Goal: Answer question/provide support: Share knowledge or assist other users

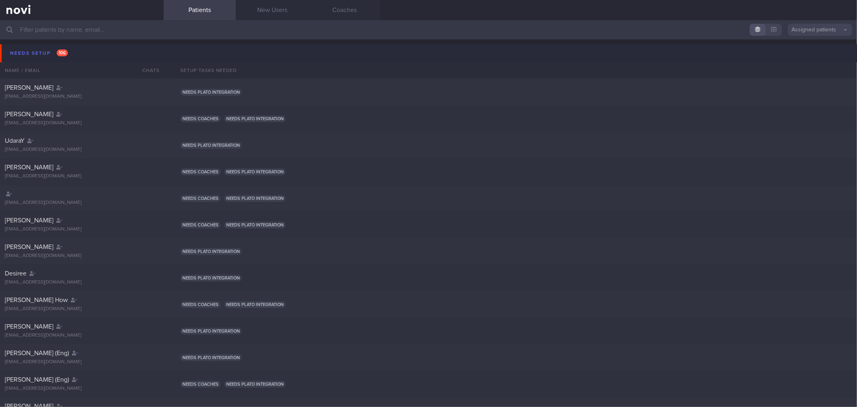
click at [82, 53] on button "Needs setup 106" at bounding box center [430, 53] width 860 height 18
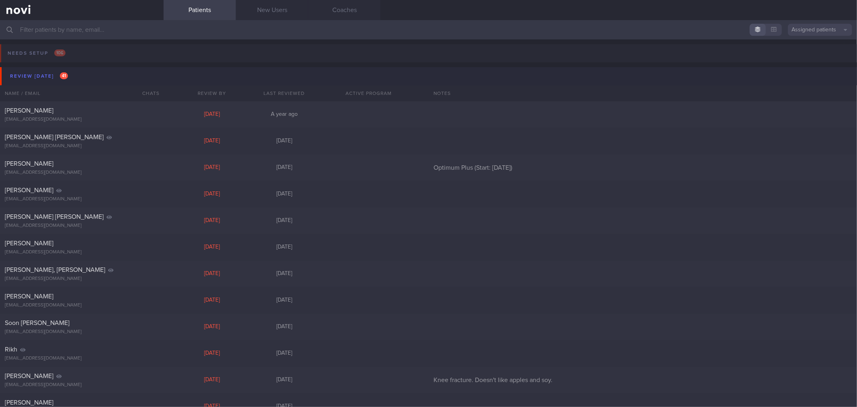
click at [77, 75] on button "Review [DATE] 41" at bounding box center [430, 76] width 860 height 18
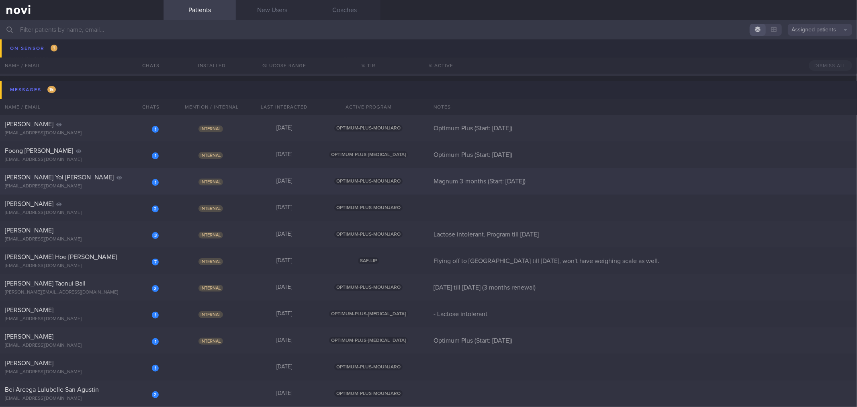
scroll to position [134, 0]
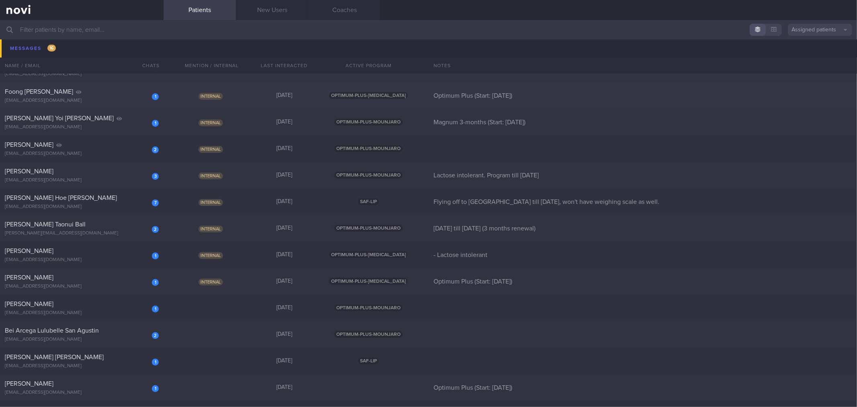
click at [131, 92] on div "Foong [PERSON_NAME]" at bounding box center [81, 92] width 152 height 8
select select "9"
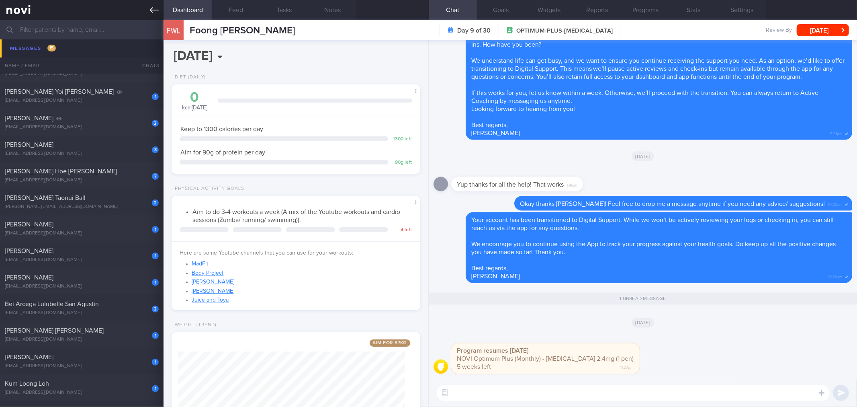
scroll to position [125, 227]
click at [158, 12] on icon at bounding box center [154, 10] width 9 height 9
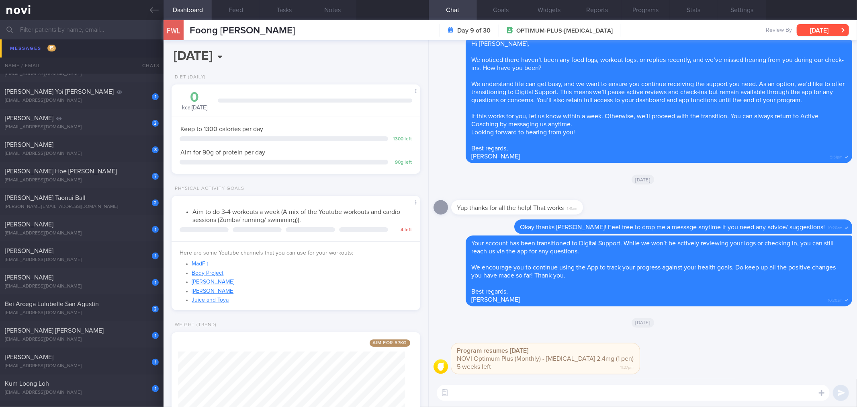
click at [819, 35] on button "[DATE]" at bounding box center [823, 30] width 52 height 12
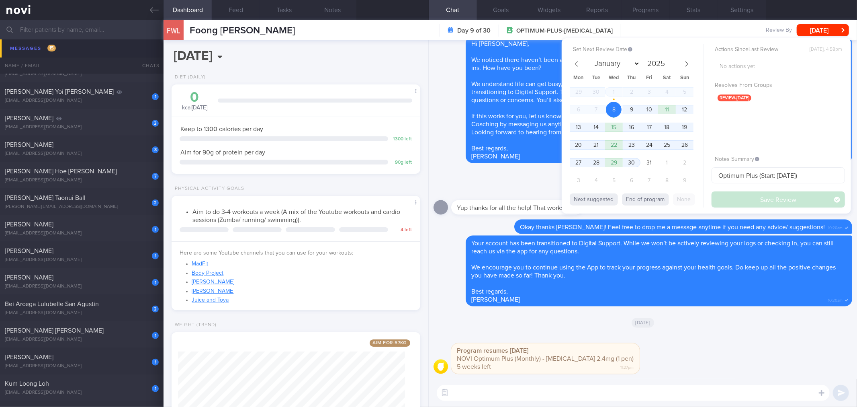
click at [661, 195] on button "End of program" at bounding box center [645, 199] width 47 height 12
click at [732, 198] on button "Save Review" at bounding box center [778, 199] width 133 height 16
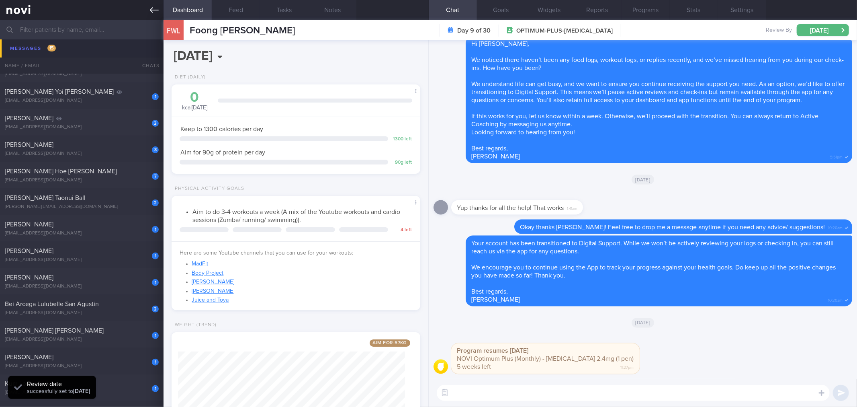
click at [156, 11] on icon at bounding box center [154, 10] width 9 height 9
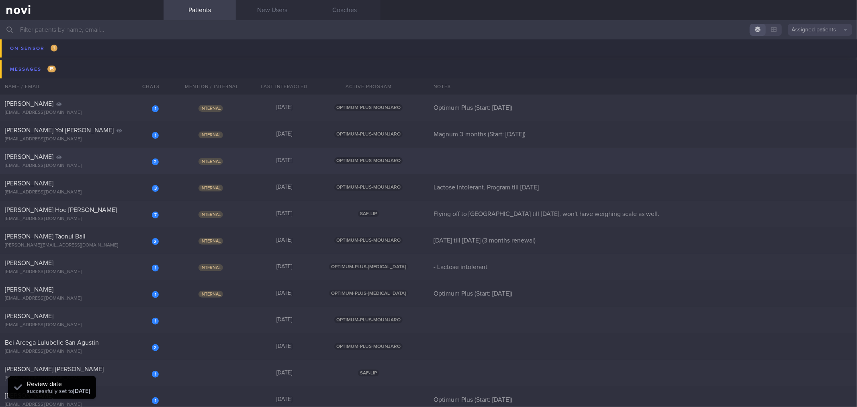
scroll to position [45, 0]
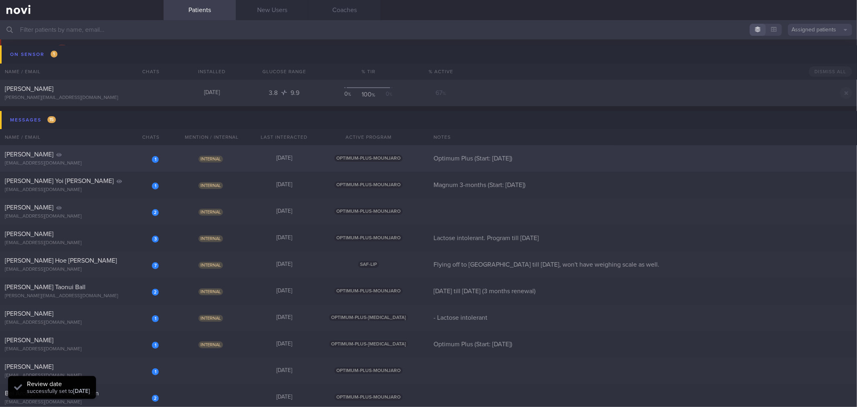
click at [145, 152] on div "1" at bounding box center [150, 156] width 18 height 12
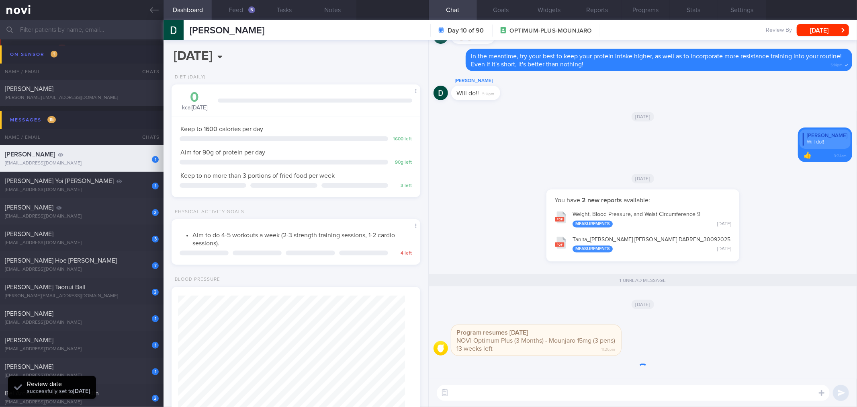
scroll to position [125, 227]
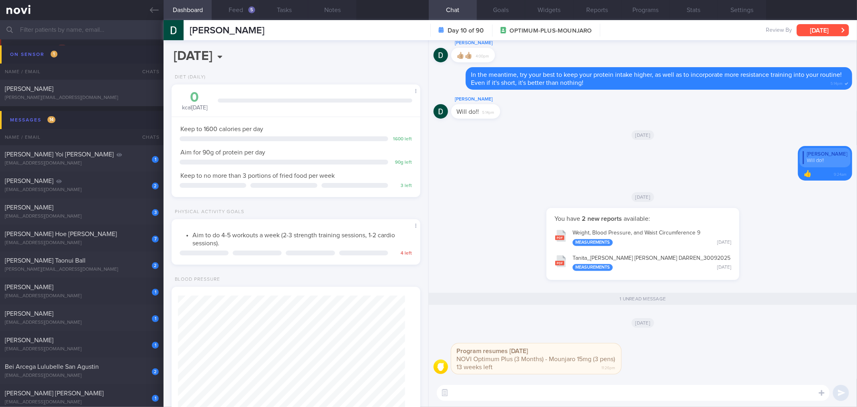
click at [818, 32] on button "[DATE]" at bounding box center [823, 30] width 52 height 12
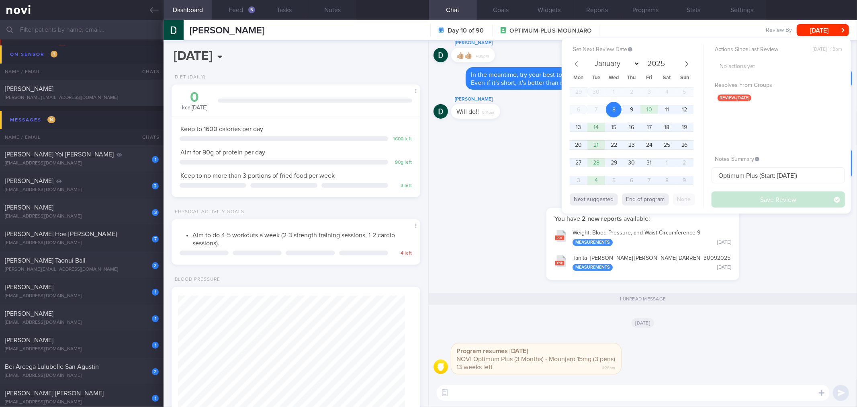
click at [654, 197] on button "End of program" at bounding box center [645, 199] width 47 height 12
click at [733, 197] on button "Save Review" at bounding box center [778, 199] width 133 height 16
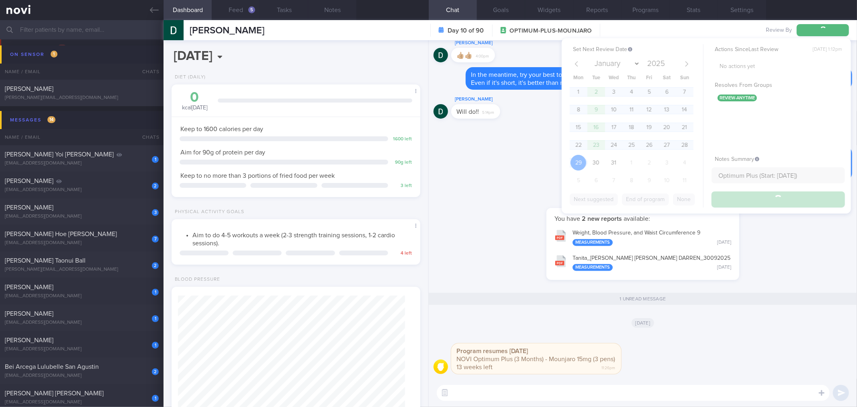
select select "11"
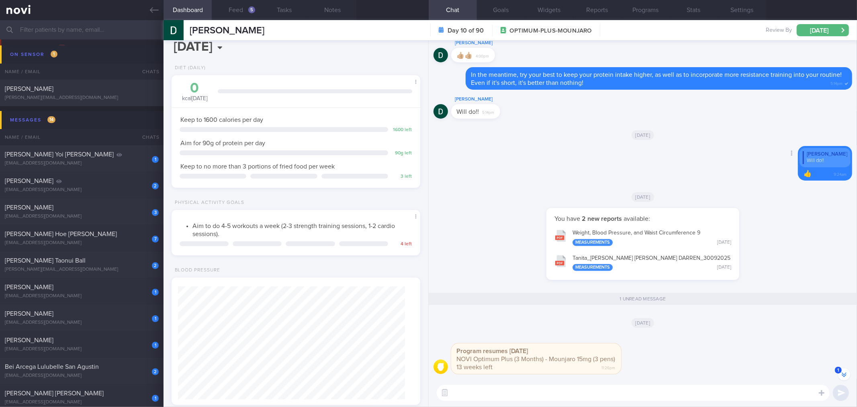
scroll to position [-134, 0]
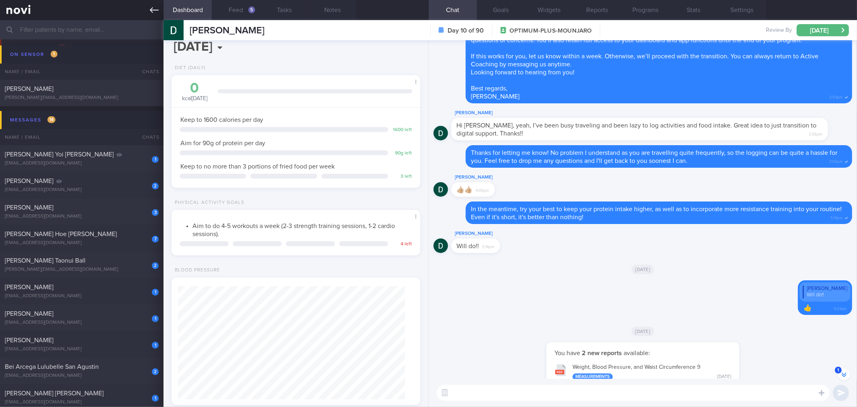
click at [150, 16] on link at bounding box center [82, 10] width 164 height 20
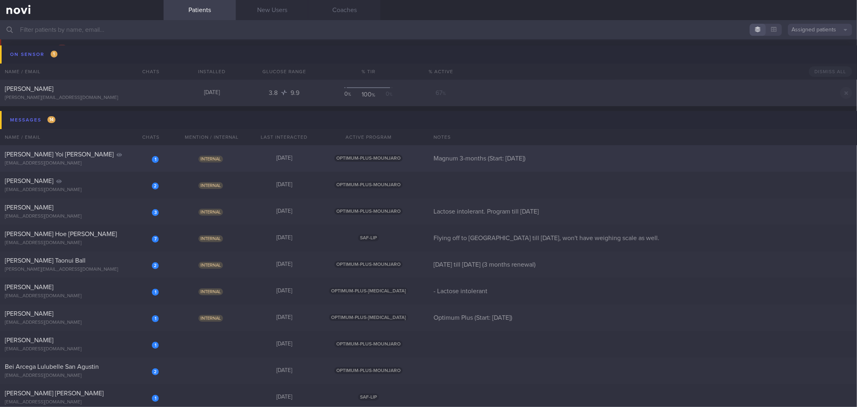
click at [102, 160] on div "1 [PERSON_NAME] Yoi [PERSON_NAME] [EMAIL_ADDRESS][DOMAIN_NAME]" at bounding box center [82, 158] width 164 height 16
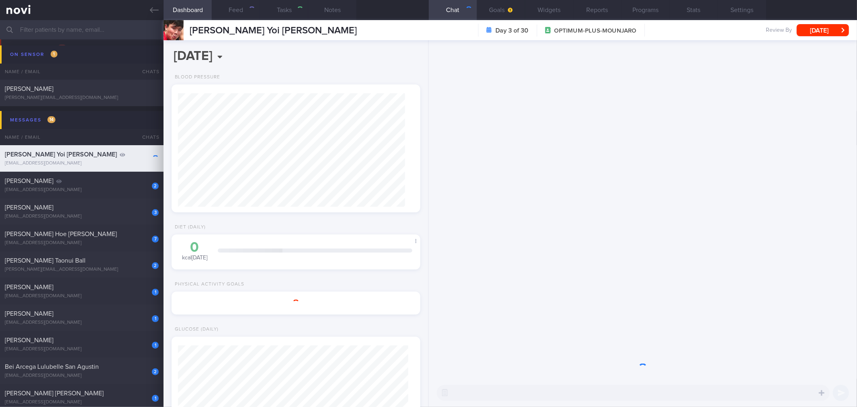
scroll to position [113, 227]
click at [819, 30] on button "[DATE]" at bounding box center [823, 30] width 52 height 12
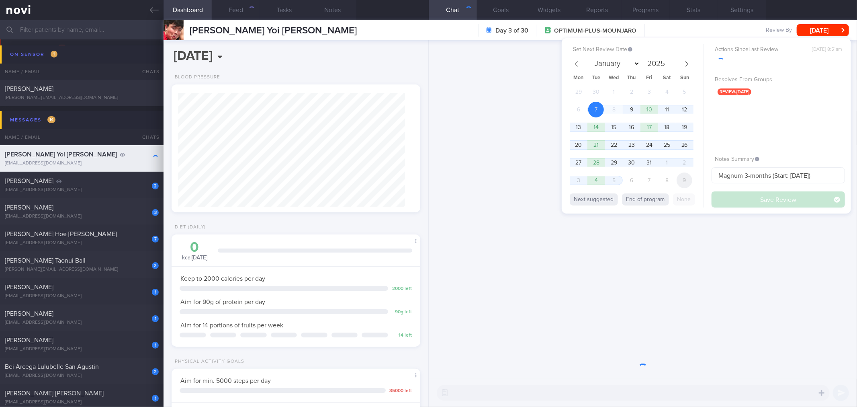
scroll to position [115, 230]
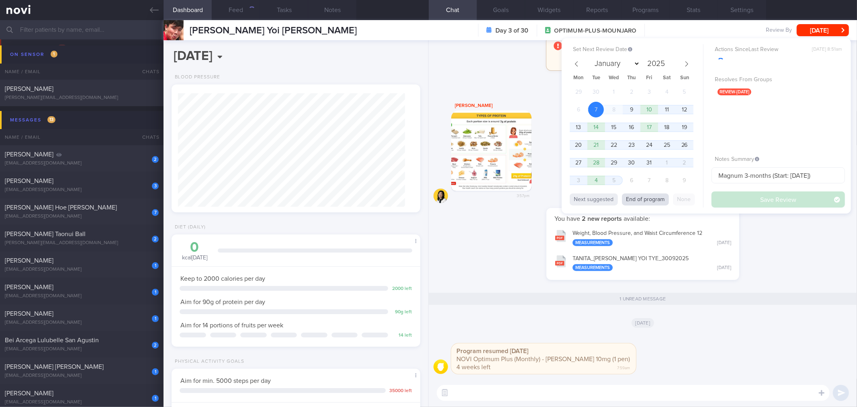
click at [661, 199] on button "End of program" at bounding box center [645, 199] width 47 height 12
select select "10"
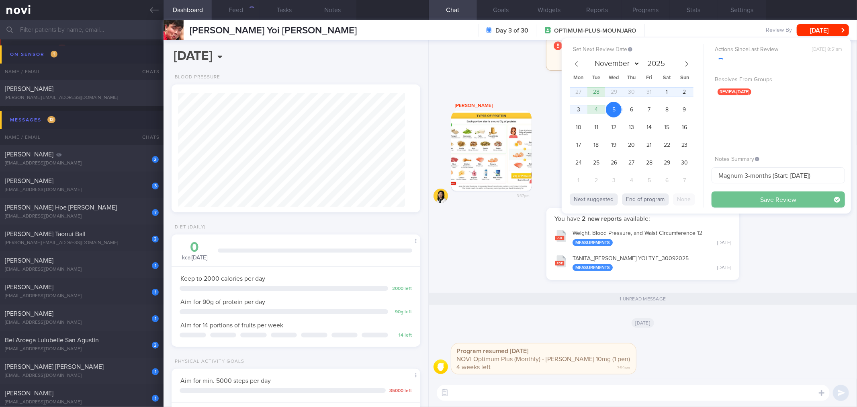
click at [748, 204] on button "Save Review" at bounding box center [778, 199] width 133 height 16
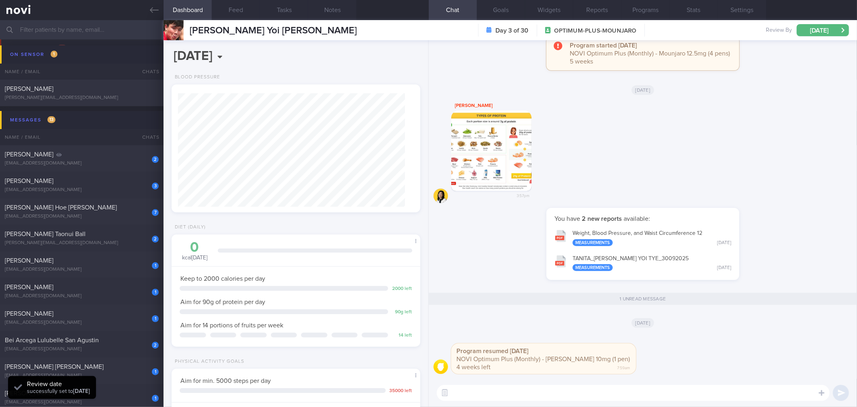
drag, startPoint x: 151, startPoint y: 15, endPoint x: 151, endPoint y: 26, distance: 10.5
click at [151, 15] on link at bounding box center [82, 10] width 164 height 20
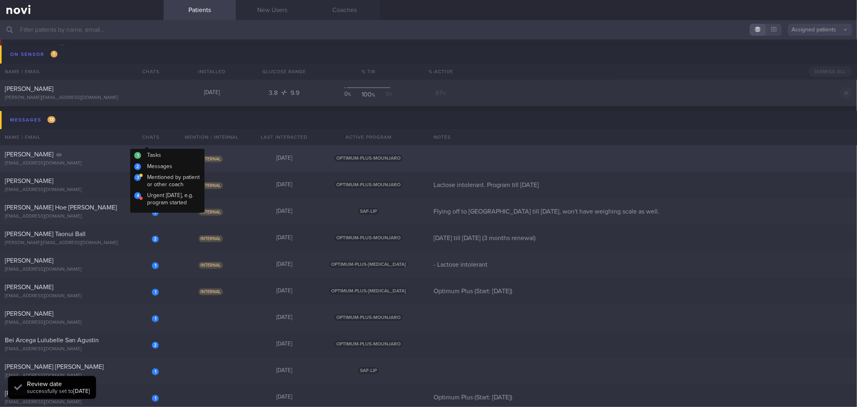
click at [142, 158] on div "2" at bounding box center [150, 156] width 18 height 12
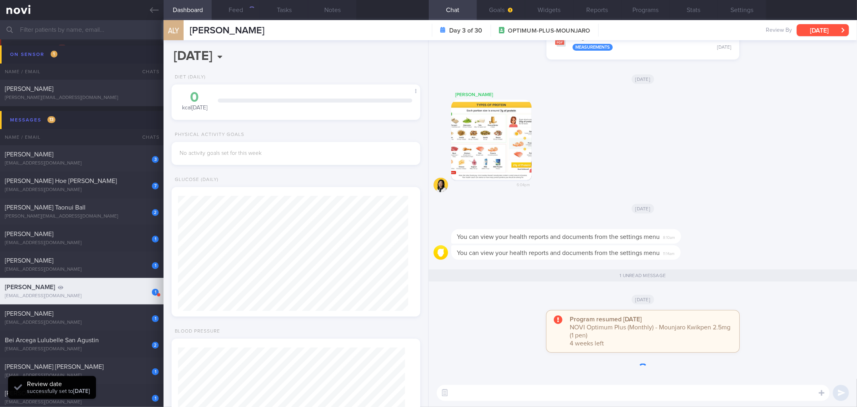
click at [823, 31] on button "[DATE]" at bounding box center [823, 30] width 52 height 12
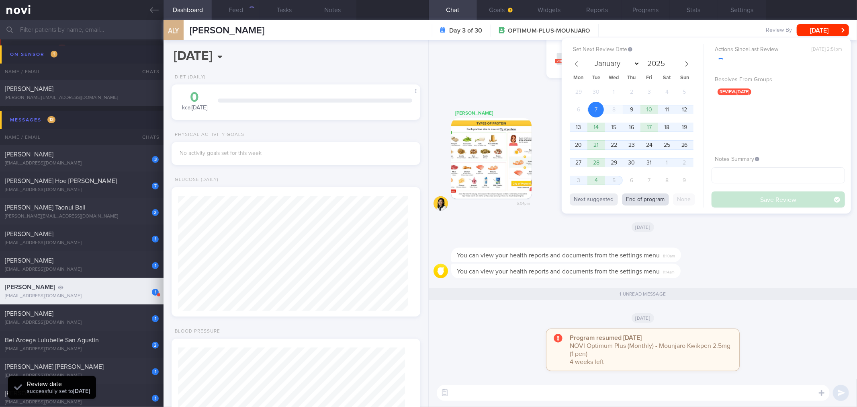
click at [653, 199] on button "End of program" at bounding box center [645, 199] width 47 height 12
select select "10"
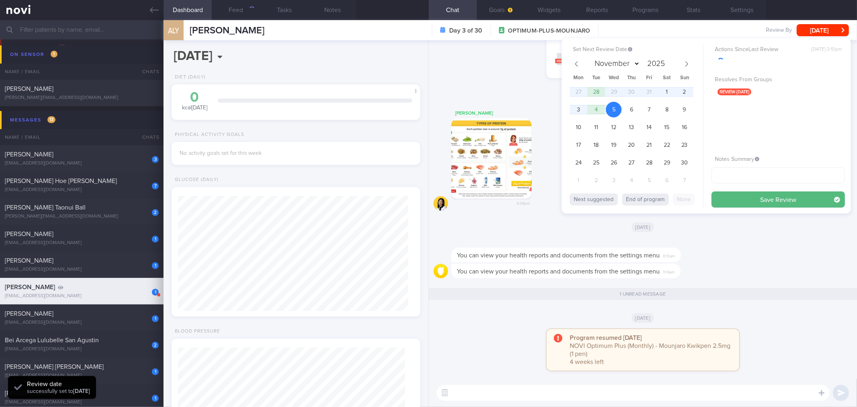
click at [754, 199] on button "Save Review" at bounding box center [778, 199] width 133 height 16
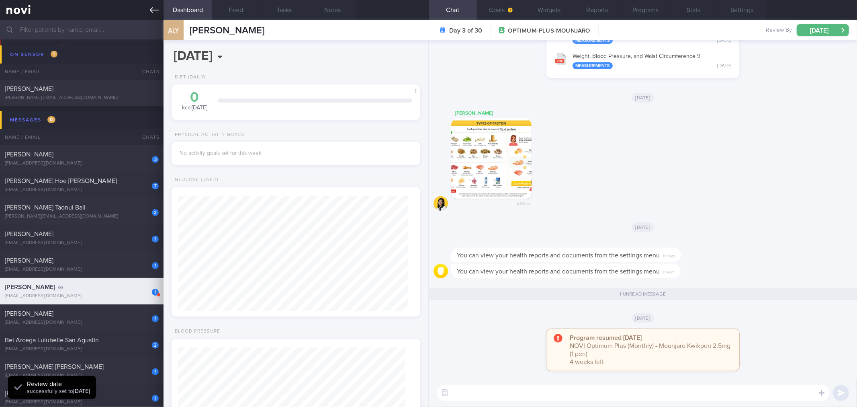
click at [157, 9] on icon at bounding box center [154, 10] width 9 height 9
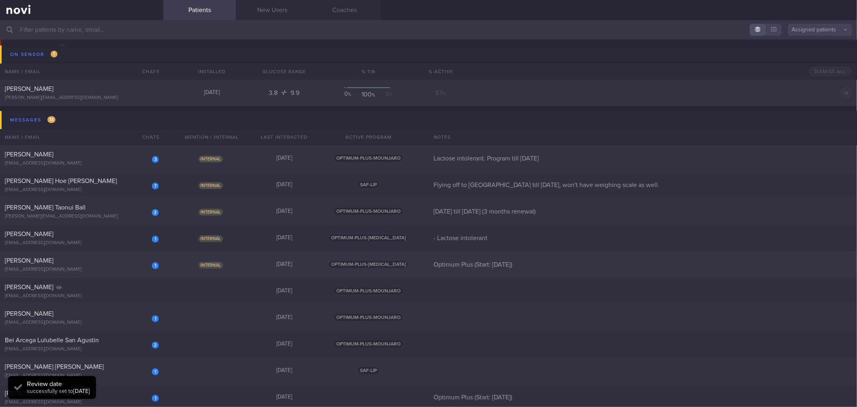
click at [151, 256] on div "1" at bounding box center [150, 262] width 18 height 12
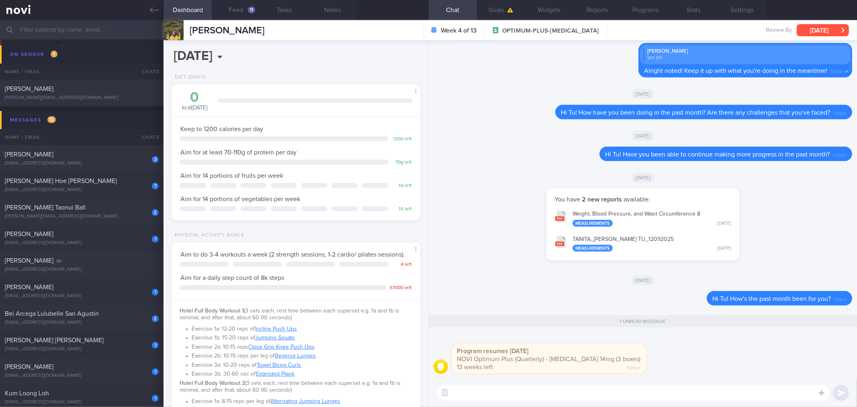
click at [831, 31] on button "[DATE]" at bounding box center [823, 30] width 52 height 12
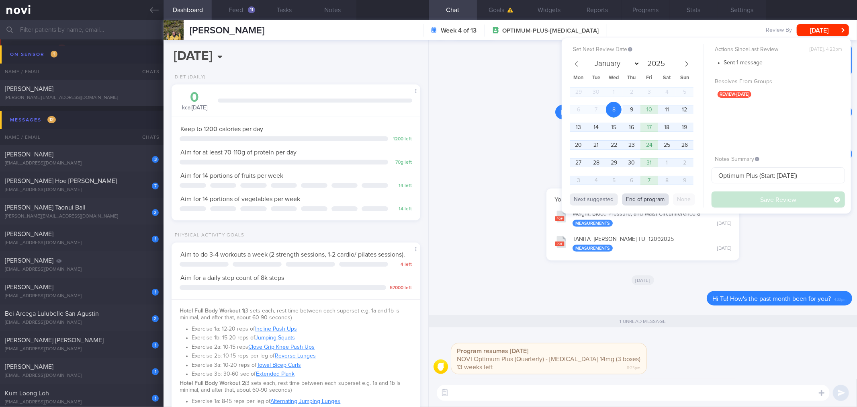
click at [657, 201] on button "End of program" at bounding box center [645, 199] width 47 height 12
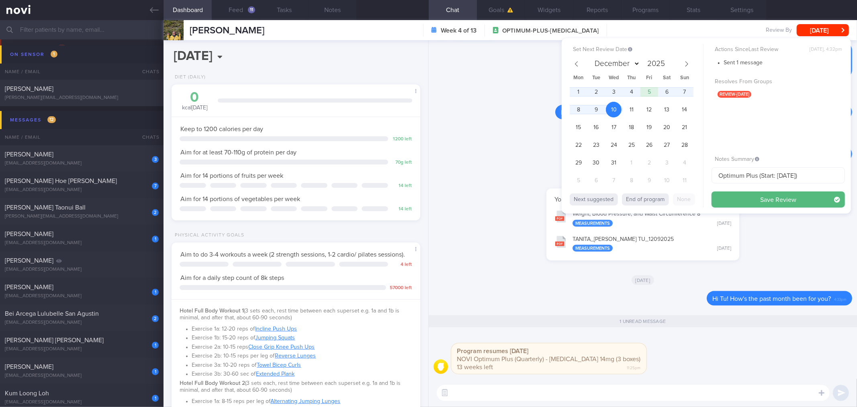
drag, startPoint x: 723, startPoint y: 200, endPoint x: 728, endPoint y: 199, distance: 5.0
click at [728, 199] on button "Save Review" at bounding box center [778, 199] width 133 height 16
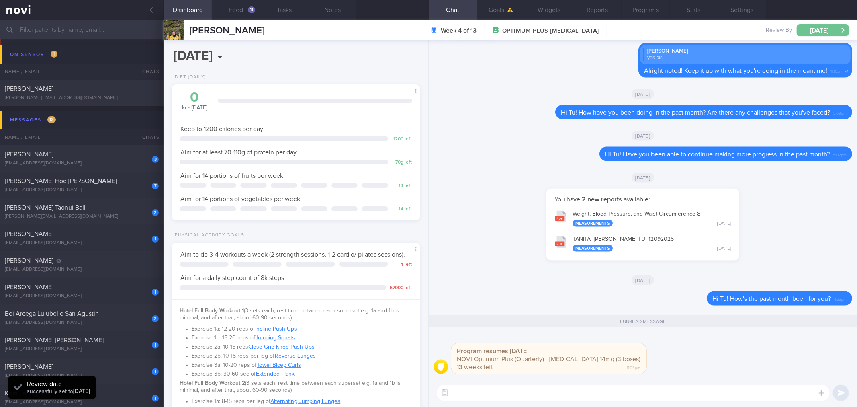
click at [822, 26] on button "[DATE]" at bounding box center [823, 30] width 52 height 12
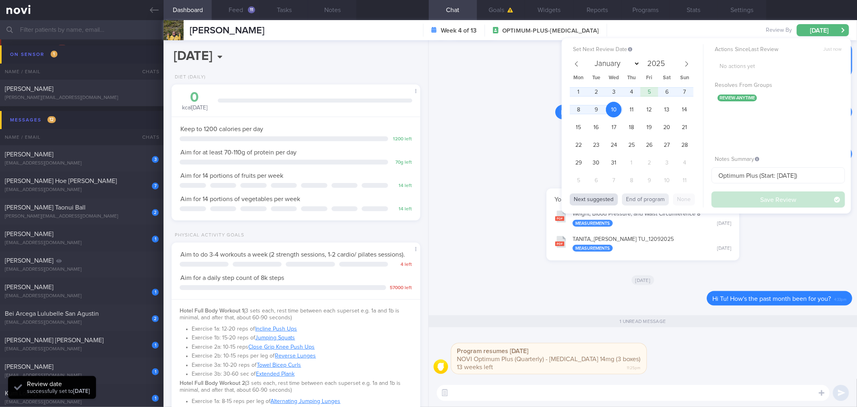
click at [593, 202] on button "Next suggested" at bounding box center [594, 199] width 48 height 12
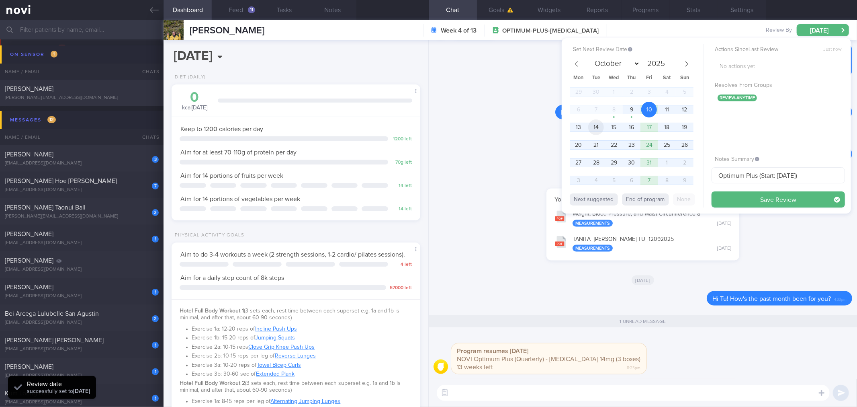
click at [600, 130] on span "14" at bounding box center [596, 127] width 16 height 16
click at [596, 175] on span "4" at bounding box center [596, 180] width 16 height 16
select select "10"
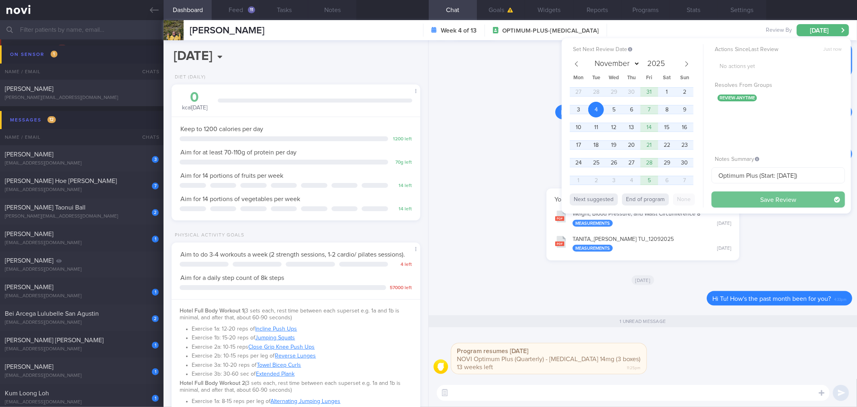
click at [765, 203] on button "Save Review" at bounding box center [778, 199] width 133 height 16
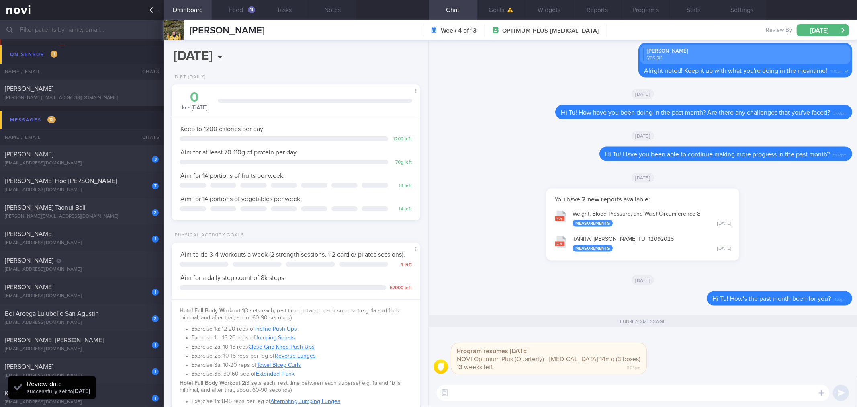
click at [157, 10] on icon at bounding box center [154, 10] width 9 height 6
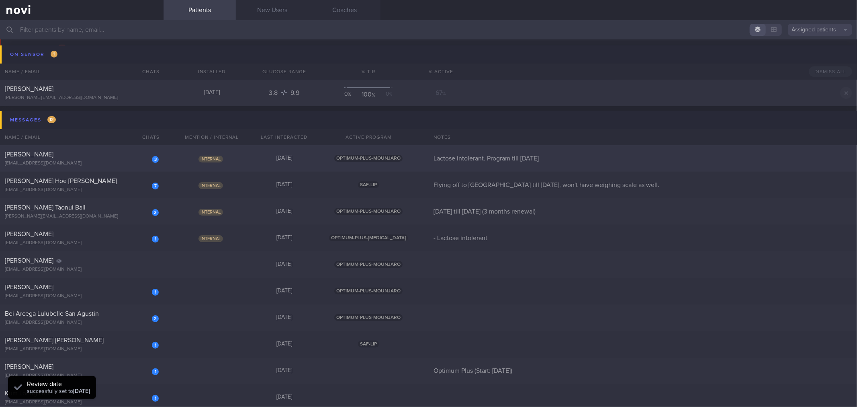
click at [131, 156] on div "[PERSON_NAME]" at bounding box center [81, 154] width 152 height 8
select select "9"
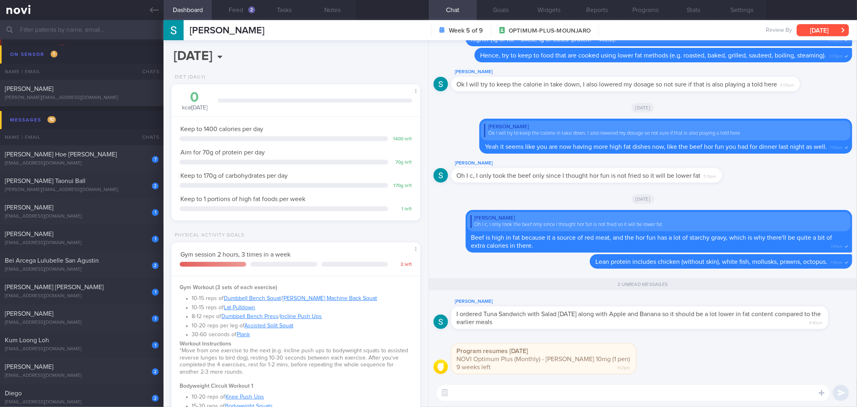
click at [822, 33] on button "[DATE]" at bounding box center [823, 30] width 52 height 12
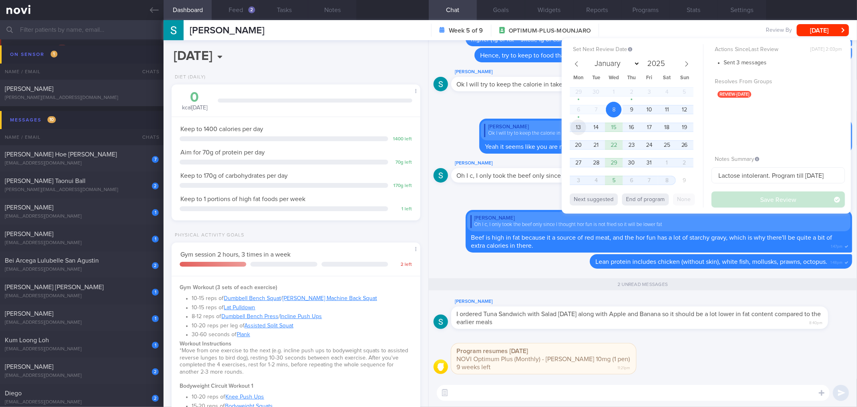
click at [583, 127] on span "13" at bounding box center [579, 127] width 16 height 16
click at [750, 202] on button "Save Review" at bounding box center [778, 199] width 133 height 16
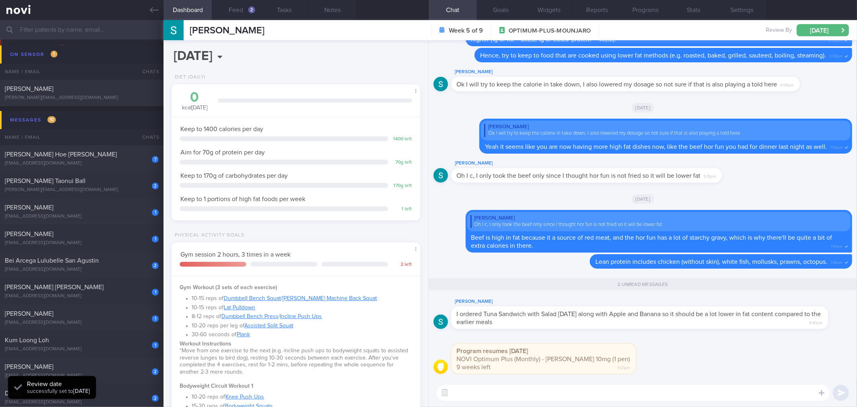
drag, startPoint x: 630, startPoint y: 316, endPoint x: 635, endPoint y: 321, distance: 7.4
click at [643, 316] on span "I ordered Tuna Sandwich with Salad [DATE] along with Apple and Banana so it sho…" at bounding box center [639, 318] width 365 height 14
drag, startPoint x: 632, startPoint y: 323, endPoint x: 691, endPoint y: 324, distance: 58.7
click at [691, 324] on div "[PERSON_NAME] I ordered Tuna Sandwich with Salad [DATE] along with Apple and Ba…" at bounding box center [651, 313] width 401 height 32
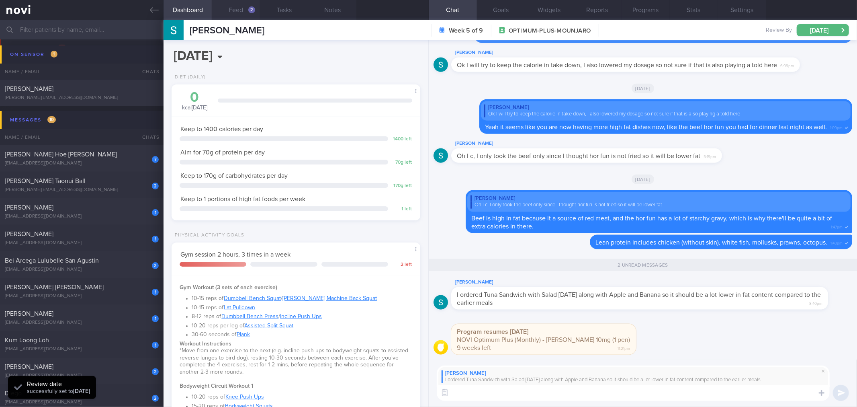
click at [238, 13] on button "Feed 2" at bounding box center [236, 10] width 48 height 20
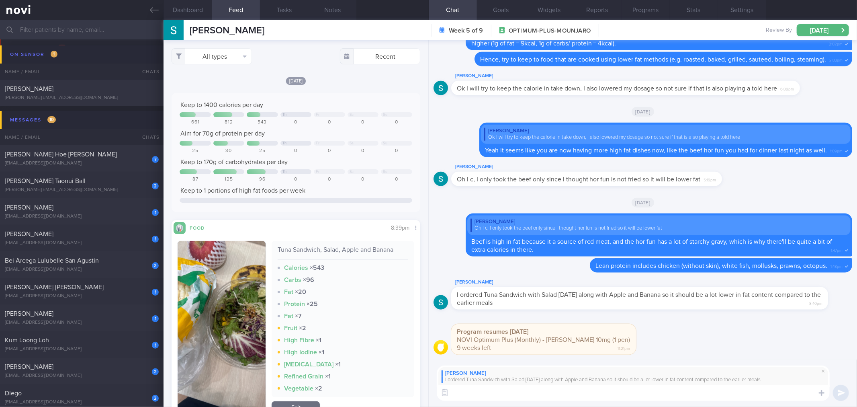
click at [490, 400] on textarea at bounding box center [633, 393] width 393 height 16
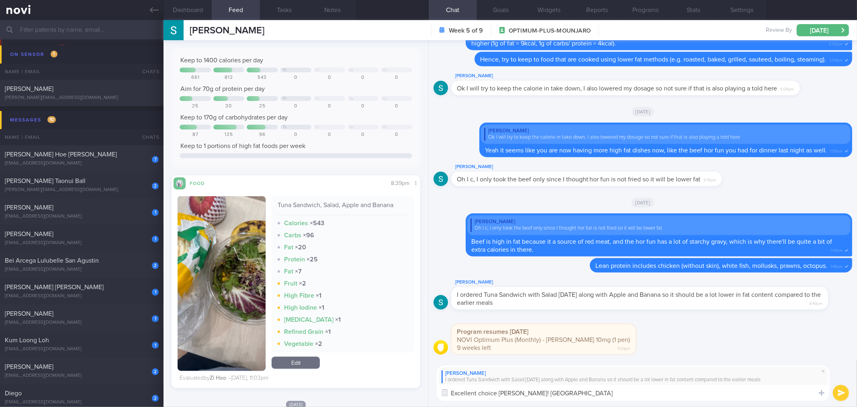
click at [605, 398] on textarea "Excellent choice [PERSON_NAME]! [GEOGRAPHIC_DATA]" at bounding box center [633, 393] width 393 height 16
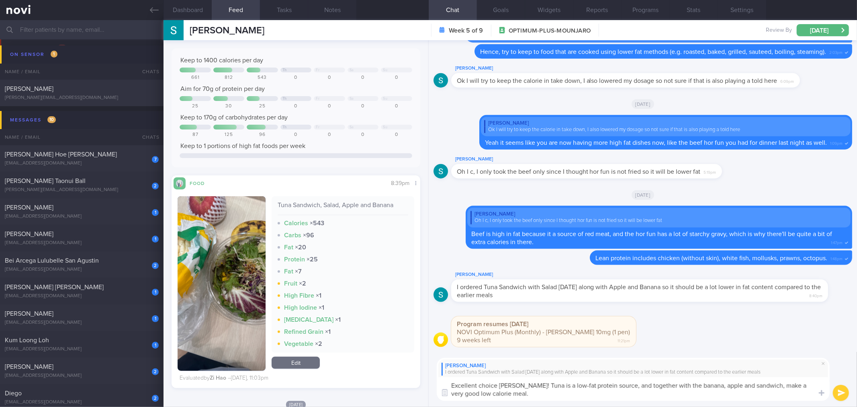
type textarea "Excellent choice [PERSON_NAME]! Tuna is a low-fat protein source, and together …"
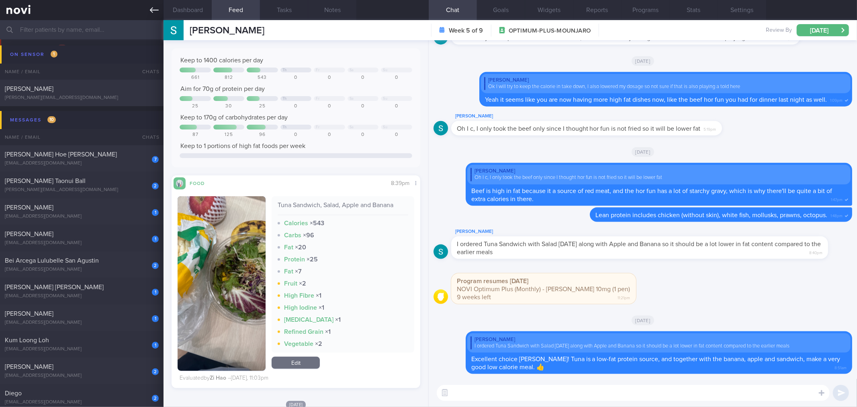
click at [146, 9] on link at bounding box center [82, 10] width 164 height 20
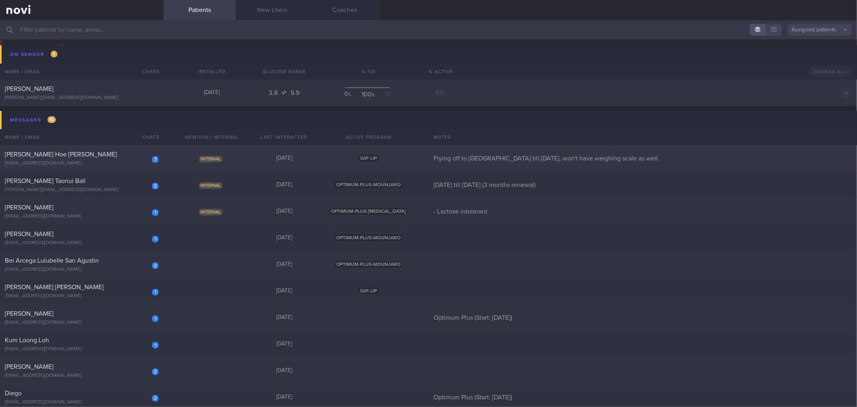
click at [105, 161] on div "[EMAIL_ADDRESS][DOMAIN_NAME]" at bounding box center [82, 163] width 154 height 6
select select "9"
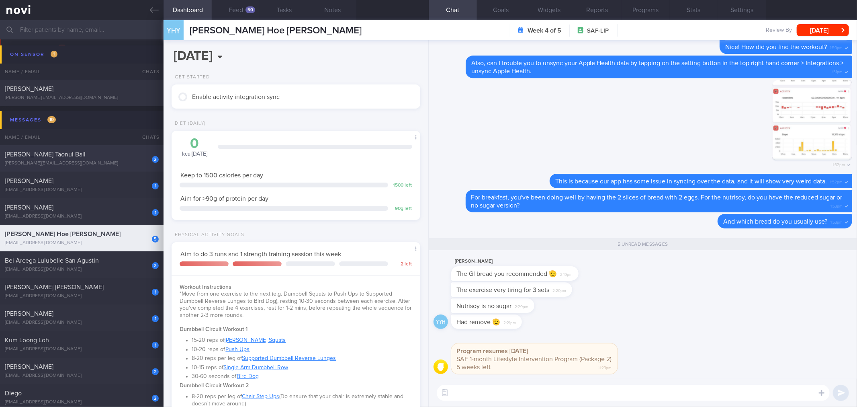
scroll to position [115, 230]
click at [582, 386] on textarea at bounding box center [633, 393] width 393 height 16
click at [582, 388] on textarea at bounding box center [633, 393] width 393 height 16
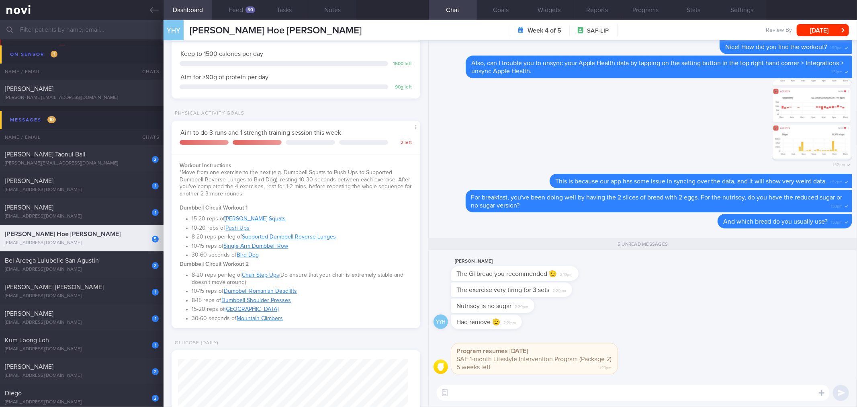
scroll to position [45, 0]
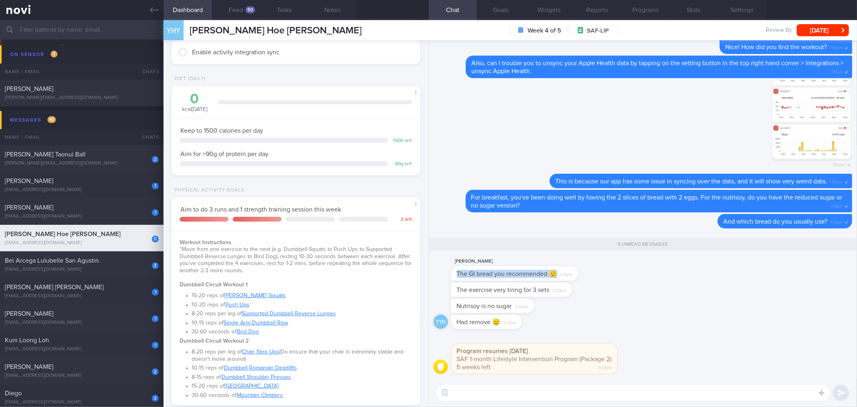
drag, startPoint x: 578, startPoint y: 278, endPoint x: 702, endPoint y: 271, distance: 124.4
click at [697, 273] on div "[PERSON_NAME] The GI bread you recommended 🫡 2:19pm" at bounding box center [643, 269] width 419 height 26
click at [555, 281] on div "[PERSON_NAME] The GI bread you recommended 🫡 2:19pm" at bounding box center [643, 269] width 419 height 26
drag, startPoint x: 579, startPoint y: 274, endPoint x: 820, endPoint y: 255, distance: 241.9
click at [831, 259] on div "[PERSON_NAME] The GI bread you recommended 🫡 2:19pm" at bounding box center [643, 269] width 419 height 26
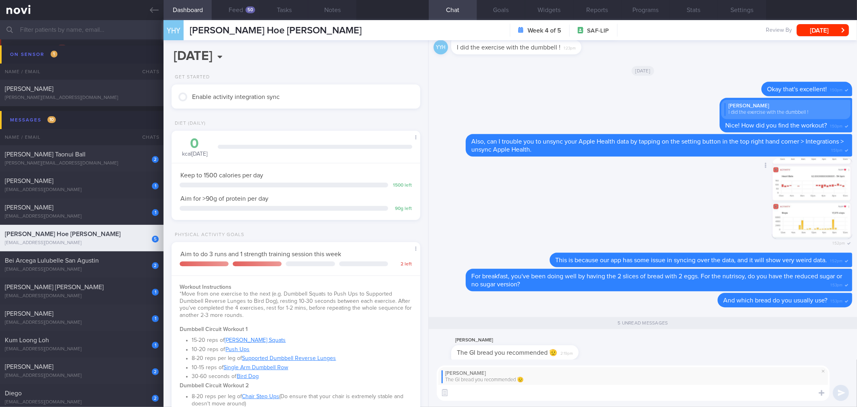
scroll to position [0, 0]
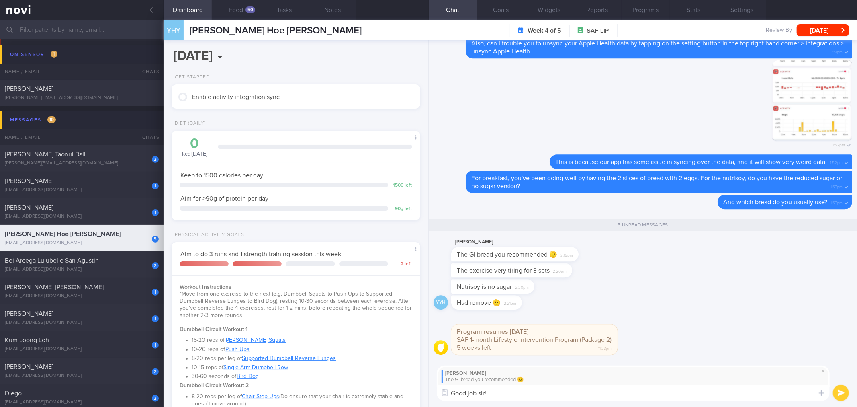
type textarea "Good job sir!"
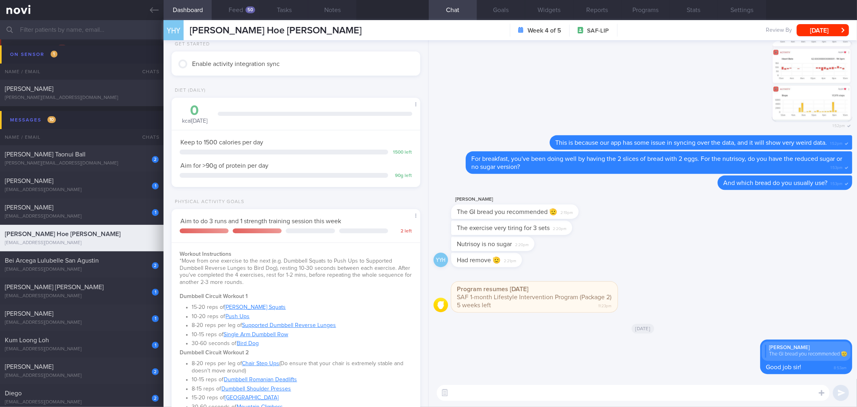
scroll to position [45, 0]
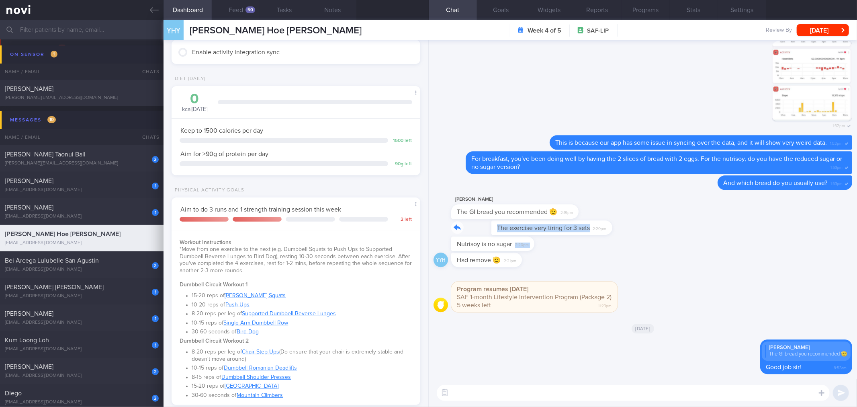
drag, startPoint x: 568, startPoint y: 234, endPoint x: 687, endPoint y: 239, distance: 119.5
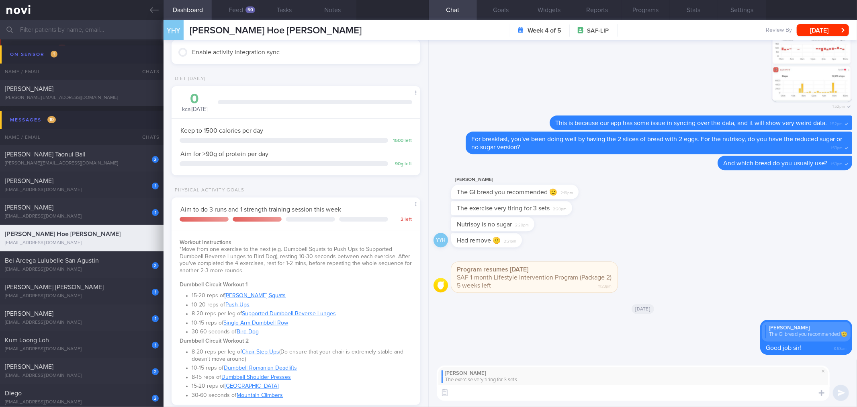
click at [516, 398] on textarea at bounding box center [633, 393] width 393 height 16
type textarea "Haha yes indeed. If it"
click at [238, 10] on button "Feed 50" at bounding box center [236, 10] width 48 height 20
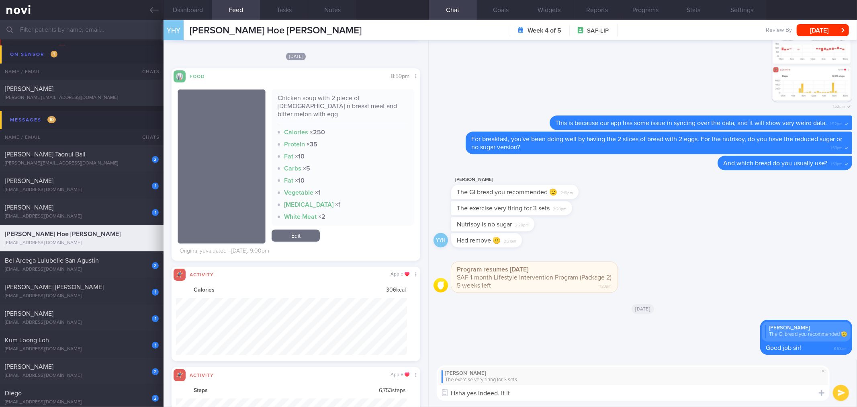
scroll to position [57, 231]
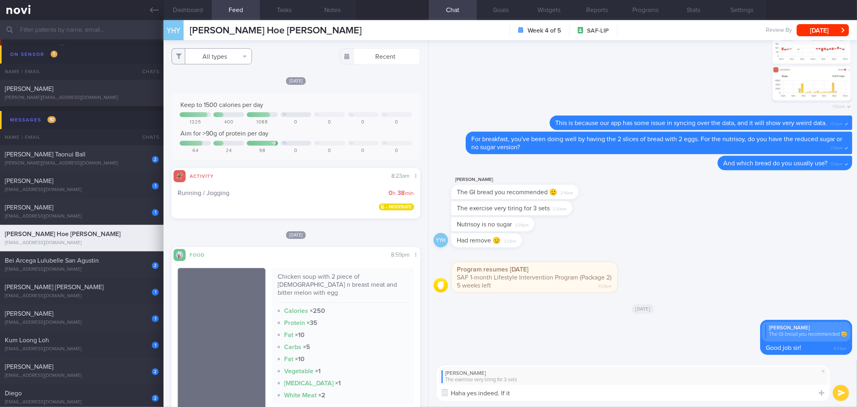
click at [233, 62] on button "All types" at bounding box center [212, 56] width 80 height 16
drag, startPoint x: 229, startPoint y: 88, endPoint x: 226, endPoint y: 92, distance: 5.6
click at [228, 88] on button "Activity" at bounding box center [212, 84] width 80 height 12
checkbox input "false"
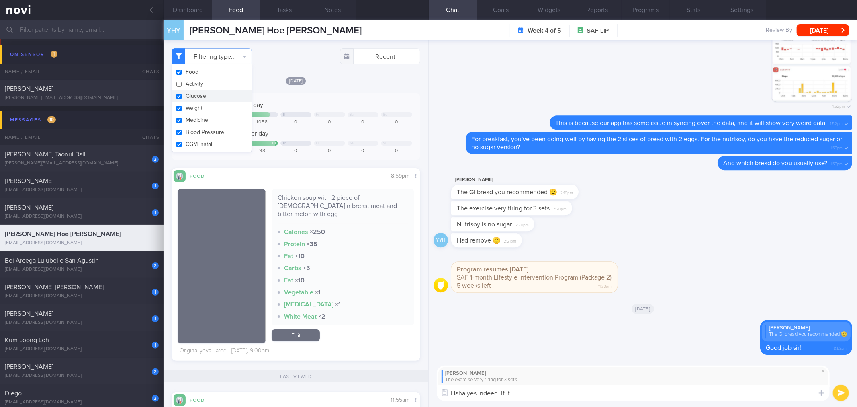
click at [293, 60] on div "Filtering type... Food Activity Glucose Weight Medicine [MEDICAL_DATA] [MEDICAL…" at bounding box center [296, 56] width 248 height 16
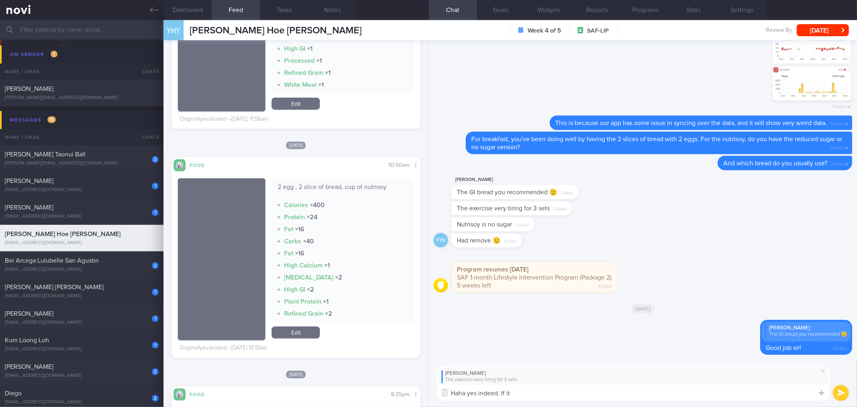
click at [551, 389] on textarea "Haha yes indeed. If it" at bounding box center [633, 393] width 393 height 16
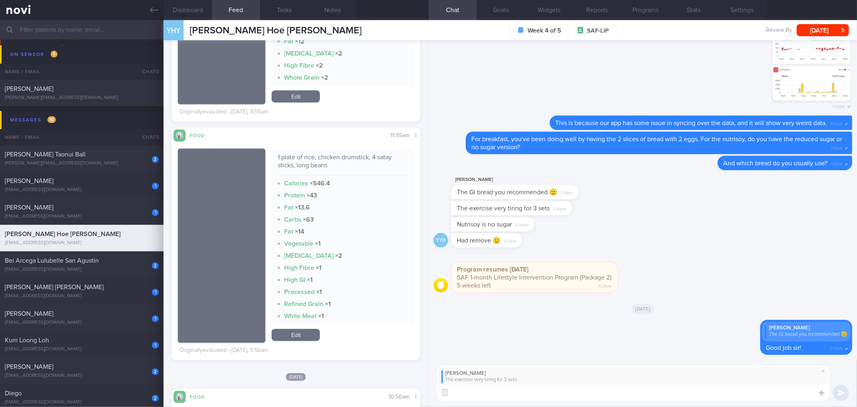
type textarea "D"
click at [820, 373] on span at bounding box center [824, 371] width 10 height 10
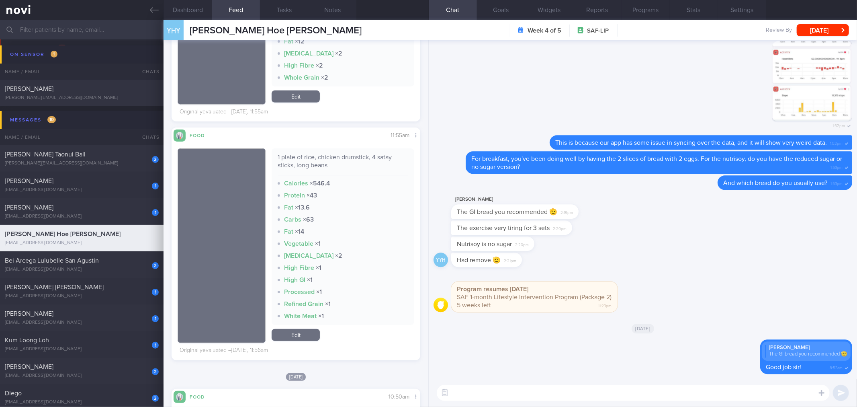
click at [775, 401] on div "​ ​" at bounding box center [643, 393] width 428 height 28
click at [585, 404] on div "​ ​" at bounding box center [643, 393] width 428 height 28
click at [587, 404] on div "​ ​" at bounding box center [643, 393] width 428 height 28
drag, startPoint x: 588, startPoint y: 403, endPoint x: 590, endPoint y: 398, distance: 4.9
click at [589, 400] on div "​ ​" at bounding box center [643, 393] width 428 height 28
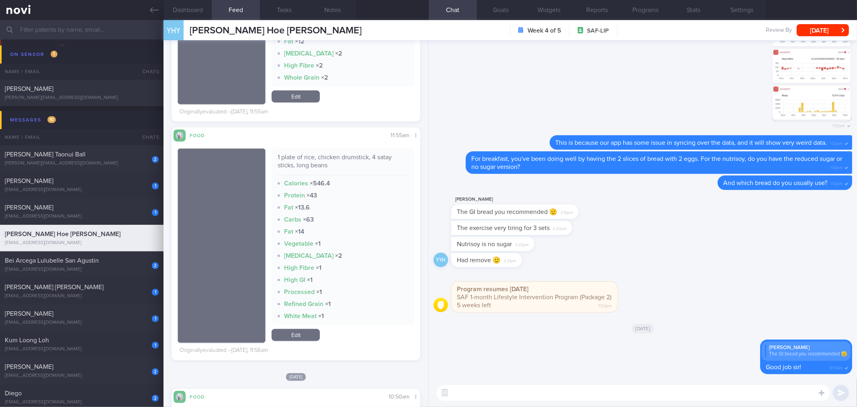
click at [590, 398] on textarea at bounding box center [633, 393] width 393 height 16
type textarea "Do you find that it helps to keep you full for a decent period of time?"
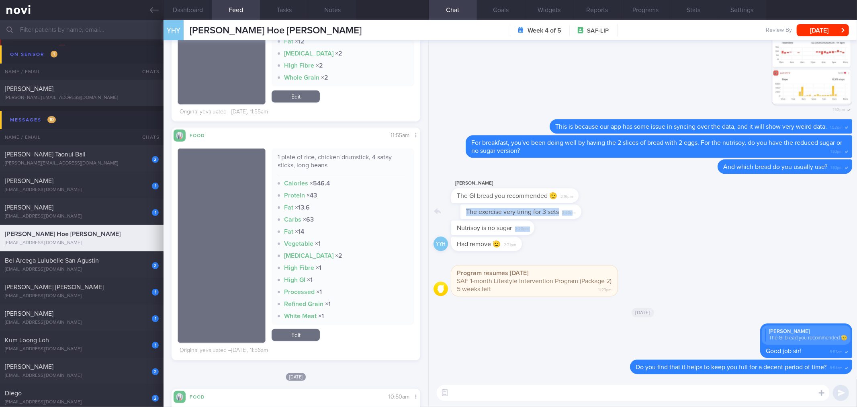
drag, startPoint x: 565, startPoint y: 215, endPoint x: 778, endPoint y: 223, distance: 213.6
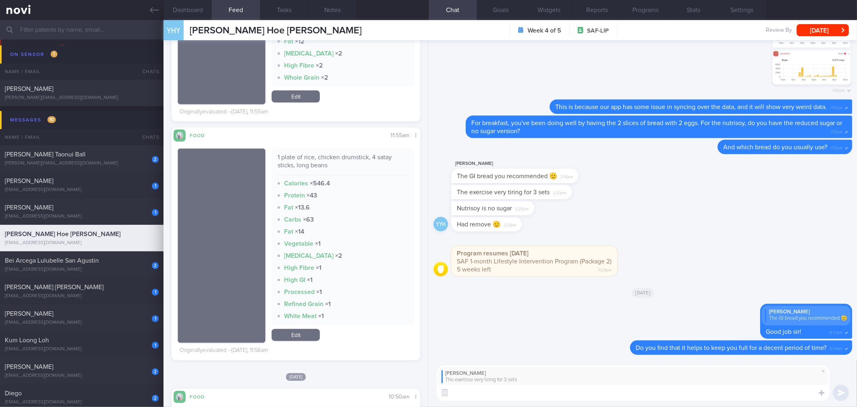
click at [592, 395] on textarea at bounding box center [633, 393] width 393 height 16
click at [212, 15] on button "Feed 50" at bounding box center [236, 10] width 48 height 20
click at [607, 394] on textarea "Hahah yes I understand what you mean. It" at bounding box center [633, 393] width 393 height 16
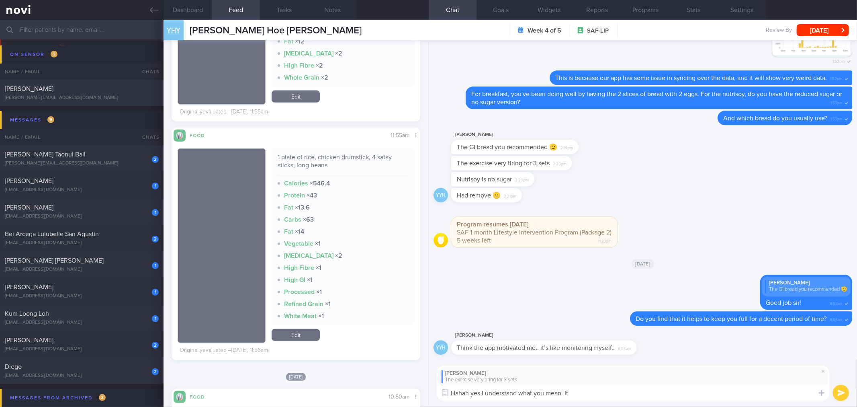
click at [612, 394] on textarea "Hahah yes I understand what you mean. It" at bounding box center [633, 393] width 393 height 16
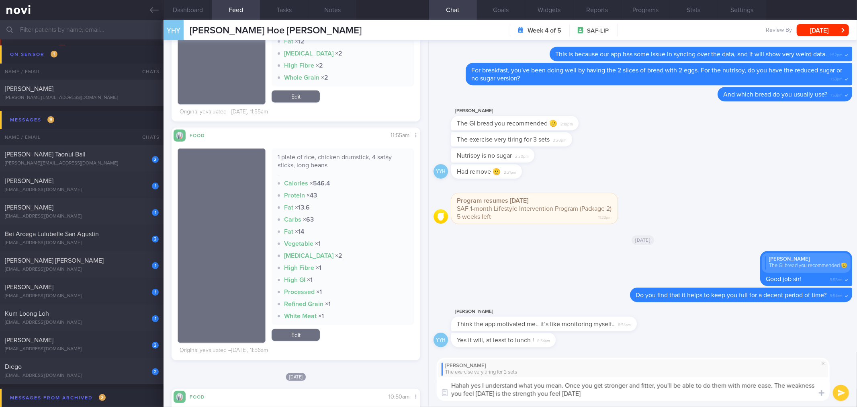
type textarea "Hahah yes I understand what you mean. Once you get stronger and fitter, you'll …"
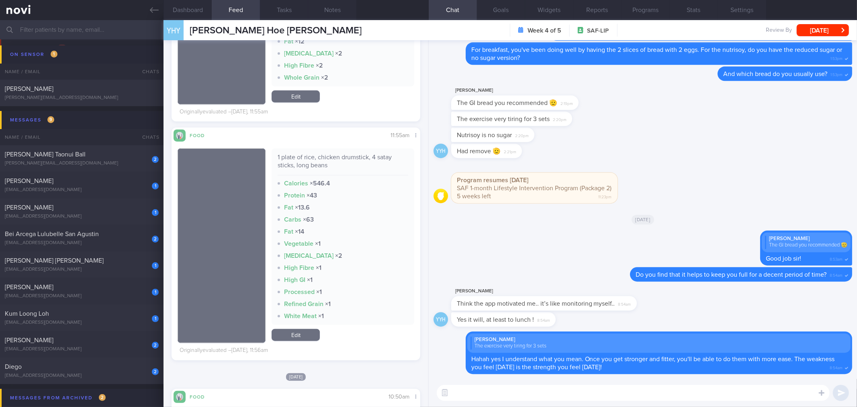
click at [530, 137] on div "Nutrisoy is no sugar 2:20pm" at bounding box center [492, 134] width 83 height 14
drag, startPoint x: 616, startPoint y: 309, endPoint x: 760, endPoint y: 325, distance: 144.3
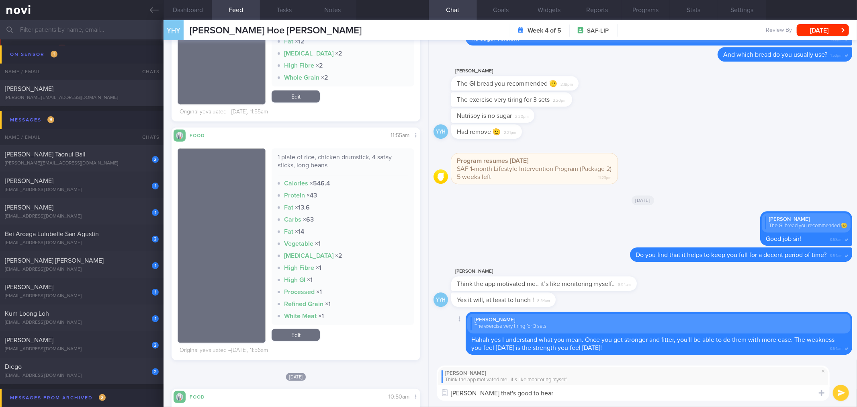
type textarea "[PERSON_NAME] that's good to hear!"
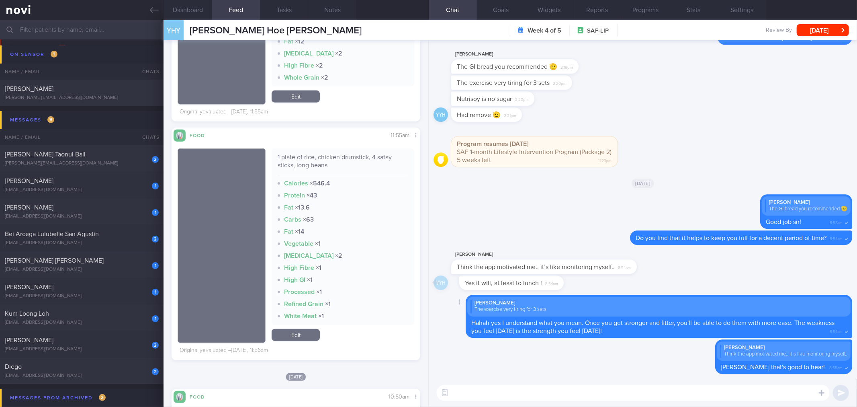
drag, startPoint x: 552, startPoint y: 284, endPoint x: 641, endPoint y: 282, distance: 89.2
click at [641, 282] on div "YYH Yes it will, at least to lunch ! 8:54am" at bounding box center [643, 284] width 419 height 19
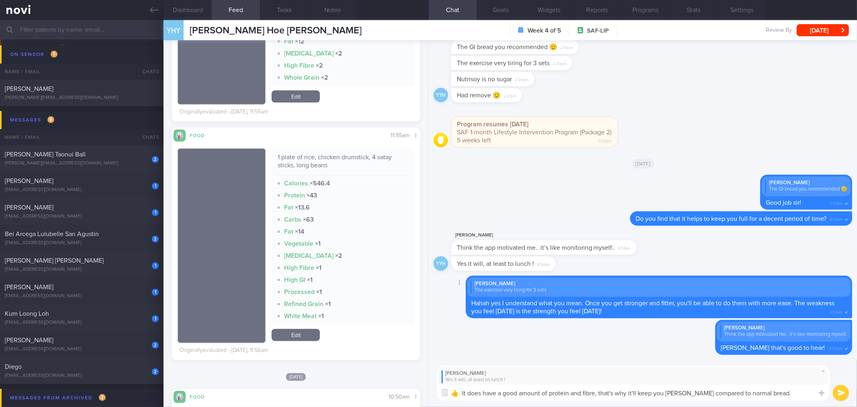
type textarea "👍. It does have a good amount of protein and fibre, that's why it'll keep you […"
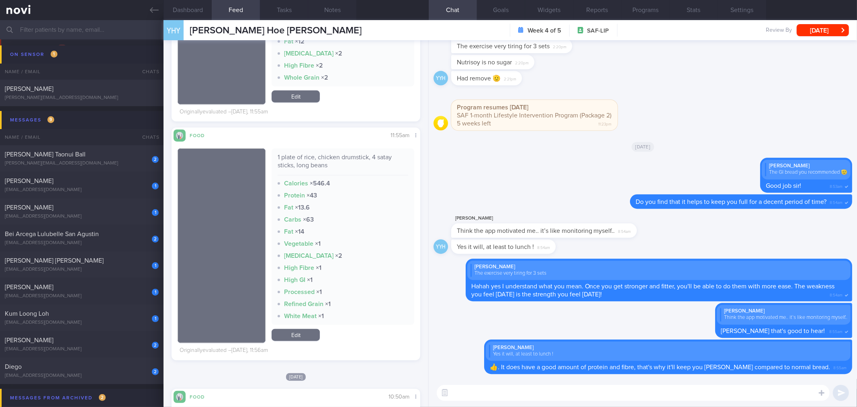
drag, startPoint x: 532, startPoint y: 65, endPoint x: 706, endPoint y: 65, distance: 174.0
click at [705, 65] on div "Nutrisoy is no sugar 2:20pm" at bounding box center [643, 63] width 419 height 16
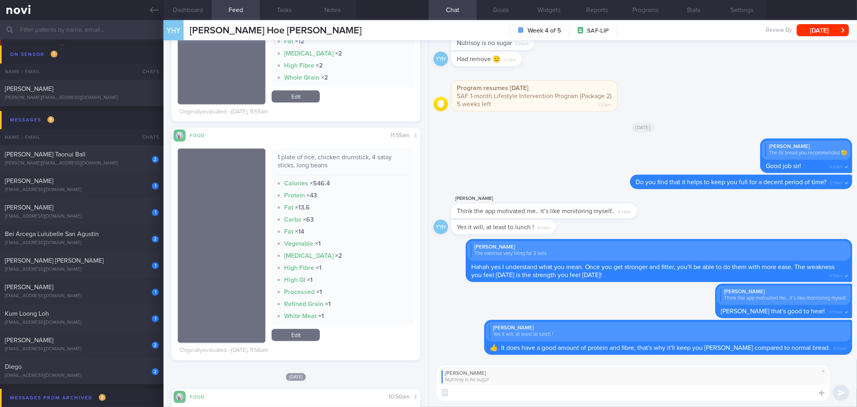
click at [515, 396] on textarea at bounding box center [633, 393] width 393 height 16
type textarea "Good job having no sugar for your soy milk!"
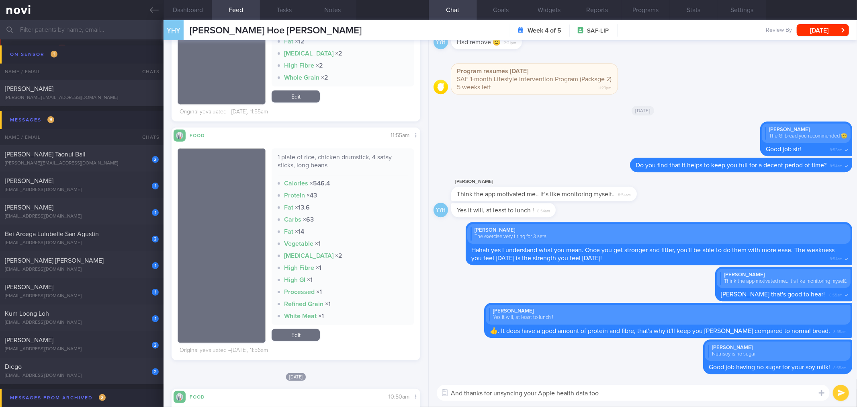
type textarea "And thanks for unsyncing your Apple health data too!"
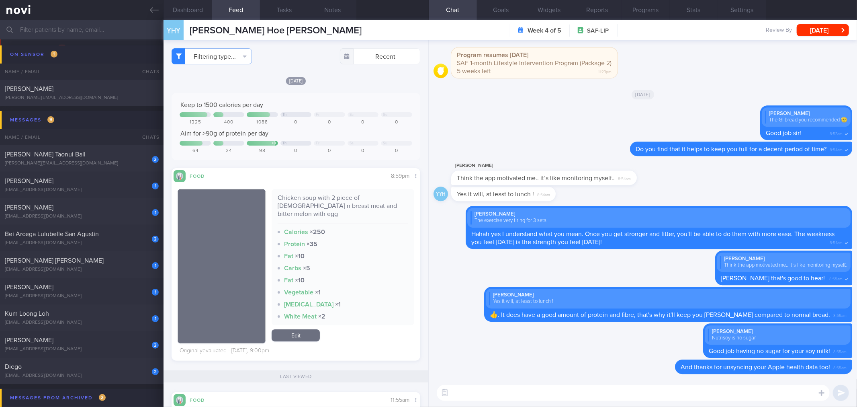
click at [536, 402] on div "​ ​" at bounding box center [643, 393] width 428 height 28
click at [536, 398] on textarea at bounding box center [633, 393] width 393 height 16
type textarea "By the way, can you also log your latest weight into the app as well?"
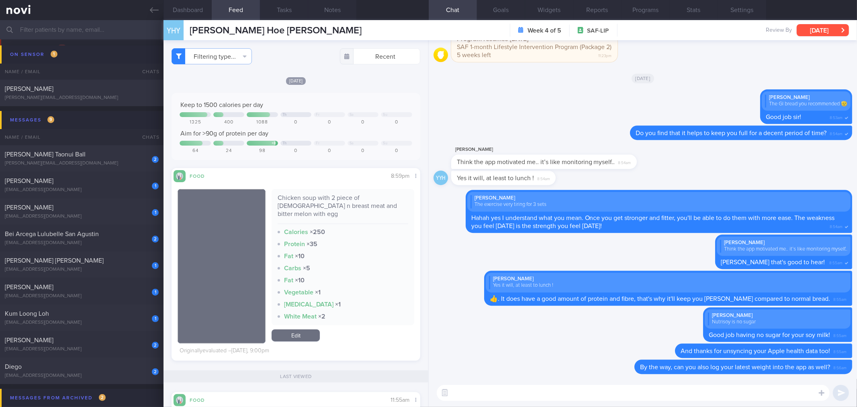
click at [808, 25] on button "[DATE]" at bounding box center [823, 30] width 52 height 12
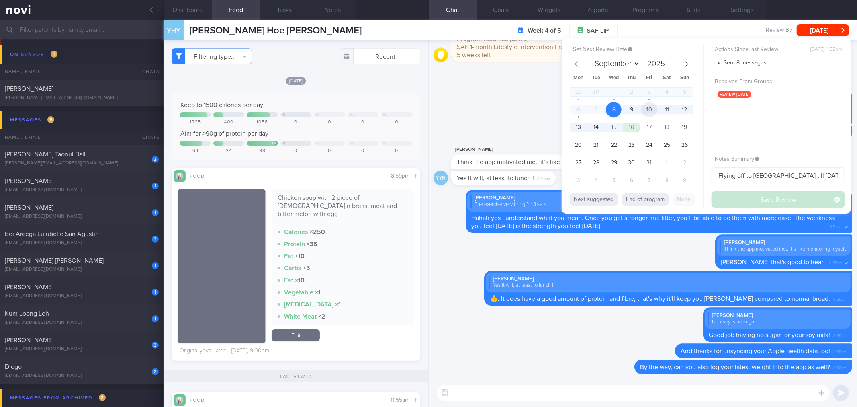
click at [654, 107] on span "10" at bounding box center [649, 110] width 16 height 16
click at [753, 200] on button "Save Review" at bounding box center [778, 199] width 133 height 16
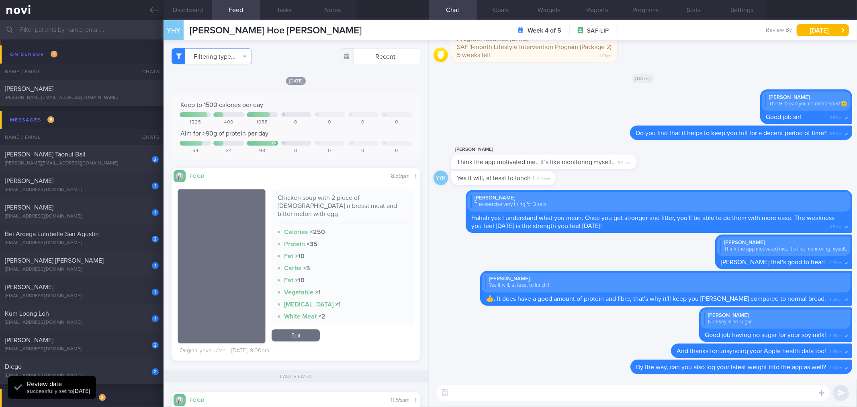
scroll to position [115, 230]
click at [150, 7] on icon at bounding box center [154, 10] width 9 height 9
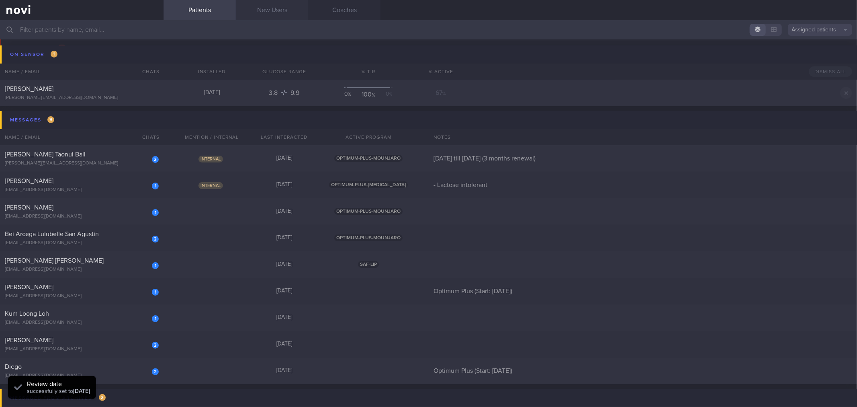
click at [255, 8] on link "New Users" at bounding box center [272, 10] width 72 height 20
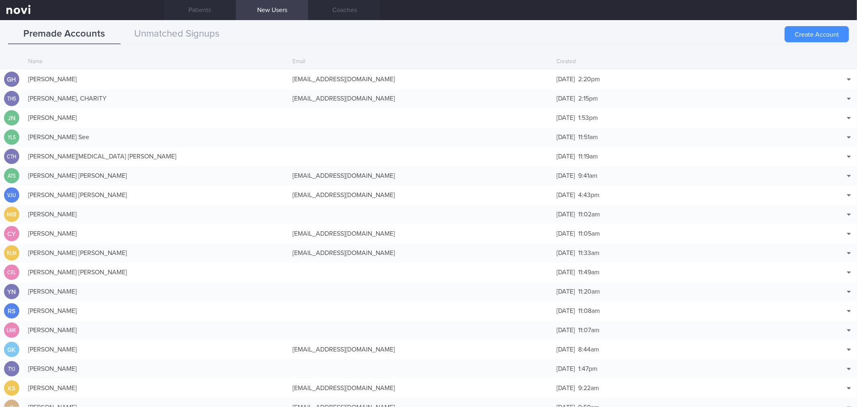
click at [827, 31] on button "Create Account" at bounding box center [817, 34] width 64 height 16
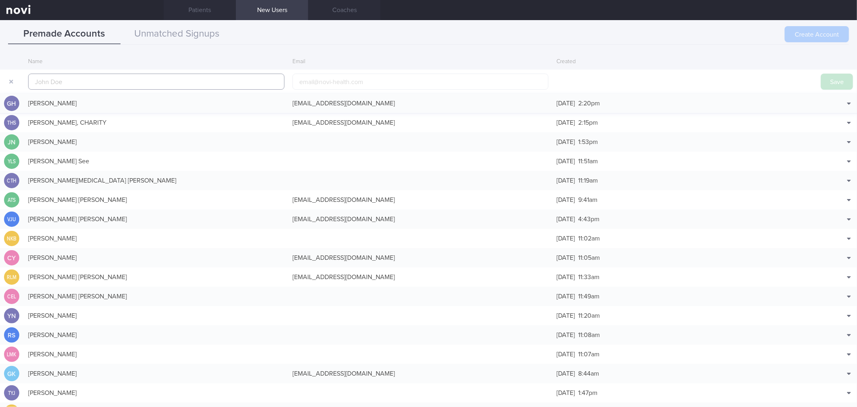
scroll to position [19, 0]
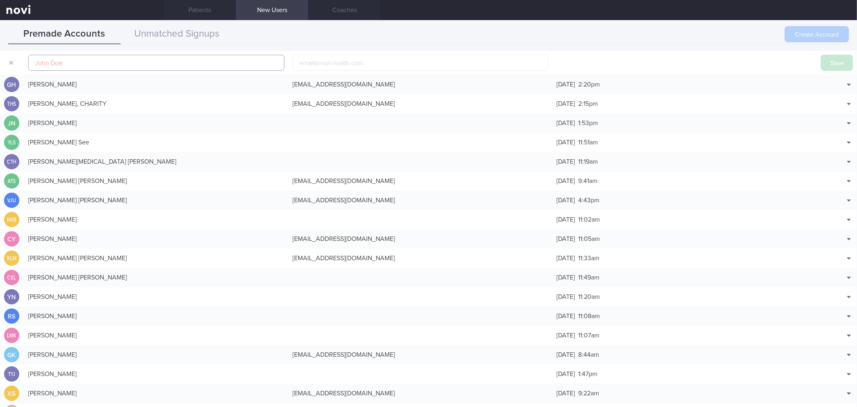
click at [186, 59] on input "text" at bounding box center [156, 63] width 256 height 16
paste input "[PERSON_NAME] [PERSON_NAME]:"
type input "[PERSON_NAME] [PERSON_NAME]"
click at [396, 63] on input "email" at bounding box center [421, 63] width 256 height 16
paste input "[EMAIL_ADDRESS][DOMAIN_NAME]"
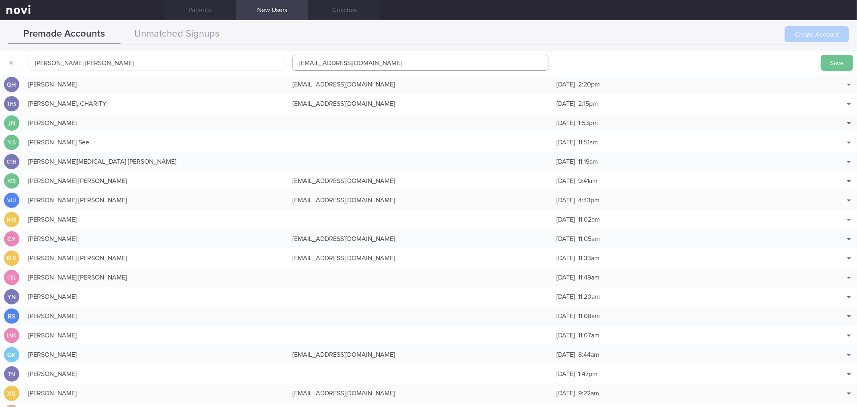
type input "[EMAIL_ADDRESS][DOMAIN_NAME]"
click at [834, 60] on button "Save" at bounding box center [837, 63] width 32 height 16
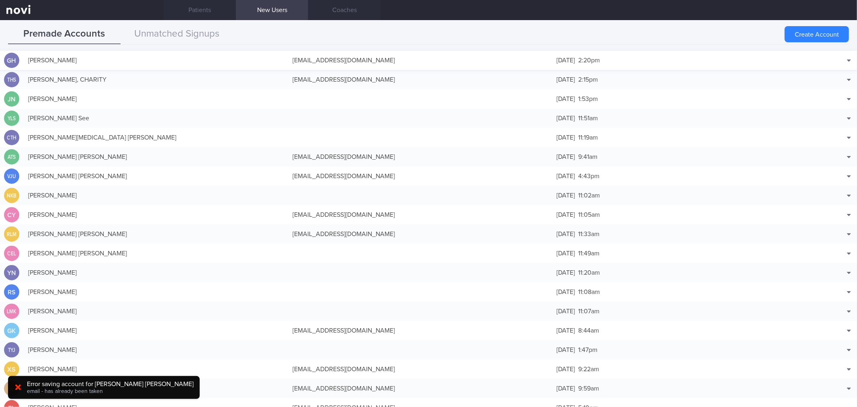
drag, startPoint x: 820, startPoint y: 39, endPoint x: 105, endPoint y: 61, distance: 715.8
click at [820, 39] on button "Create Account" at bounding box center [817, 34] width 64 height 16
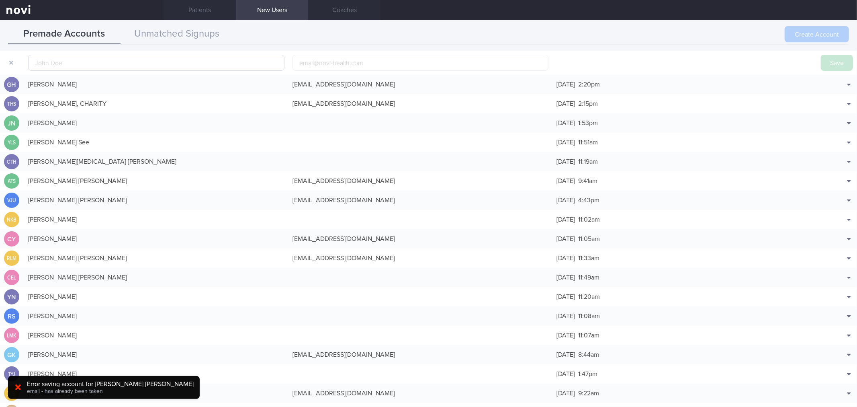
scroll to position [25, 0]
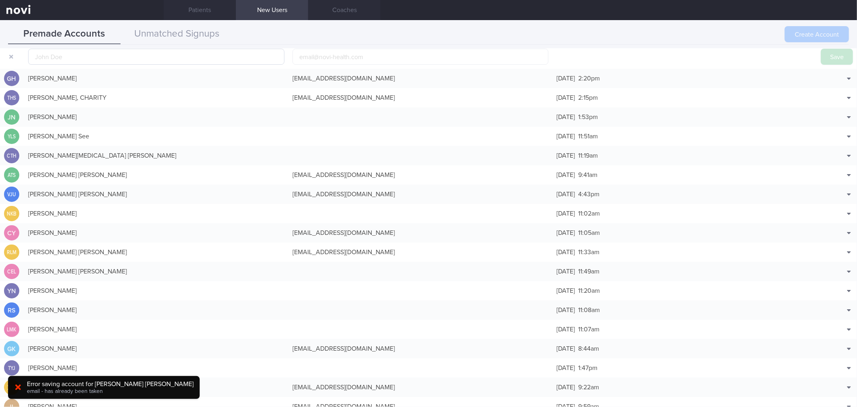
click at [106, 60] on input "text" at bounding box center [156, 57] width 256 height 16
type input "[PERSON_NAME] [PERSON_NAME]"
click button "Save" at bounding box center [837, 57] width 32 height 16
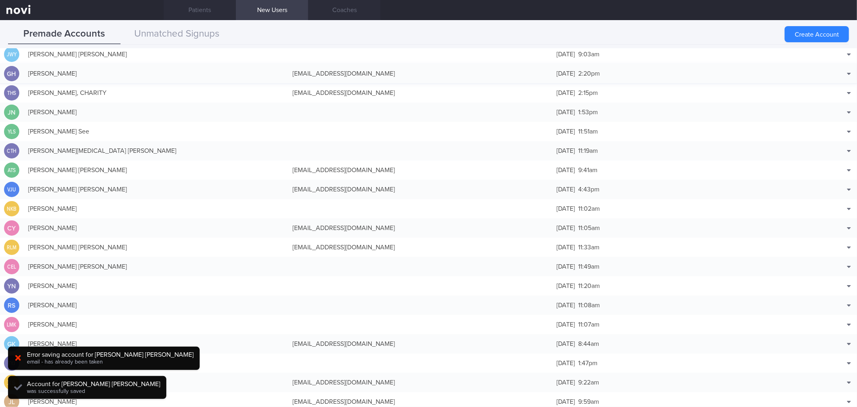
scroll to position [20, 0]
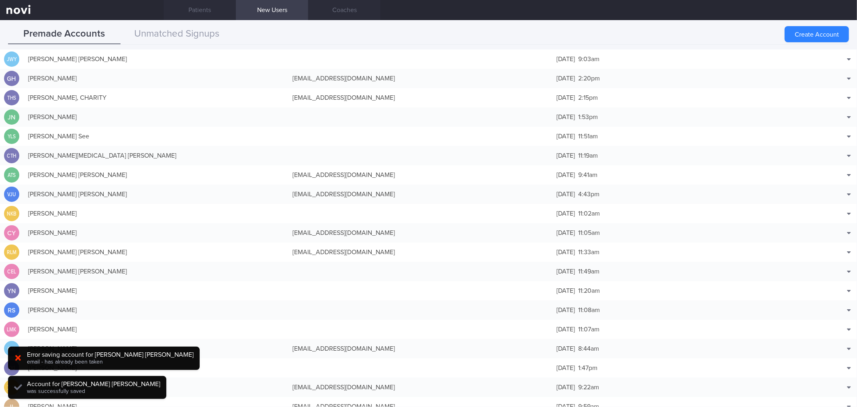
drag, startPoint x: 234, startPoint y: 58, endPoint x: 248, endPoint y: 63, distance: 14.7
click at [234, 58] on div "[PERSON_NAME] [PERSON_NAME]" at bounding box center [156, 59] width 264 height 16
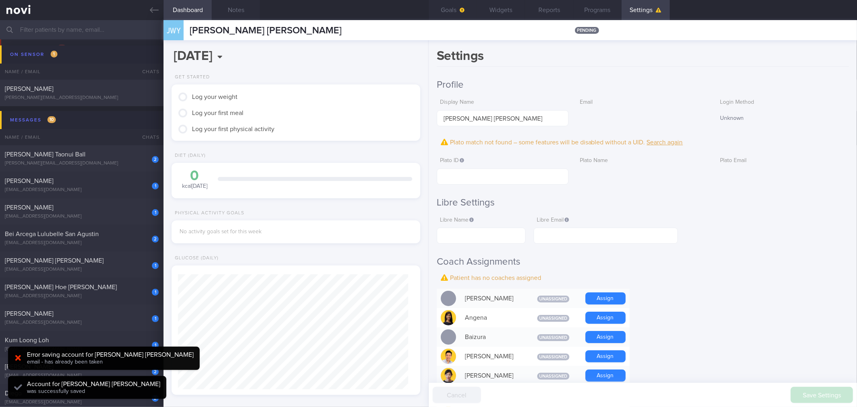
scroll to position [113, 227]
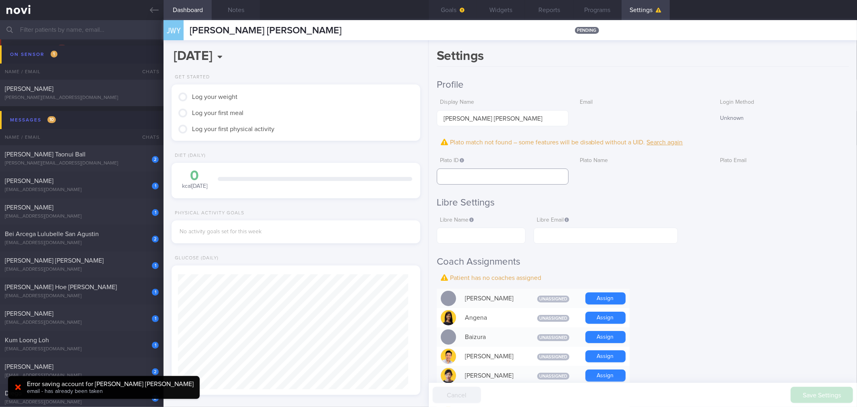
click at [533, 169] on input "text" at bounding box center [503, 176] width 132 height 16
paste input "7a8c424c937f34a5c0dd008f30dcb077"
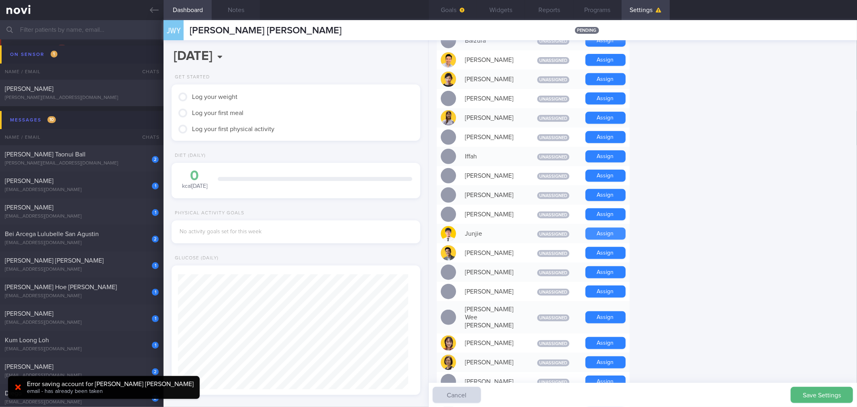
scroll to position [312, 0]
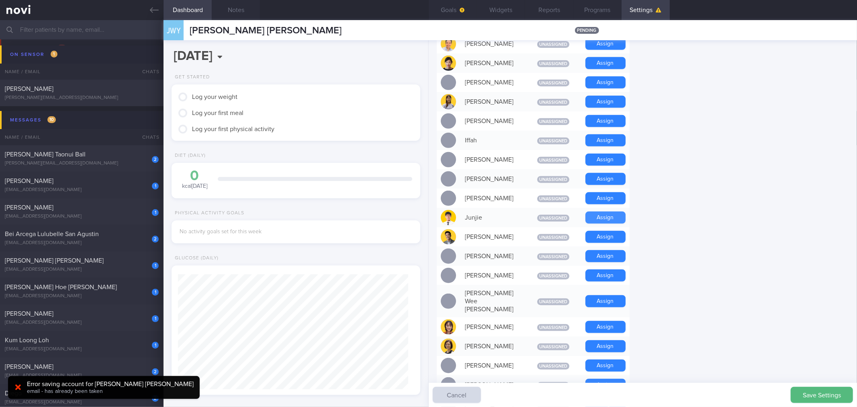
type input "7a8c424c937f34a5c0dd008f30dcb077"
click at [611, 220] on button "Assign" at bounding box center [606, 217] width 40 height 12
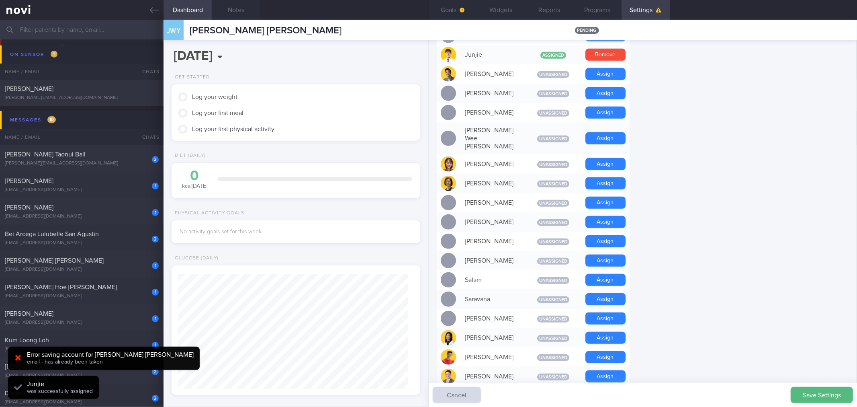
scroll to position [474, 0]
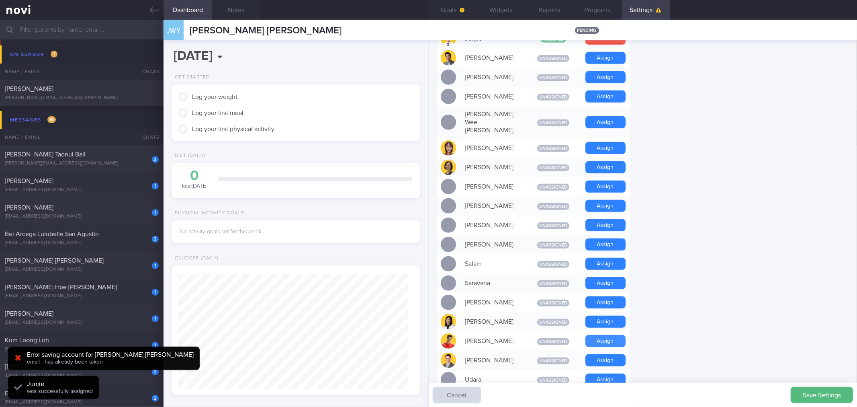
click at [599, 335] on button "Assign" at bounding box center [606, 341] width 40 height 12
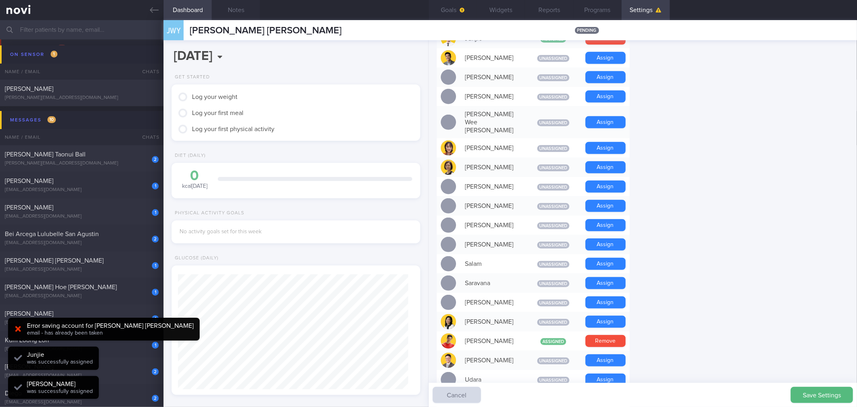
click at [808, 396] on button "Save Settings" at bounding box center [822, 395] width 62 height 16
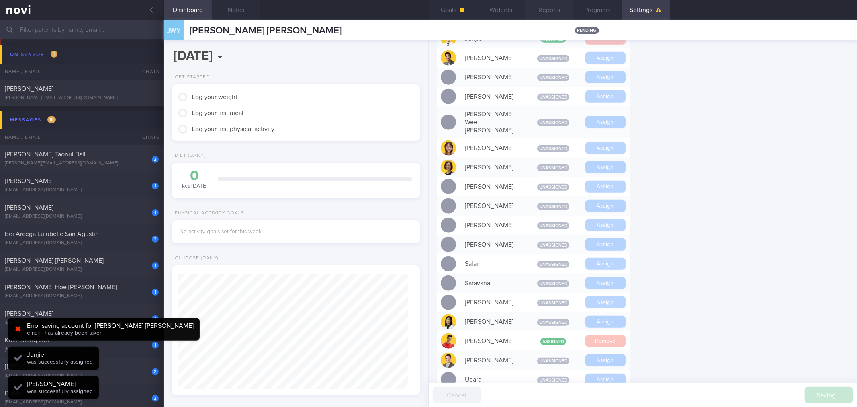
scroll to position [457, 0]
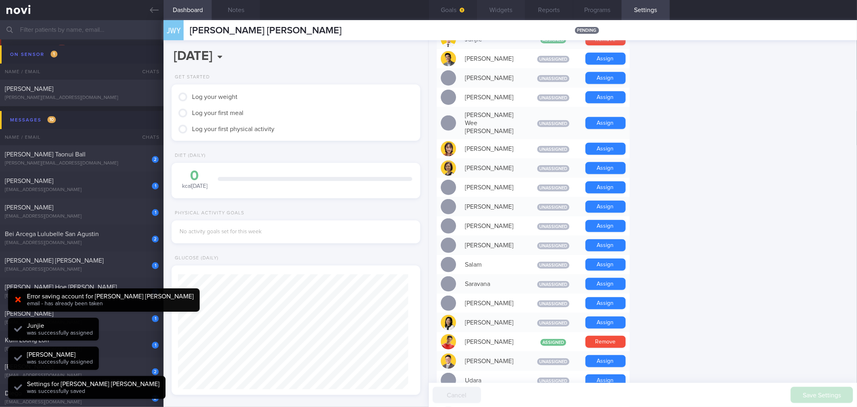
click at [525, 5] on button "Widgets" at bounding box center [501, 10] width 48 height 20
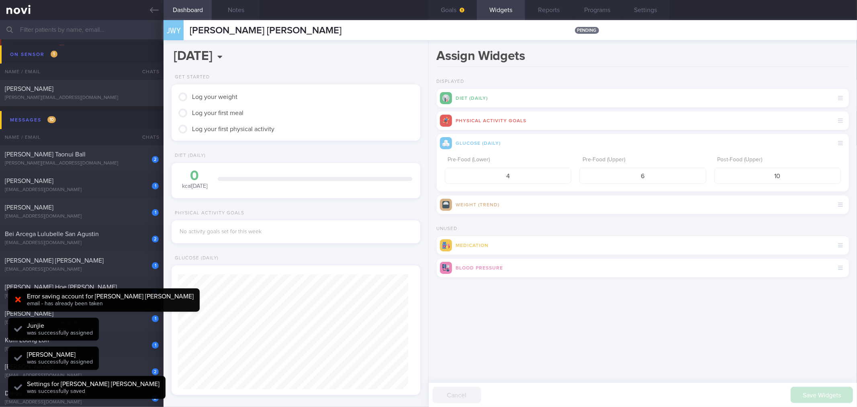
scroll to position [115, 230]
click at [505, 7] on button "Widgets" at bounding box center [501, 10] width 48 height 20
drag, startPoint x: 787, startPoint y: 178, endPoint x: 734, endPoint y: 167, distance: 53.8
click at [734, 168] on input "10" at bounding box center [778, 176] width 127 height 16
type input "8"
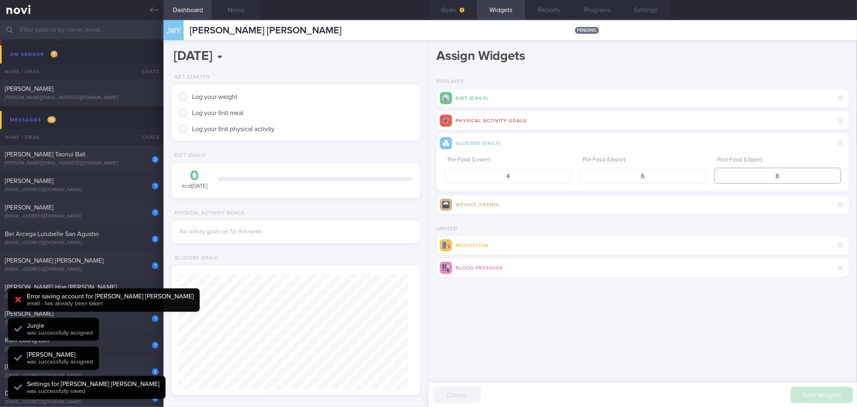
click at [437, 287] on button "submit" at bounding box center [437, 287] width 0 height 0
click at [455, 13] on button "Goals" at bounding box center [453, 10] width 48 height 20
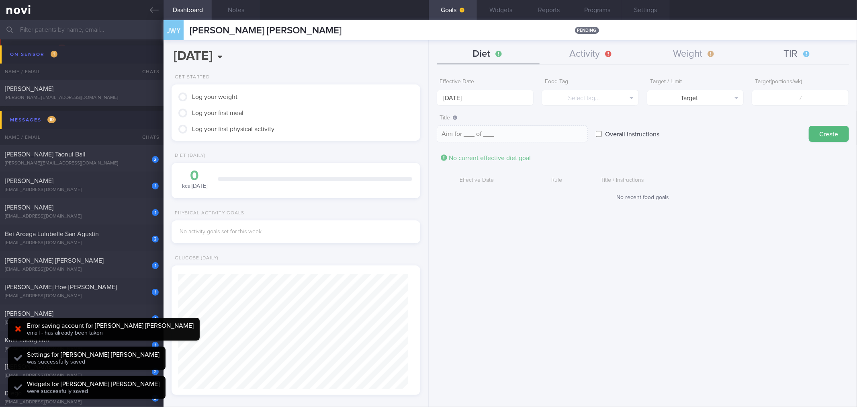
click at [804, 61] on button "TIR" at bounding box center [797, 54] width 103 height 20
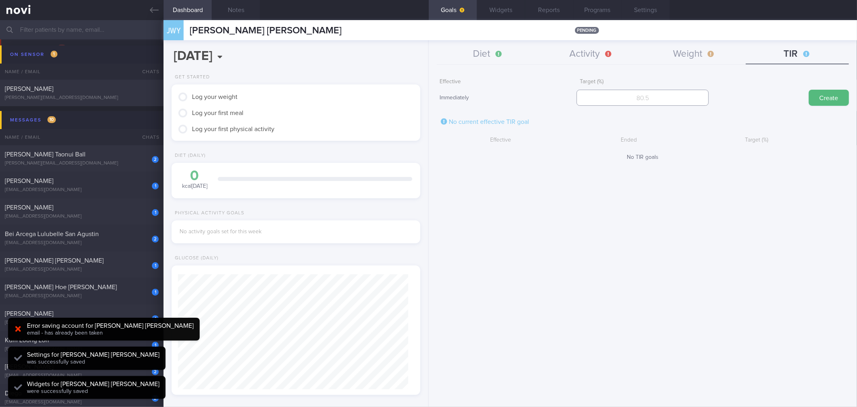
click at [699, 98] on input "number" at bounding box center [643, 98] width 132 height 16
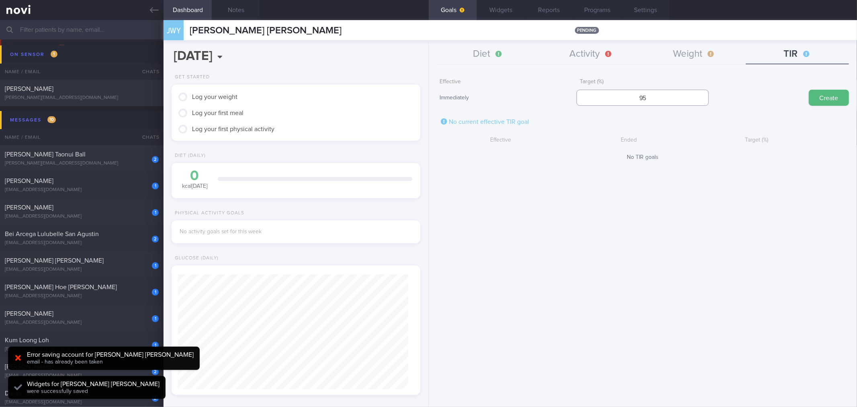
type input "95"
click at [809, 90] on button "Create" at bounding box center [829, 98] width 40 height 16
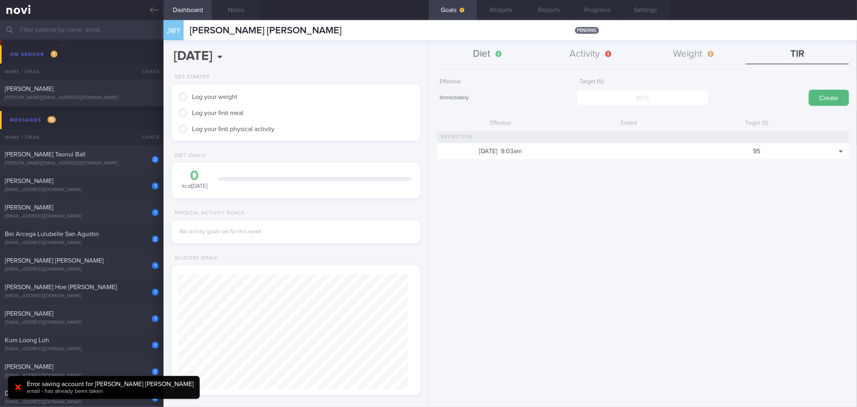
click at [508, 57] on button "Diet" at bounding box center [488, 54] width 103 height 20
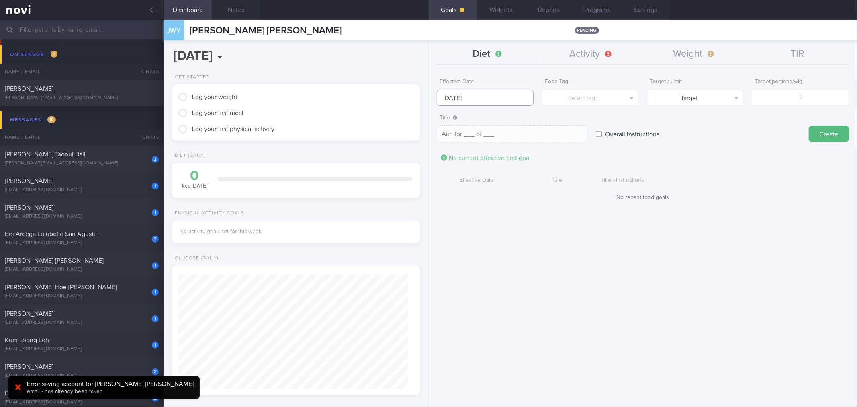
click at [495, 103] on body "You are offline! Some functionality will be unavailable Patients New Users Coac…" at bounding box center [428, 203] width 857 height 407
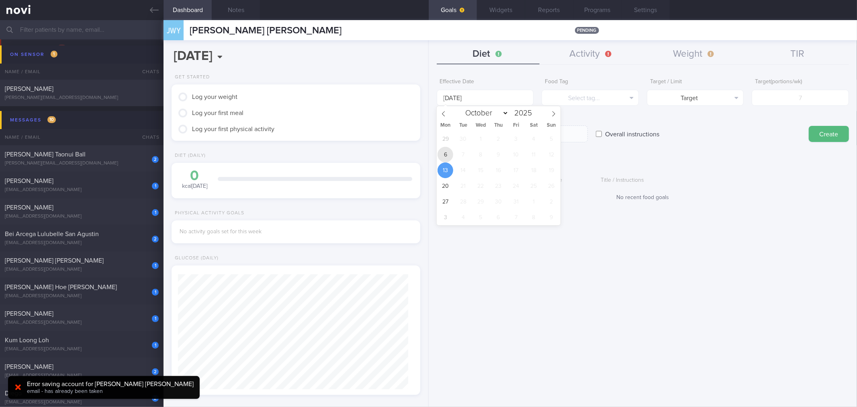
click at [447, 157] on span "6" at bounding box center [446, 155] width 16 height 16
type input "[DATE]"
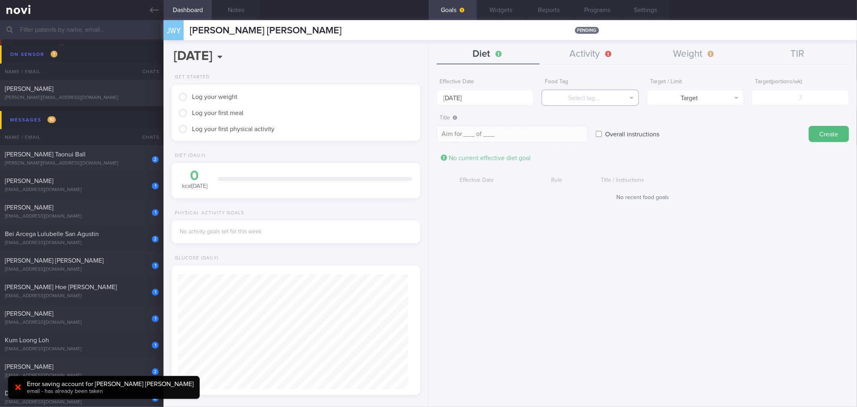
click at [596, 102] on button "Select tag..." at bounding box center [590, 98] width 97 height 16
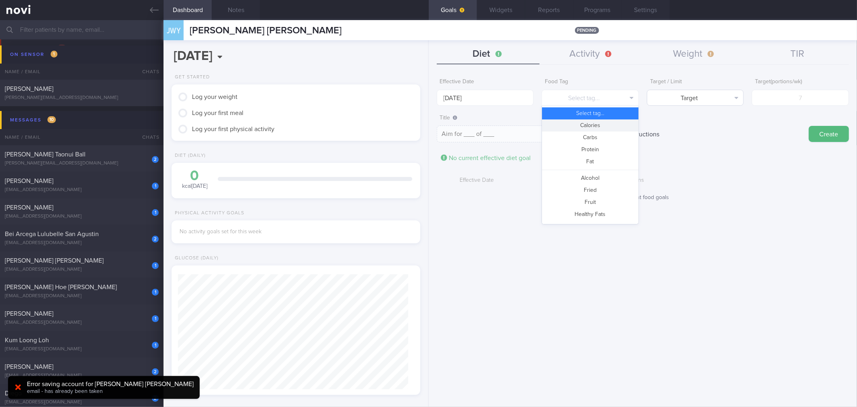
drag, startPoint x: 596, startPoint y: 125, endPoint x: 664, endPoint y: 105, distance: 70.6
click at [597, 125] on button "Calories" at bounding box center [590, 125] width 96 height 12
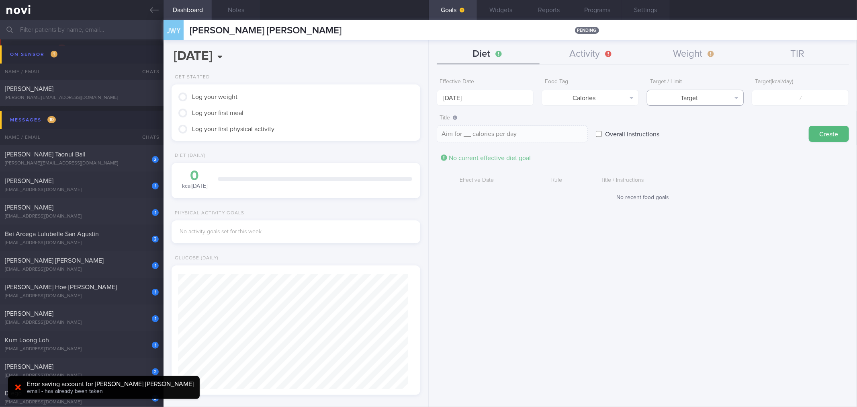
drag, startPoint x: 691, startPoint y: 100, endPoint x: 693, endPoint y: 107, distance: 7.4
click at [692, 100] on button "Target" at bounding box center [695, 98] width 97 height 16
drag, startPoint x: 700, startPoint y: 124, endPoint x: 773, endPoint y: 88, distance: 82.0
click at [700, 123] on button "Limit" at bounding box center [696, 125] width 96 height 12
type textarea "Keep to __ calories per day"
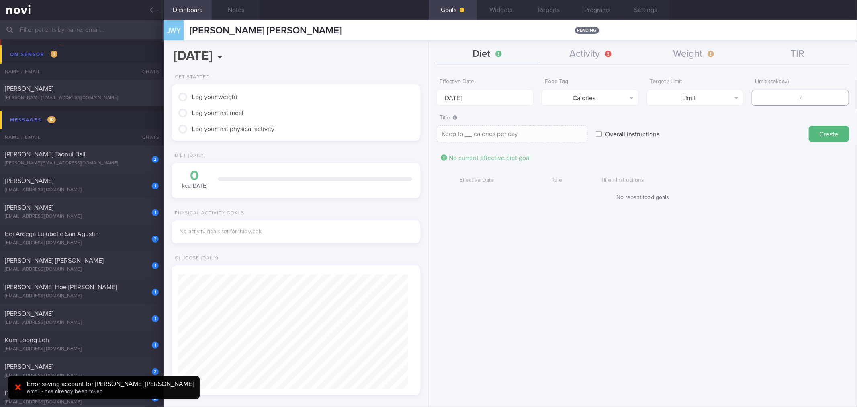
click at [795, 90] on input "number" at bounding box center [800, 98] width 97 height 16
type input "1"
type textarea "Keep to 1 calories per day"
type input "16"
type textarea "Keep to 16 calories per day"
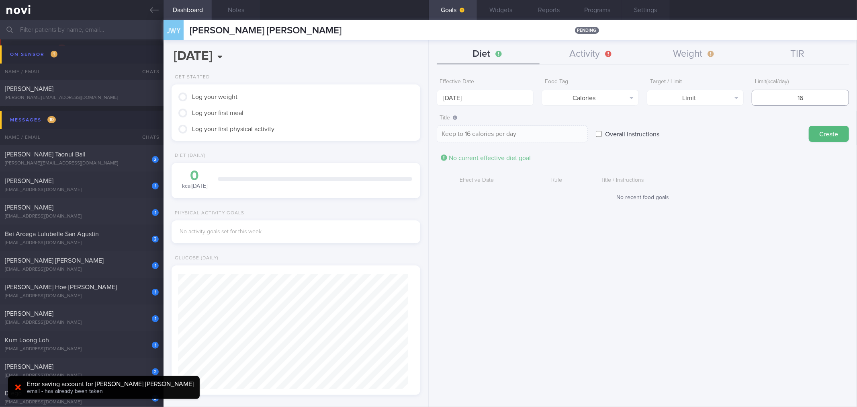
type input "160"
type textarea "Keep to 160 calories per day"
type input "1600"
type textarea "Keep to 1600 calories per day"
type input "1600"
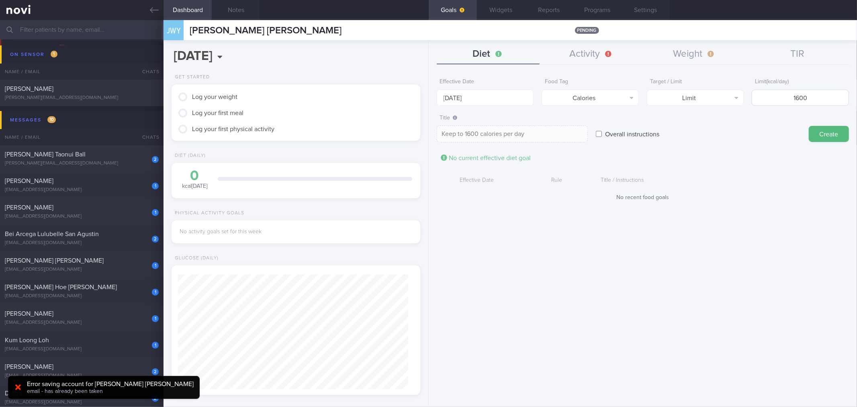
click at [809, 126] on button "Create" at bounding box center [829, 134] width 40 height 16
type input "[DATE]"
type textarea "Aim for ___ of ___"
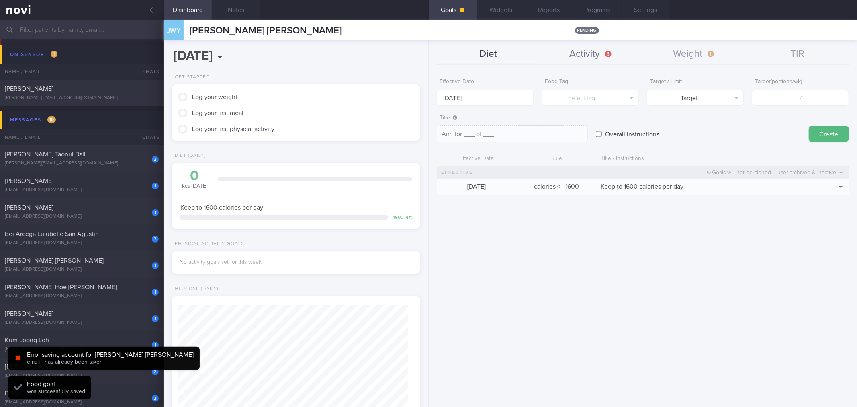
click at [594, 62] on button "Activity" at bounding box center [591, 54] width 103 height 20
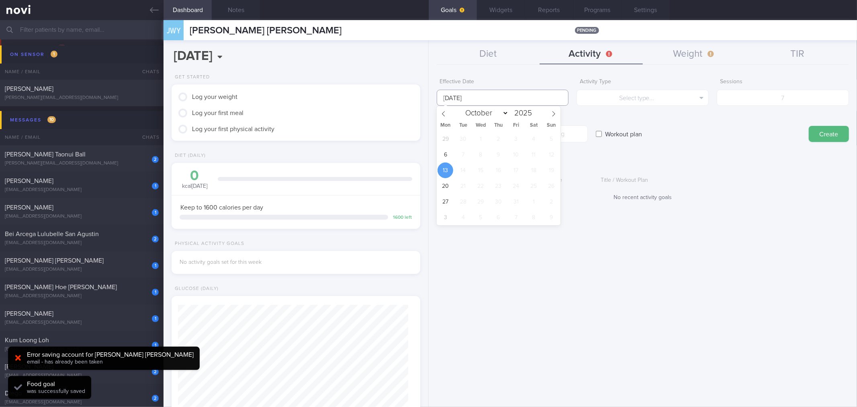
click at [508, 102] on input "[DATE]" at bounding box center [503, 98] width 132 height 16
click at [445, 160] on span "6" at bounding box center [446, 155] width 16 height 16
type input "[DATE]"
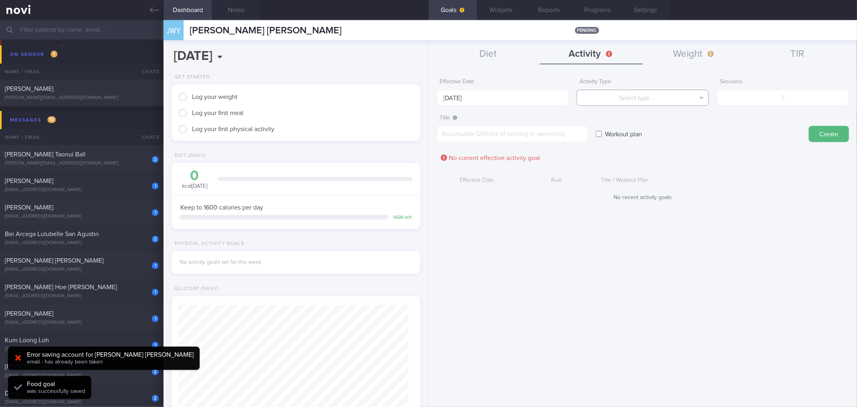
click at [646, 103] on button "Select type..." at bounding box center [643, 98] width 132 height 16
click at [657, 138] on button "Sessions" at bounding box center [642, 137] width 131 height 12
click at [807, 96] on input "number" at bounding box center [783, 98] width 132 height 16
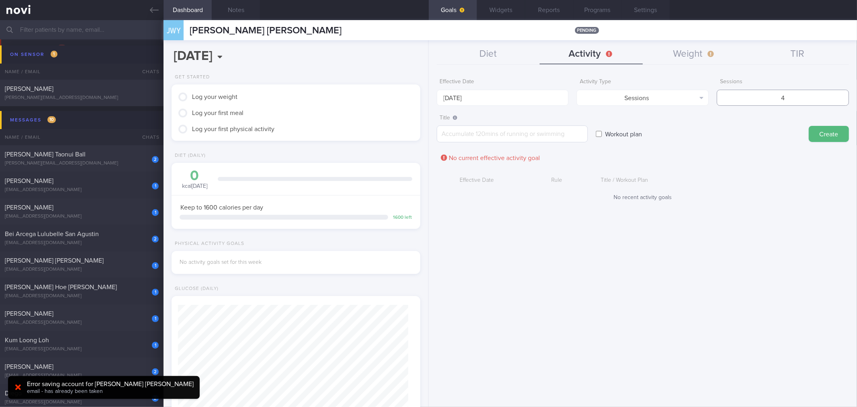
type input "4"
click at [504, 135] on textarea at bounding box center [512, 133] width 151 height 17
type textarea "a"
click at [752, 222] on div "Effective Date [DATE] Activity Type Sessions Select type... Duration Sessions S…" at bounding box center [643, 237] width 428 height 338
drag, startPoint x: 531, startPoint y: 124, endPoint x: 528, endPoint y: 133, distance: 9.7
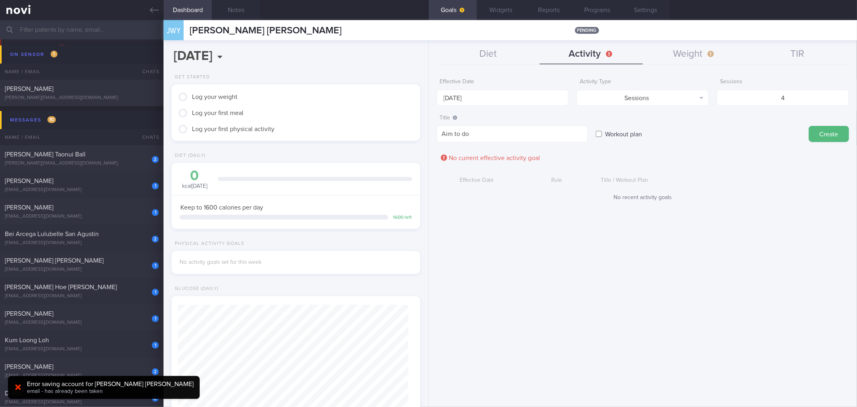
click at [531, 124] on div "Title Aim to do Aim to do ​" at bounding box center [512, 127] width 151 height 32
click at [528, 133] on textarea "Aim to do" at bounding box center [512, 133] width 151 height 17
type textarea "Aim to do 1 strength session, and 3 cardio sessions (e.g. run/ cycle) this week"
click at [809, 126] on button "Create" at bounding box center [829, 134] width 40 height 16
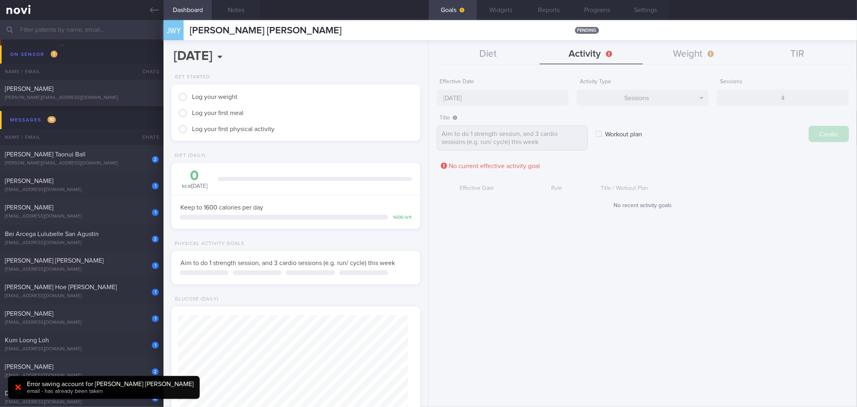
type input "[DATE]"
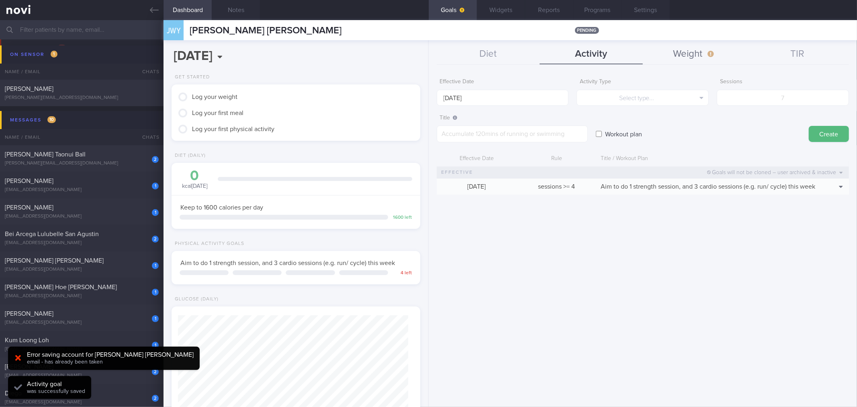
click at [673, 62] on button "Weight" at bounding box center [694, 54] width 103 height 20
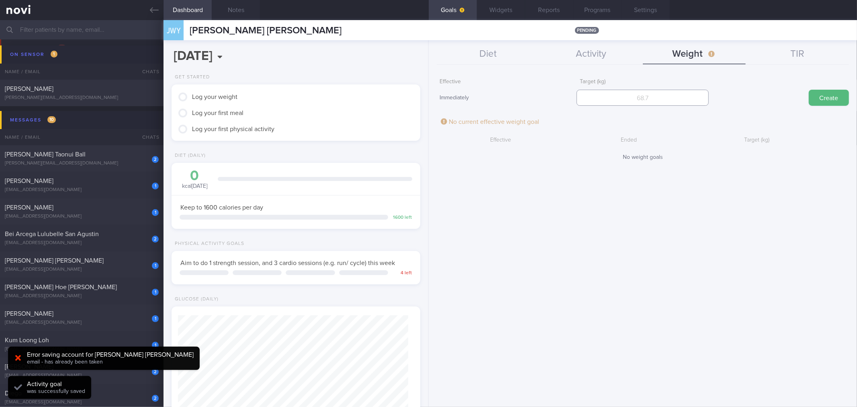
click at [664, 101] on input "number" at bounding box center [643, 98] width 132 height 16
type input "77"
click at [809, 90] on button "Create" at bounding box center [829, 98] width 40 height 16
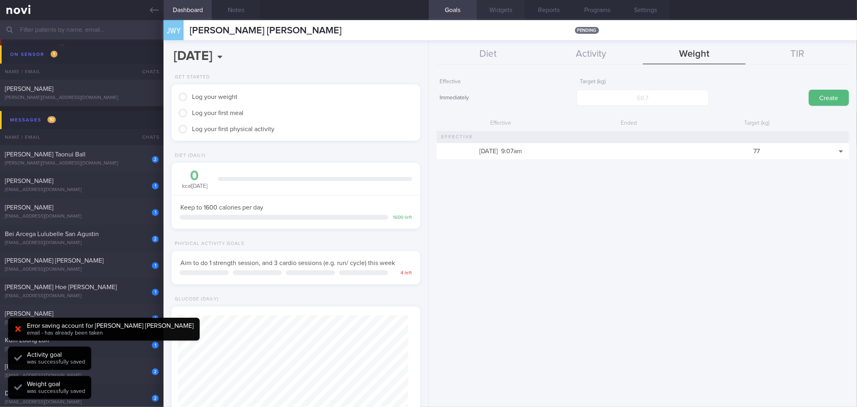
click at [502, 18] on button "Widgets" at bounding box center [501, 10] width 48 height 20
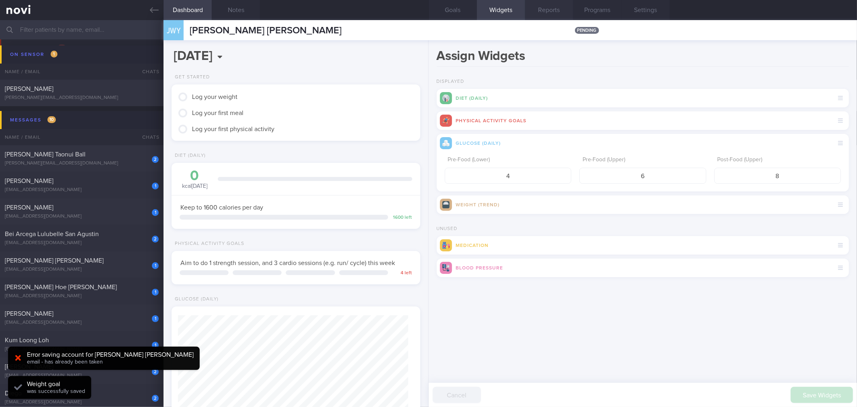
click at [553, 11] on button "Reports" at bounding box center [549, 10] width 48 height 20
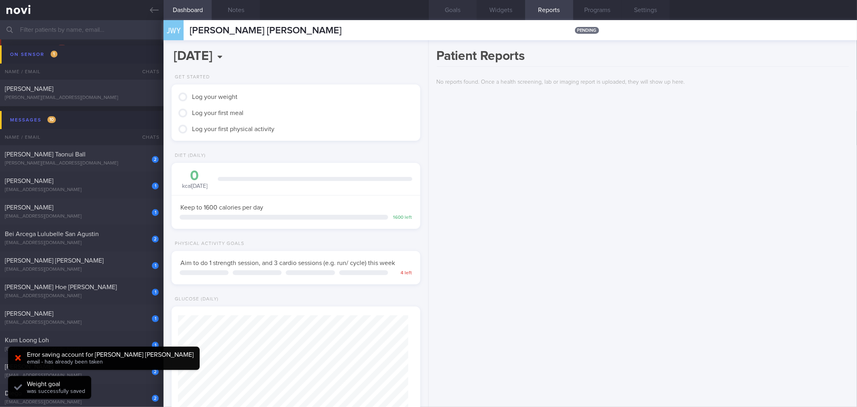
click at [459, 18] on button "Goals" at bounding box center [453, 10] width 48 height 20
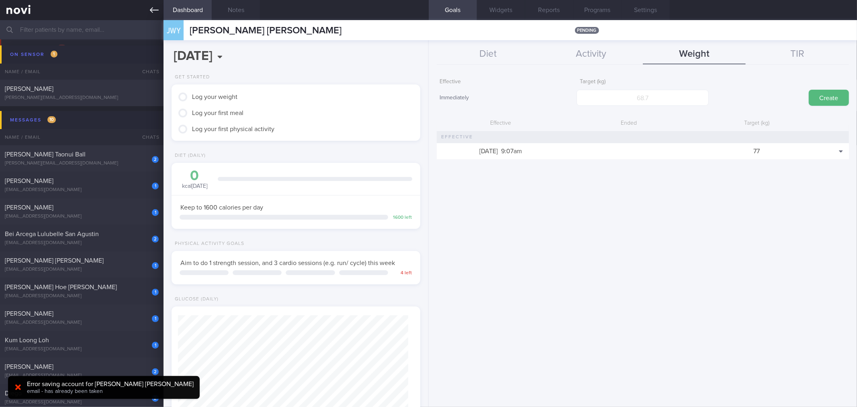
click at [148, 3] on link at bounding box center [82, 10] width 164 height 20
click at [157, 12] on icon at bounding box center [154, 10] width 9 height 9
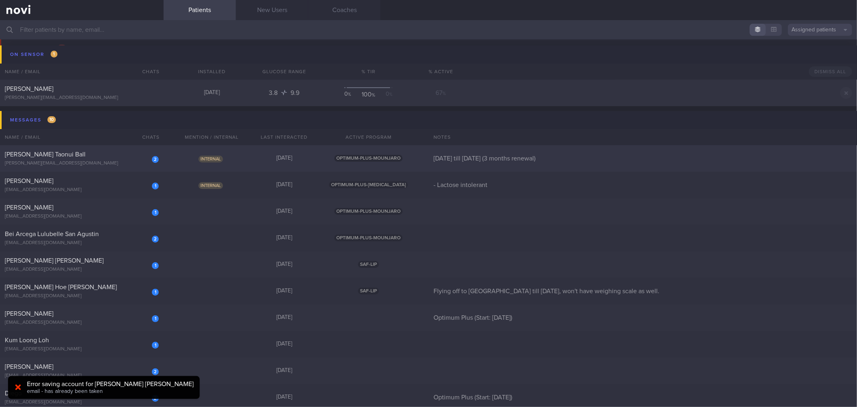
click at [137, 162] on div "[PERSON_NAME][EMAIL_ADDRESS][DOMAIN_NAME]" at bounding box center [82, 163] width 154 height 6
select select "9"
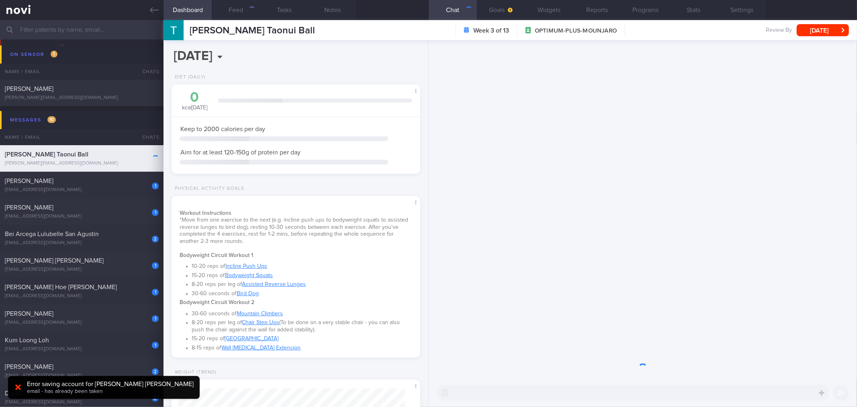
scroll to position [113, 227]
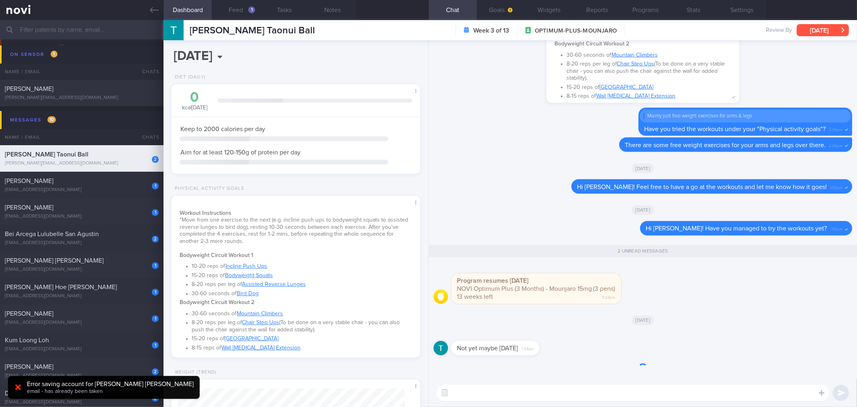
click at [830, 29] on button "[DATE]" at bounding box center [823, 30] width 52 height 12
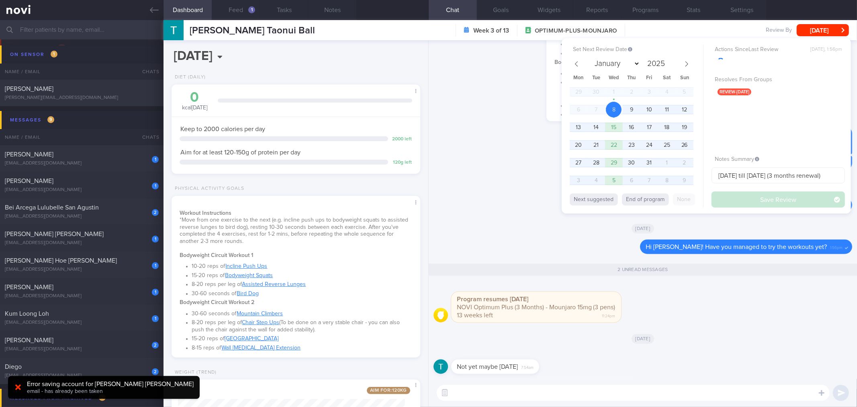
scroll to position [125, 227]
click at [613, 126] on span "15" at bounding box center [614, 127] width 16 height 16
click at [764, 196] on button "Save Review" at bounding box center [778, 199] width 133 height 16
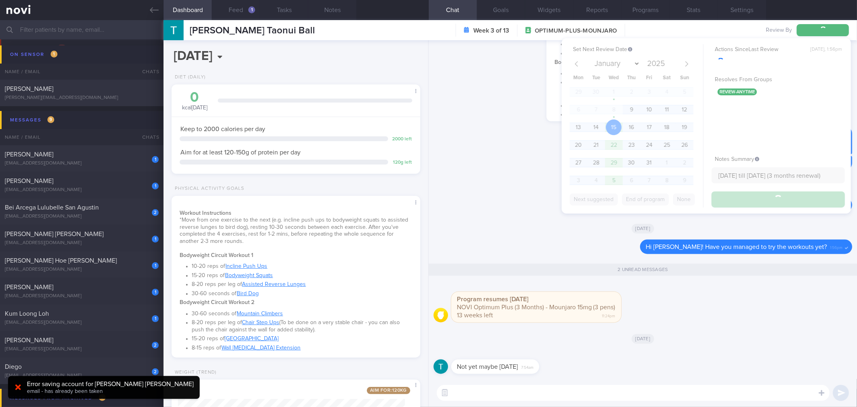
click at [628, 391] on textarea at bounding box center [633, 393] width 393 height 16
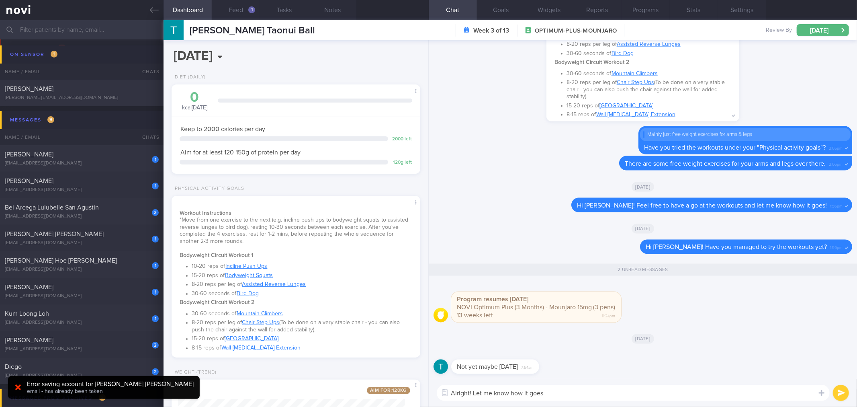
type textarea "Alright! Let me know how it goes!"
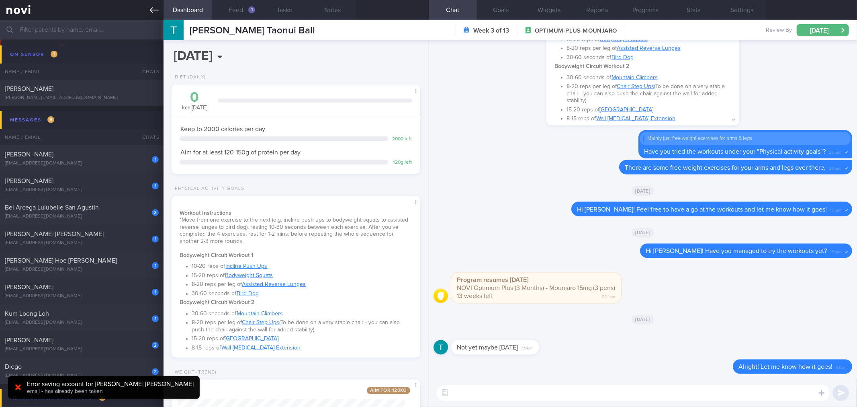
click at [151, 11] on icon at bounding box center [154, 10] width 9 height 9
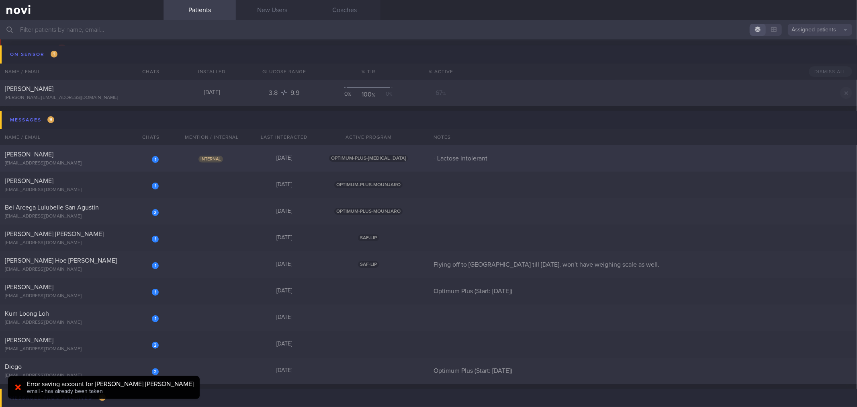
click at [129, 155] on div "[PERSON_NAME]" at bounding box center [81, 154] width 152 height 8
select select "9"
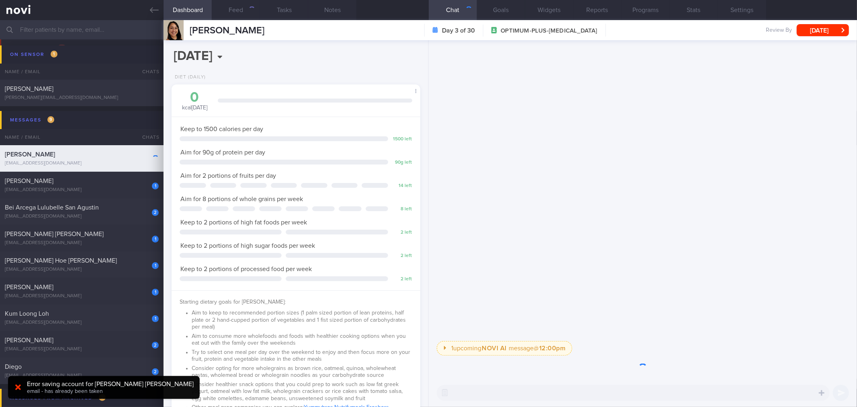
scroll to position [125, 227]
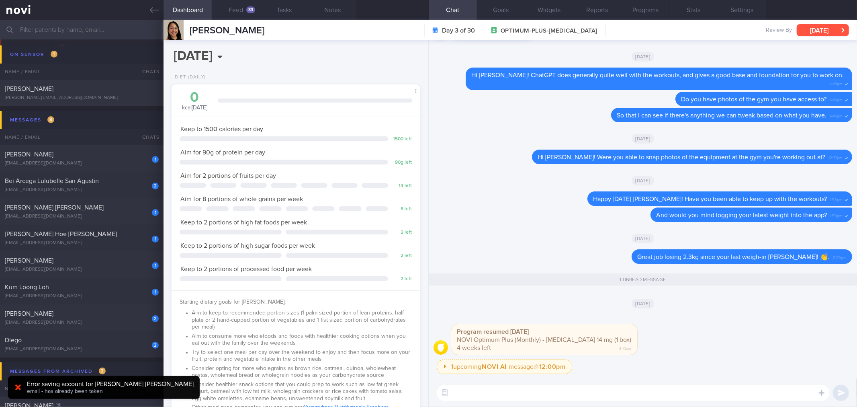
click at [836, 29] on button "[DATE]" at bounding box center [823, 30] width 52 height 12
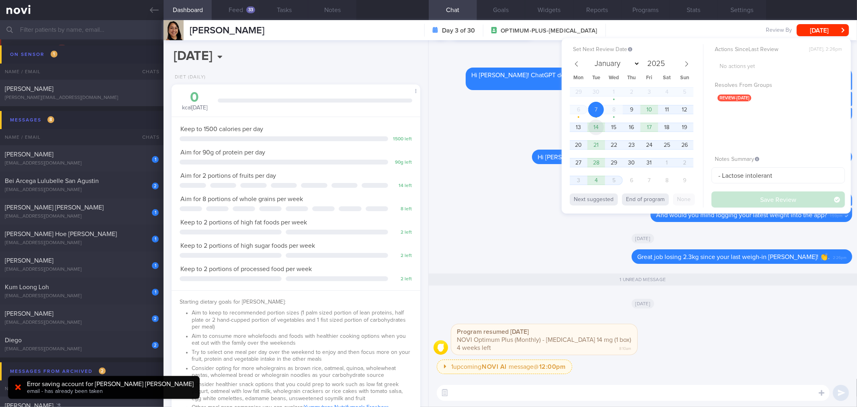
click at [600, 129] on span "14" at bounding box center [596, 127] width 16 height 16
click at [728, 199] on button "Save Review" at bounding box center [778, 199] width 133 height 16
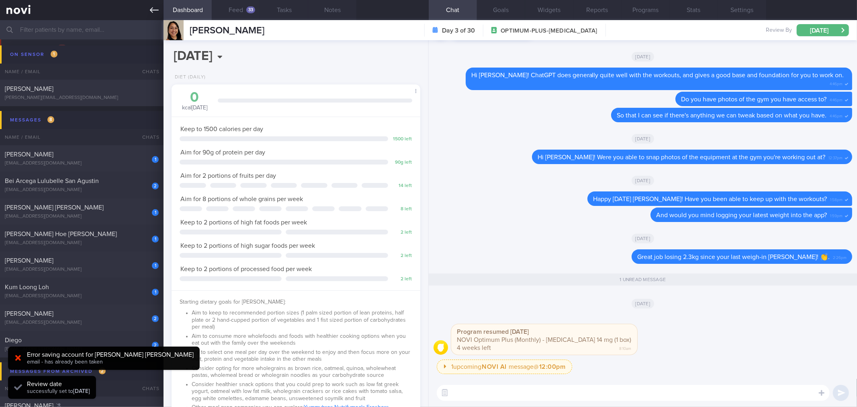
click at [154, 11] on icon at bounding box center [154, 10] width 9 height 9
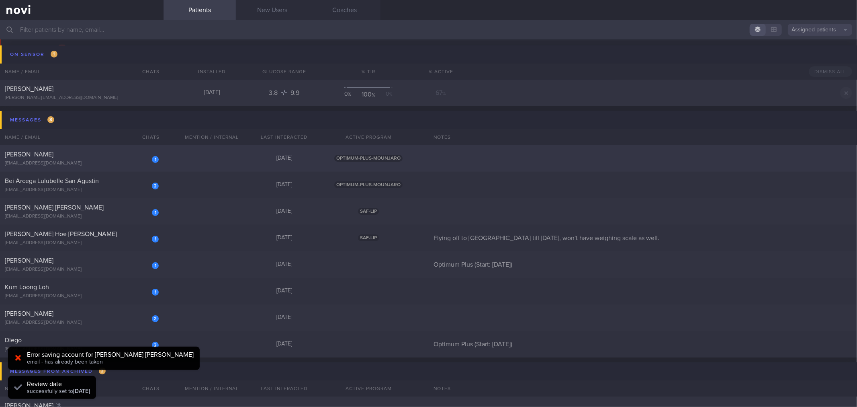
click at [127, 153] on div "[PERSON_NAME]" at bounding box center [81, 154] width 152 height 8
select select "9"
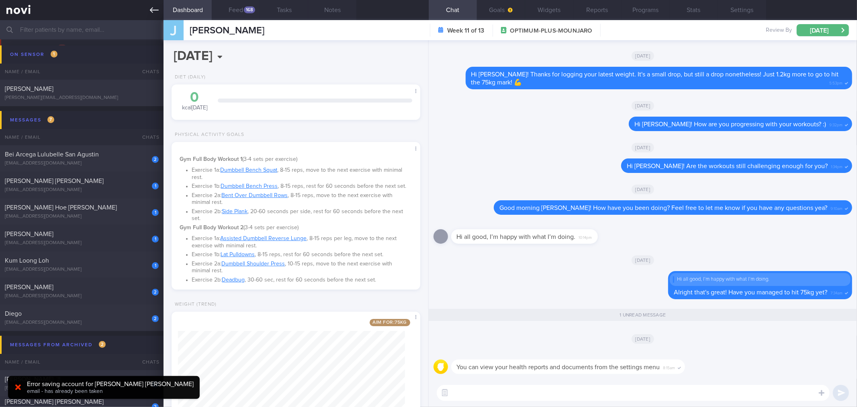
click at [146, 7] on link at bounding box center [82, 10] width 164 height 20
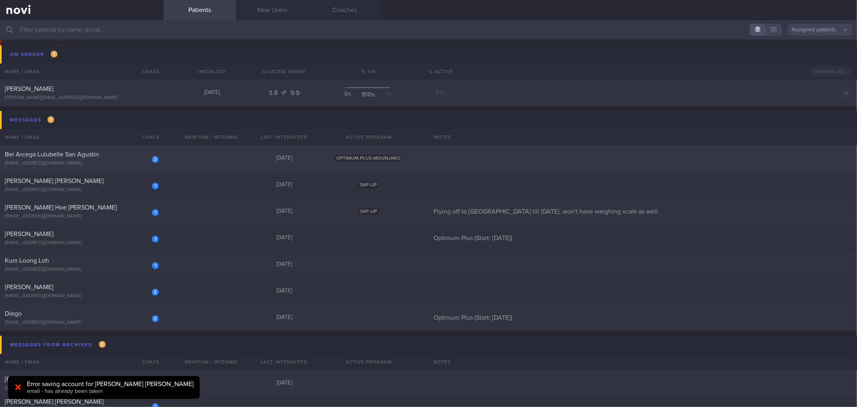
click at [99, 163] on div "[EMAIL_ADDRESS][DOMAIN_NAME]" at bounding box center [82, 163] width 154 height 6
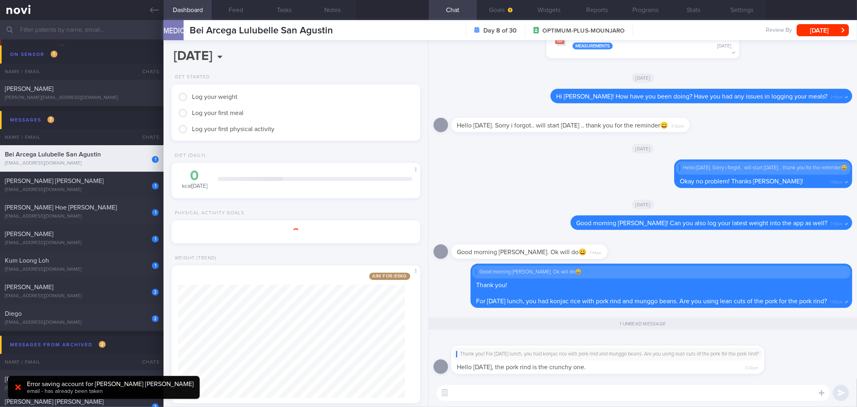
scroll to position [125, 227]
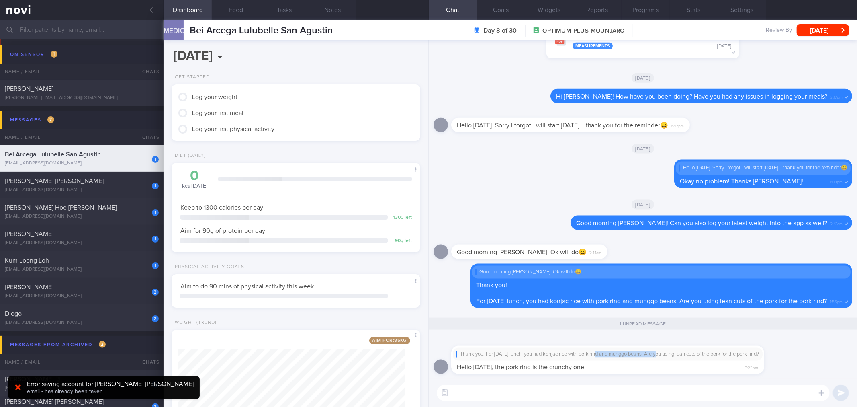
drag, startPoint x: 600, startPoint y: 358, endPoint x: 638, endPoint y: 365, distance: 38.8
click at [662, 352] on div "Thank you! For [DATE] lunch, you had konjac rice with pork rind and munggo bean…" at bounding box center [608, 354] width 310 height 13
click at [631, 366] on div "Thank you! For [DATE] lunch, you had konjac rice with pork rind and munggo bean…" at bounding box center [607, 360] width 313 height 28
drag, startPoint x: 600, startPoint y: 366, endPoint x: 680, endPoint y: 366, distance: 79.2
click at [680, 366] on div "Thank you! For [DATE] lunch, you had konjac rice with pork rind and munggo bean…" at bounding box center [619, 355] width 337 height 38
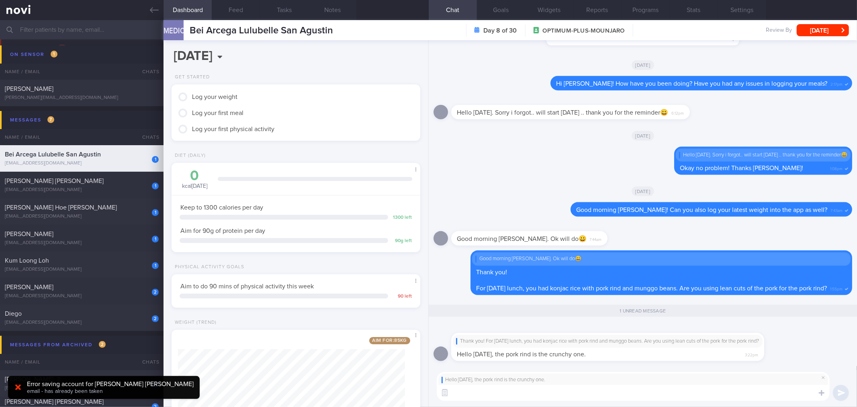
click at [606, 399] on textarea at bounding box center [633, 393] width 393 height 16
click at [533, 394] on textarea at bounding box center [633, 393] width 393 height 16
type textarea "Oh that's the skin of the pork, which contains mostly fat and little to no prot…"
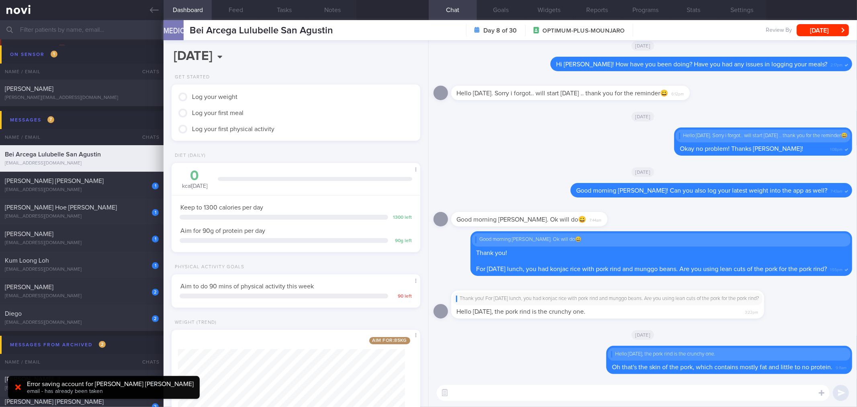
type textarea "T"
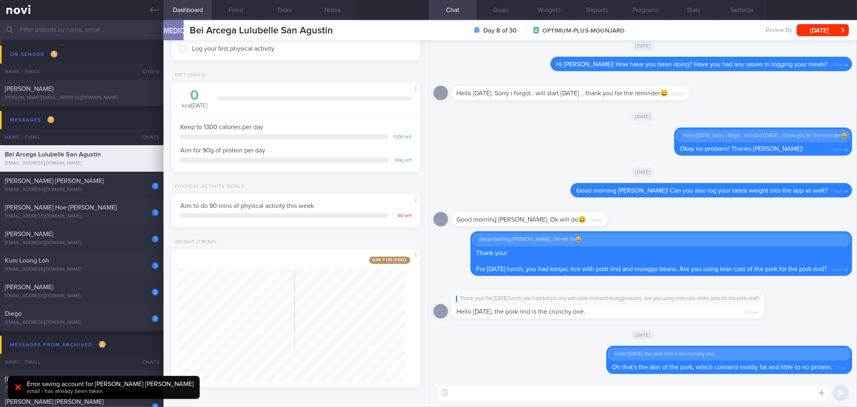
scroll to position [81, 0]
click at [351, 20] on div "[MEDICAL_DATA] Bei [PERSON_NAME] San [PERSON_NAME] Day 8 of 30 OPTIMUM-PLUS-MOU…" at bounding box center [511, 30] width 694 height 20
click at [343, 14] on button "Notes" at bounding box center [332, 10] width 48 height 20
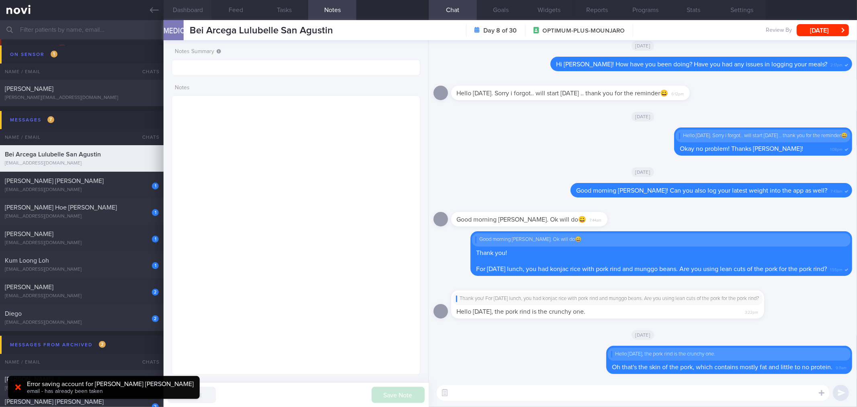
click at [186, 11] on button "Dashboard" at bounding box center [188, 10] width 48 height 20
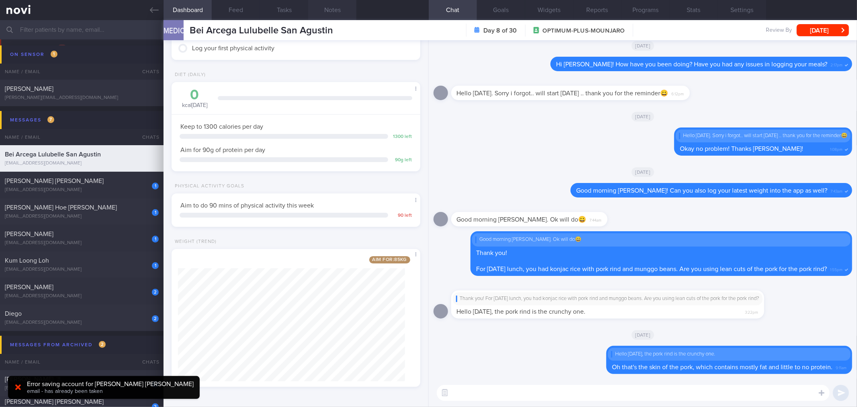
click at [336, 11] on button "Notes" at bounding box center [332, 10] width 48 height 20
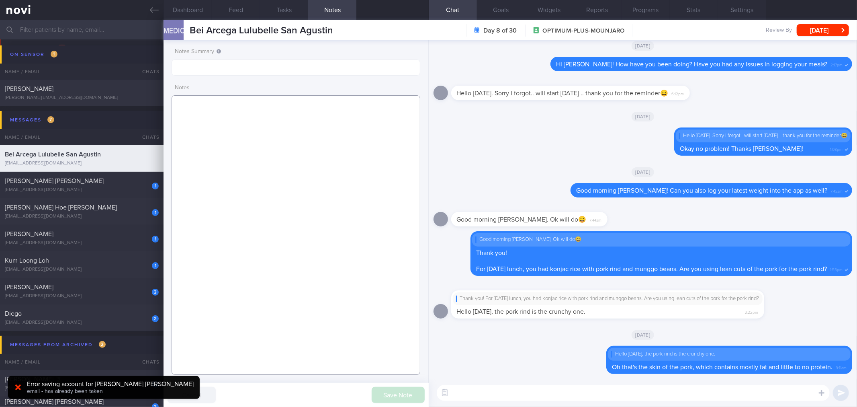
click at [288, 143] on textarea at bounding box center [296, 234] width 248 height 279
paste textarea "Action Plan Aim to lose 2-4% of your body weight each month (~1.85-3.7kg), by k…"
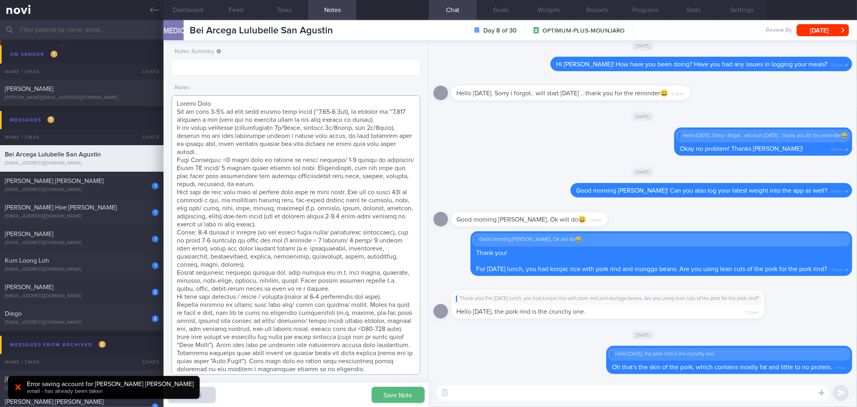
scroll to position [102, 0]
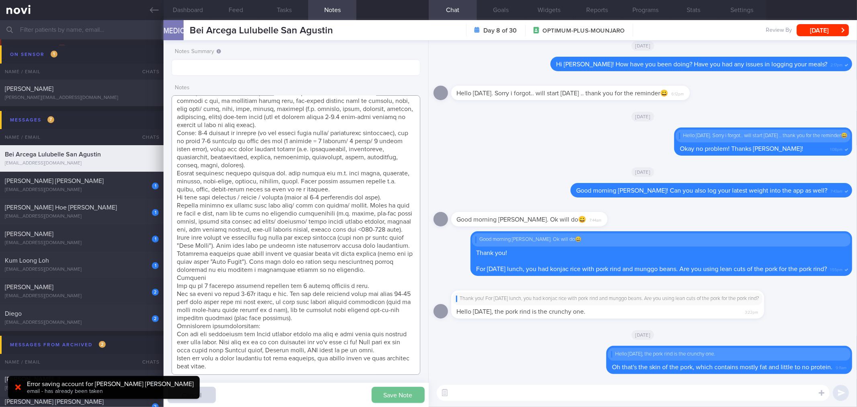
type textarea "Action Plan Aim to lose 2-4% of your body weight each month (~1.85-3.7kg), by k…"
click at [414, 394] on button "Save Note" at bounding box center [398, 395] width 53 height 16
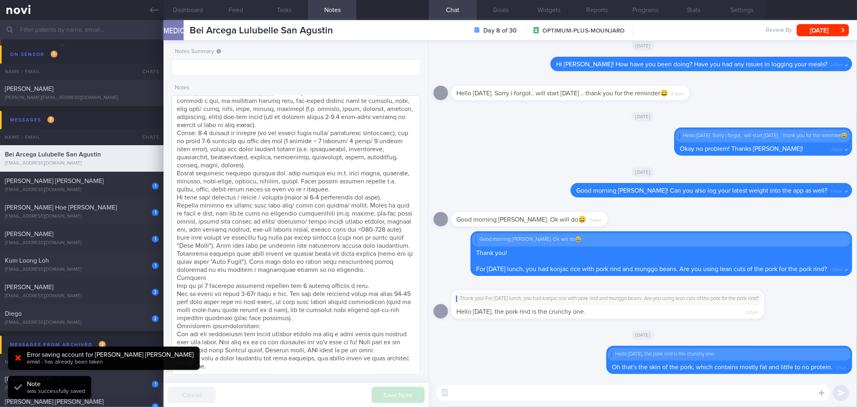
scroll to position [0, 0]
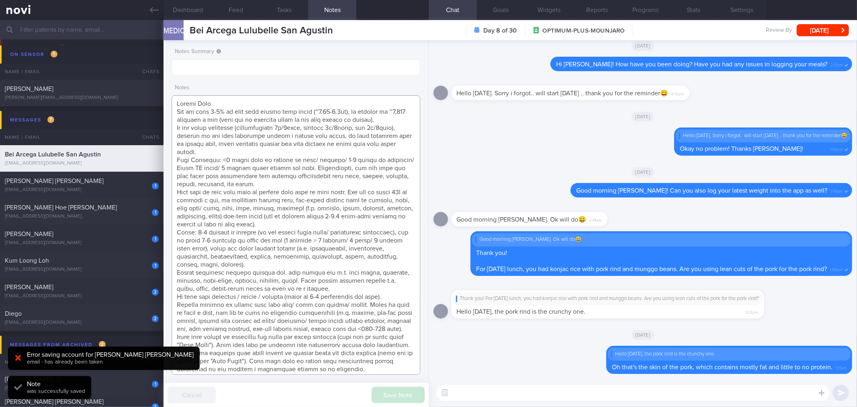
click at [268, 154] on textarea at bounding box center [296, 234] width 248 height 279
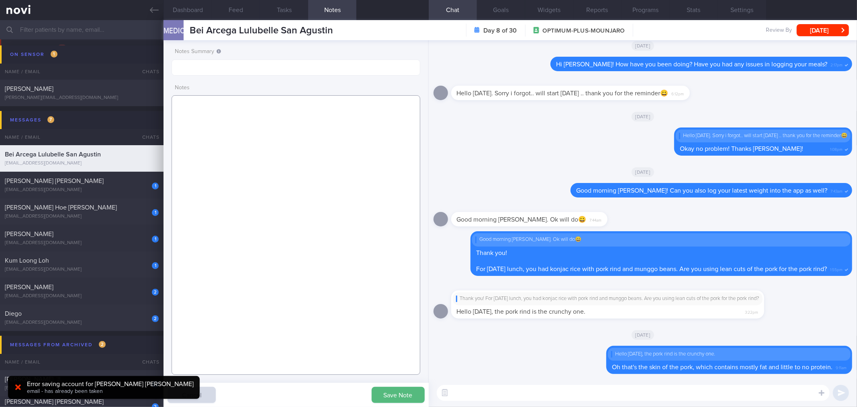
drag, startPoint x: 272, startPoint y: 135, endPoint x: 388, endPoint y: 273, distance: 180.5
click at [274, 141] on textarea at bounding box center [296, 234] width 248 height 279
paste textarea "Weight: 92 kg Height: 161 cm BMI: 35.6 Age:[DEMOGRAPHIC_DATA] Health Goals: - 8…"
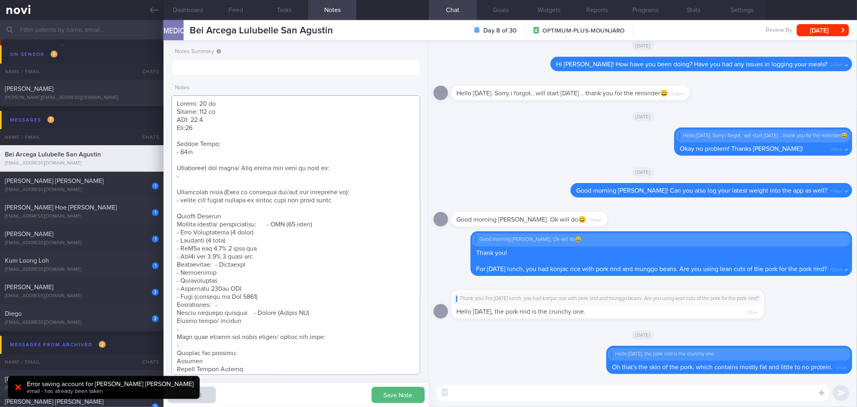
scroll to position [850, 0]
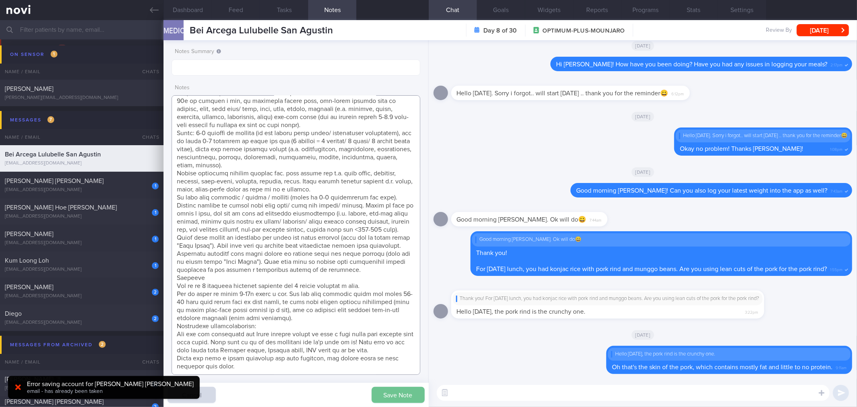
type textarea "Weight: 92 kg Height: 161 cm BMI: 35.6 Age:[DEMOGRAPHIC_DATA] Health Goals: - 8…"
click at [409, 392] on button "Save Note" at bounding box center [398, 395] width 53 height 16
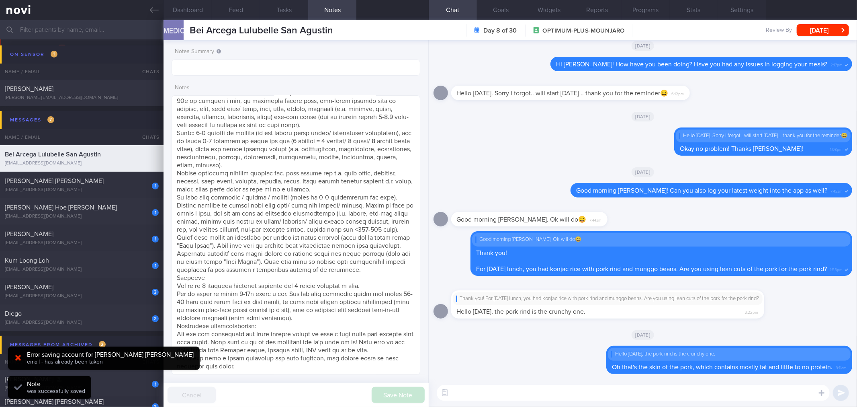
click at [510, 394] on textarea at bounding box center [633, 393] width 393 height 16
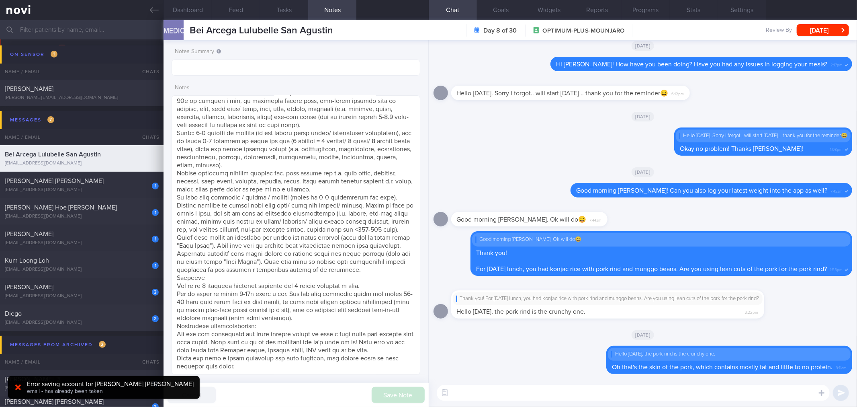
click at [564, 396] on textarea at bounding box center [633, 393] width 393 height 16
type textarea "This isn't very nutritious, and is high in calories, and not very suitable for …"
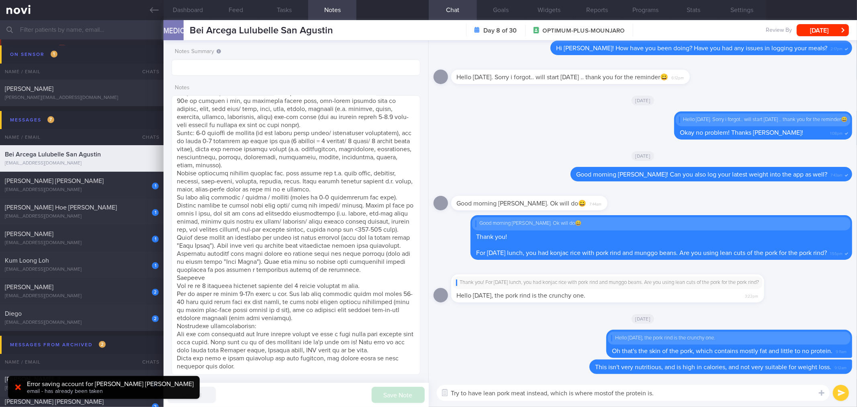
type textarea "Try to have lean pork meat instead, which is where most of the protein is."
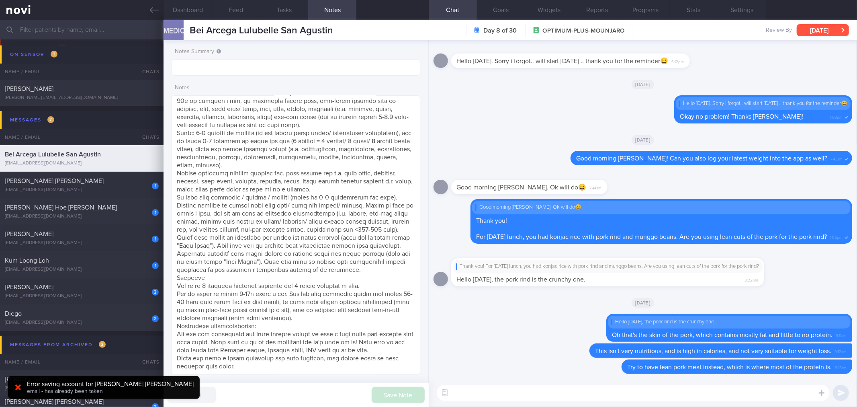
click at [823, 29] on button "[DATE]" at bounding box center [823, 30] width 52 height 12
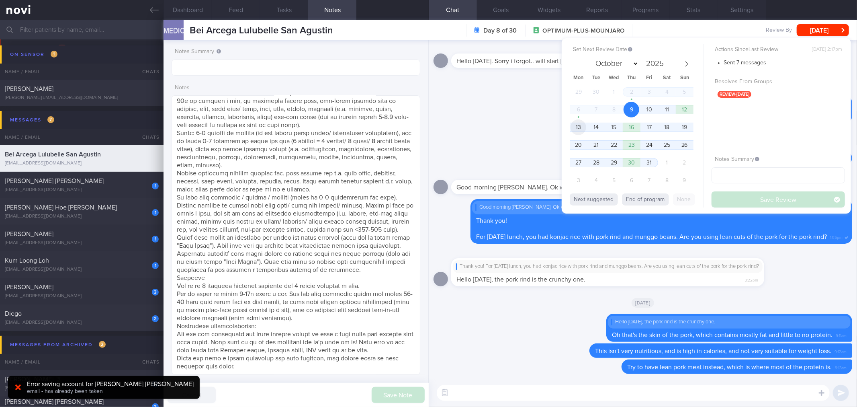
click at [577, 129] on span "13" at bounding box center [579, 127] width 16 height 16
click at [748, 199] on button "Save Review" at bounding box center [778, 199] width 133 height 16
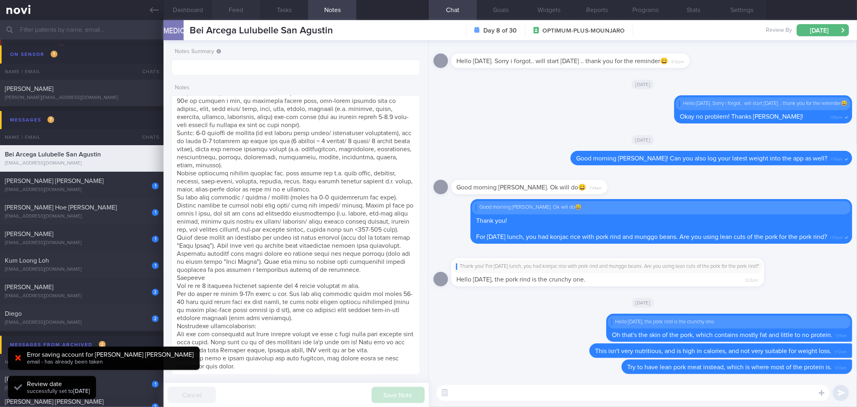
click at [235, 16] on button "Feed" at bounding box center [236, 10] width 48 height 20
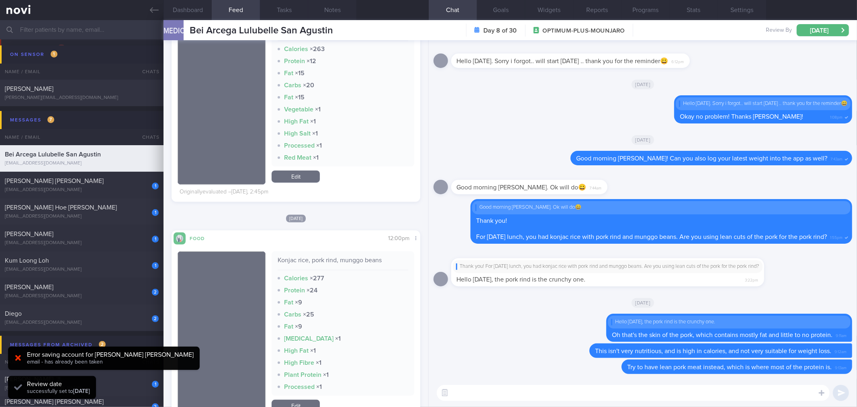
scroll to position [45, 0]
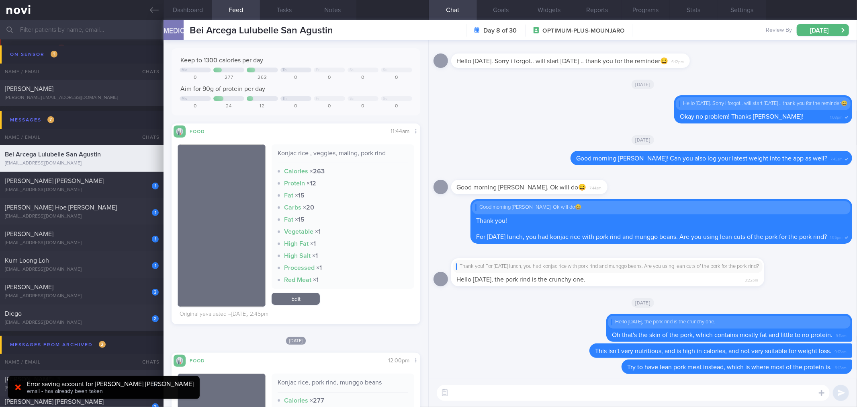
click at [342, 150] on div "Konjac rice , veggies, maling, pork rind" at bounding box center [343, 156] width 130 height 14
copy div "maling"
click at [367, 155] on div "Konjac rice , veggies, maling, pork rind" at bounding box center [343, 156] width 130 height 14
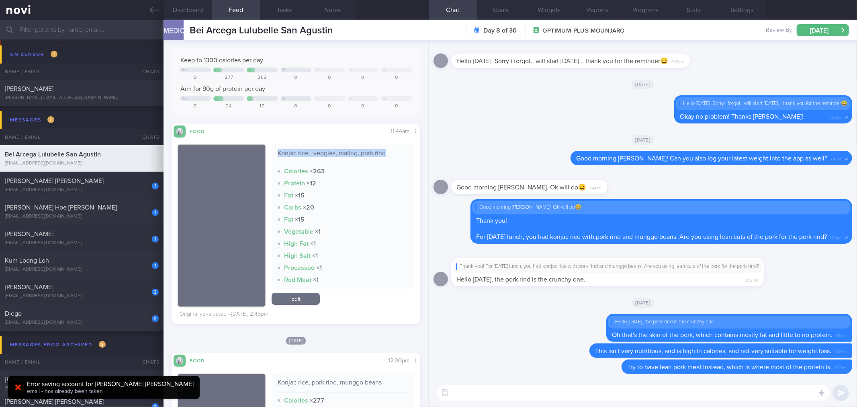
click at [367, 155] on div "Konjac rice , veggies, maling, pork rind" at bounding box center [343, 156] width 130 height 14
copy div "Konjac rice , veggies, maling, pork rind"
click at [475, 393] on textarea at bounding box center [633, 393] width 393 height 16
paste textarea "Konjac rice , veggies, maling, pork rind"
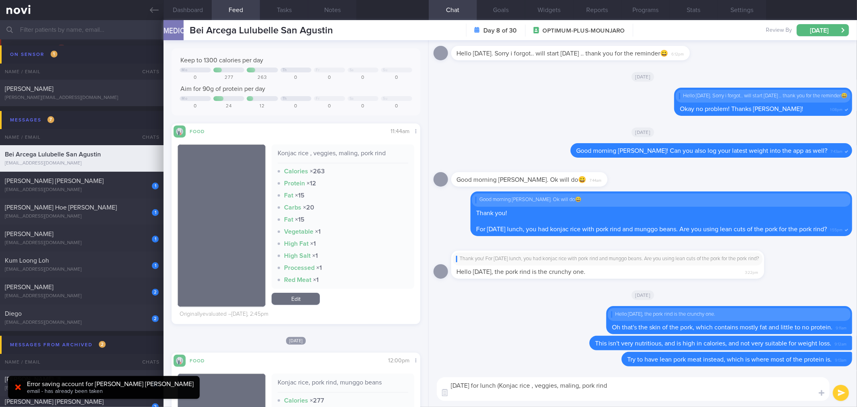
scroll to position [0, 0]
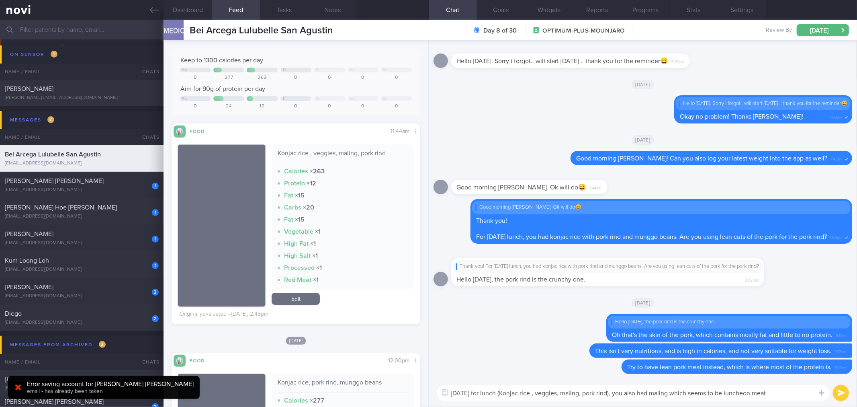
type textarea "[DATE] for lunch (Konjac rice , veggies, maling, pork rind), you also had malin…"
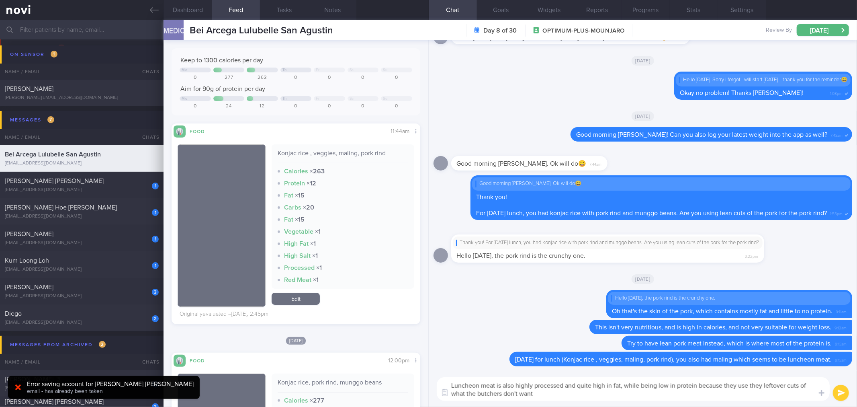
type textarea "Luncheon meat is also highly processed and quite high in fat, while being low i…"
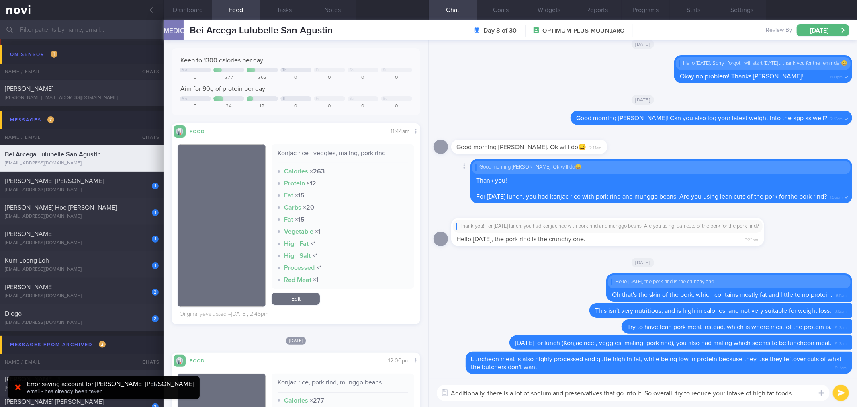
type textarea "Additionally, there is a lot of sodium and preservatives that go into it. So ov…"
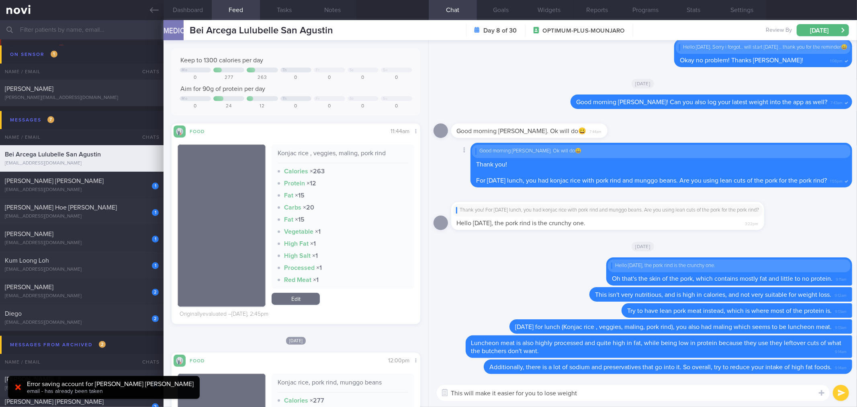
type textarea "This will make it easier for you to lose weight."
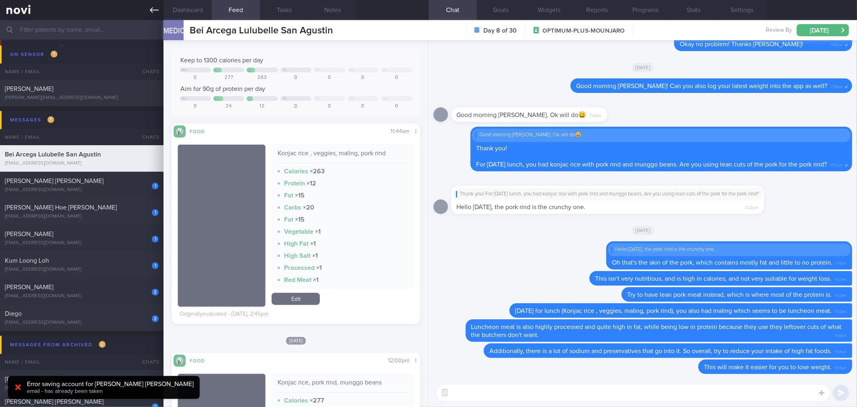
click at [158, 11] on icon at bounding box center [154, 10] width 9 height 9
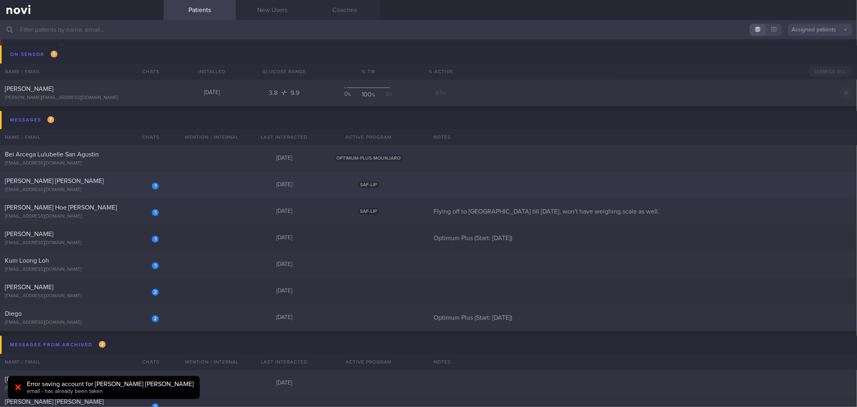
click at [117, 181] on div "[PERSON_NAME] [PERSON_NAME]" at bounding box center [81, 181] width 152 height 8
select select "9"
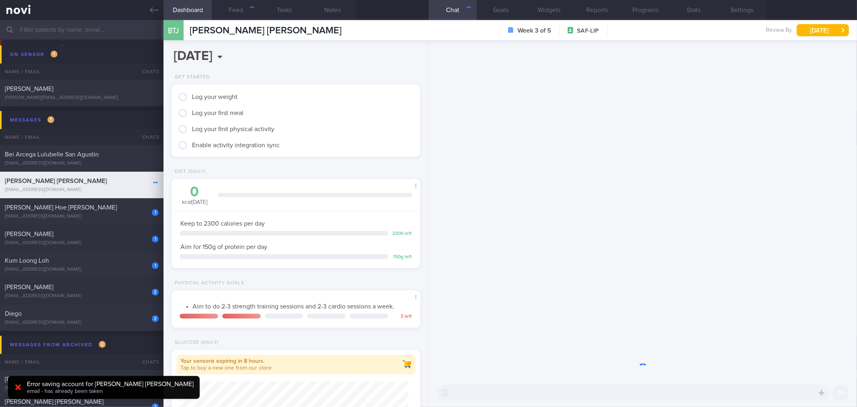
scroll to position [125, 227]
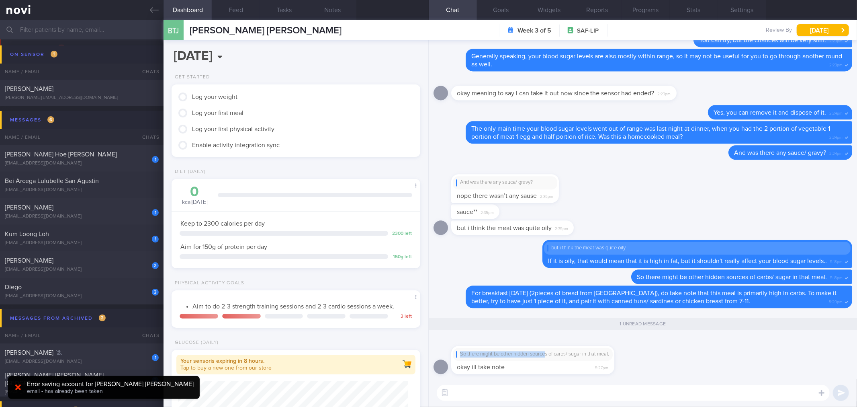
drag, startPoint x: 546, startPoint y: 360, endPoint x: 633, endPoint y: 357, distance: 87.7
click at [633, 357] on div "So there might be other hidden sources of carbs/ sugar in that meal. okay ill t…" at bounding box center [544, 355] width 187 height 38
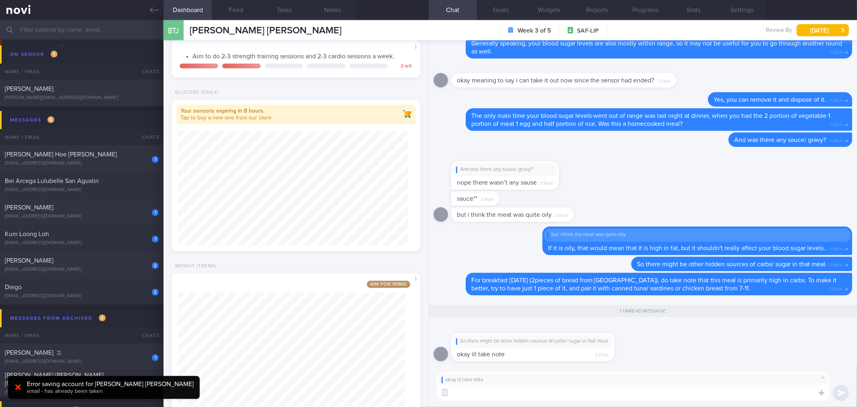
scroll to position [275, 0]
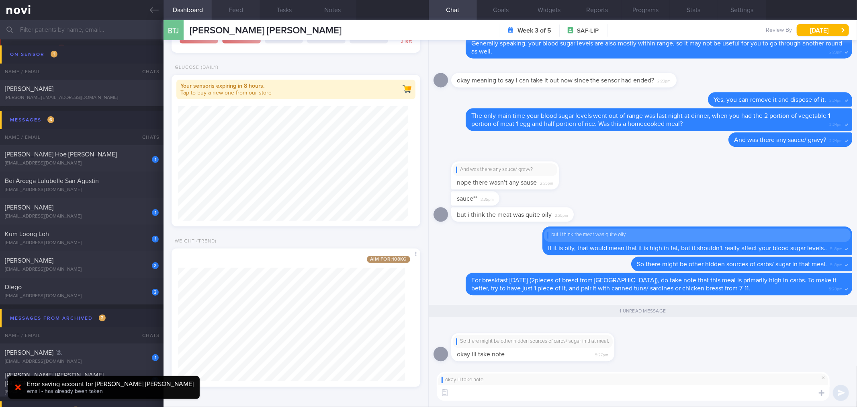
click at [251, 14] on button "Feed" at bounding box center [236, 10] width 48 height 20
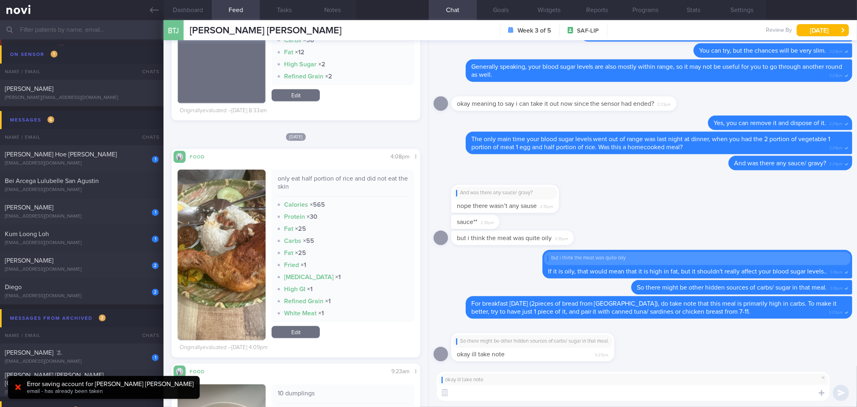
scroll to position [804, 0]
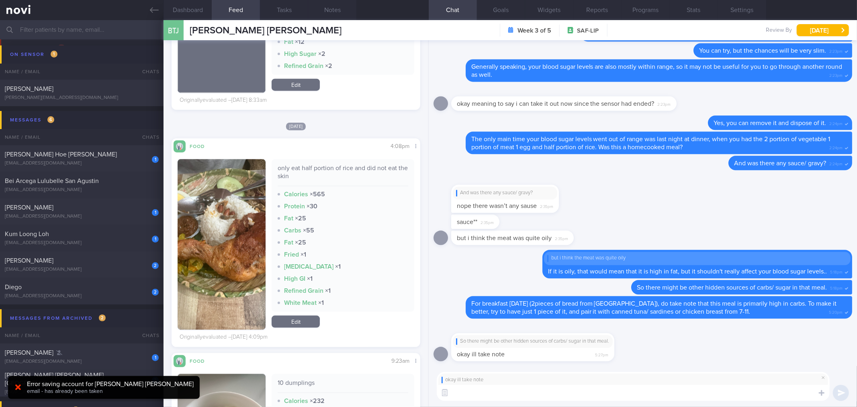
click at [736, 388] on textarea at bounding box center [633, 393] width 393 height 16
click at [722, 390] on textarea at bounding box center [633, 393] width 393 height 16
type textarea "👍"
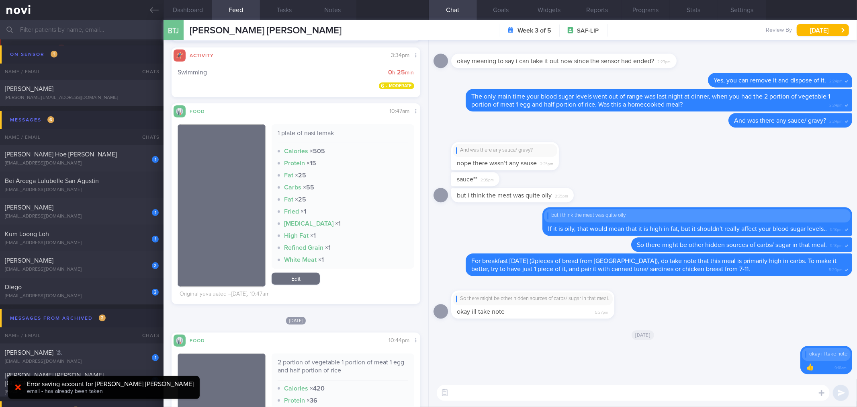
scroll to position [178, 0]
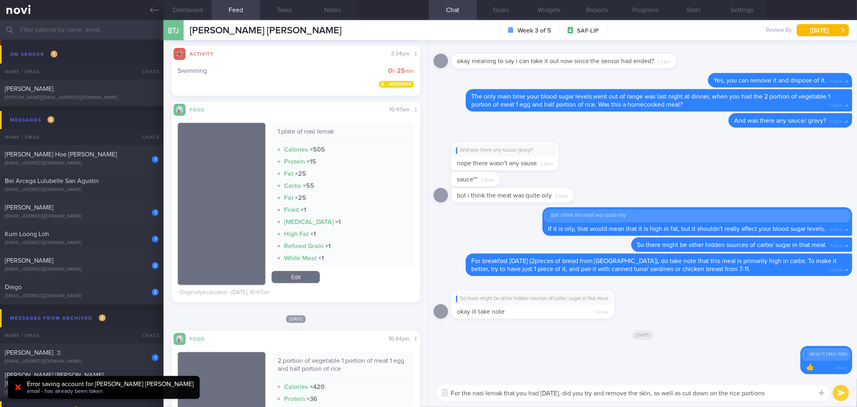
type textarea "For the nasi lemak that you had [DATE], did you try and remove the skin, as wel…"
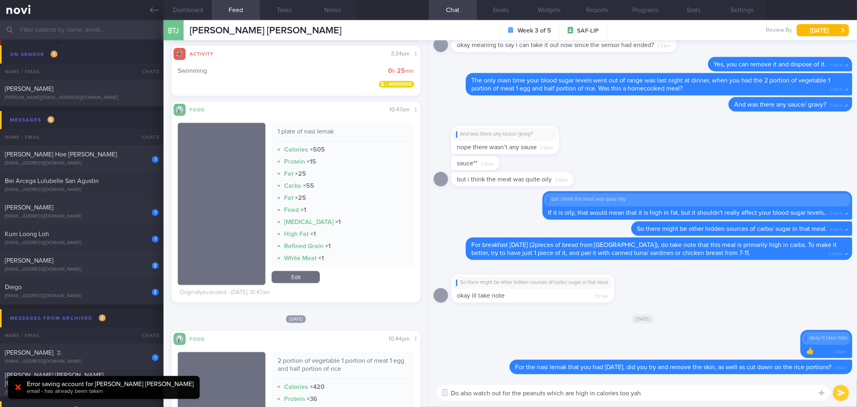
type textarea "Do also watch out for the peanuts which are high in calories too yah."
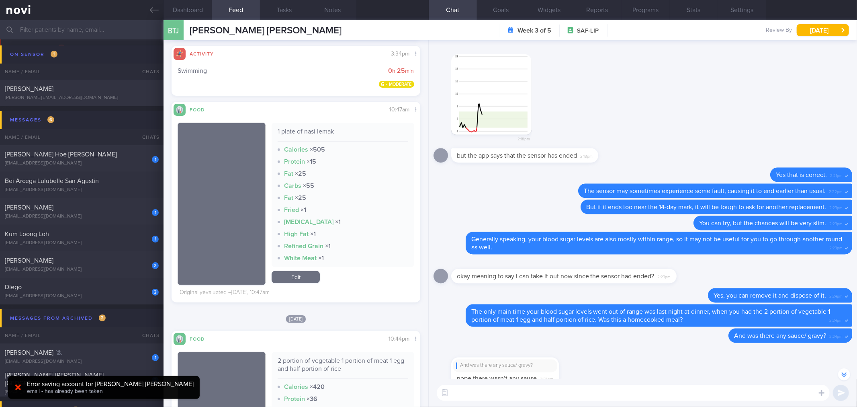
scroll to position [-312, 0]
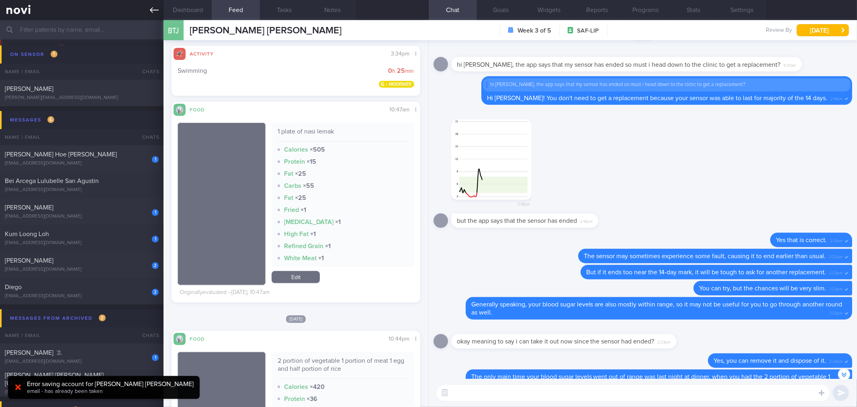
click at [150, 7] on icon at bounding box center [154, 10] width 9 height 9
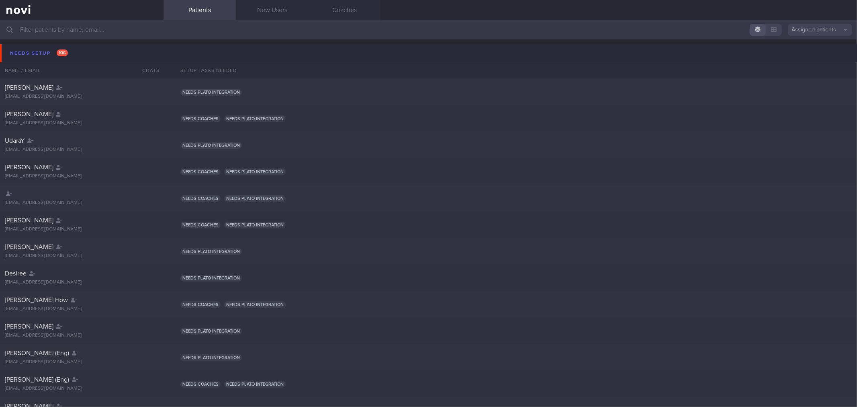
click at [114, 49] on button "Needs setup 106" at bounding box center [430, 53] width 860 height 18
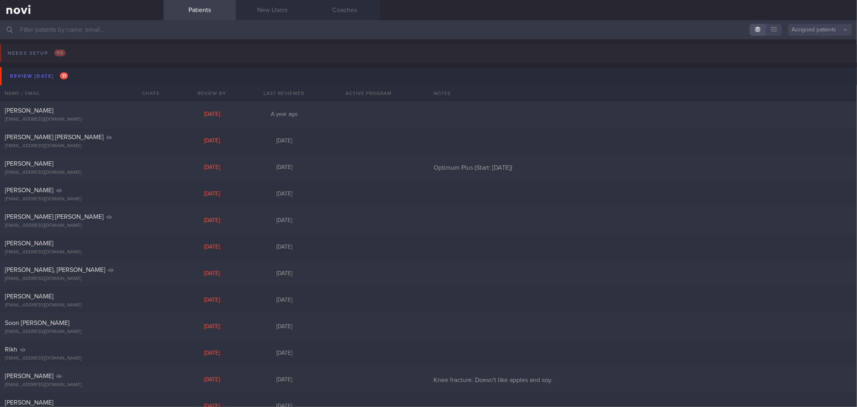
click at [104, 74] on button "Review today 31" at bounding box center [430, 76] width 860 height 18
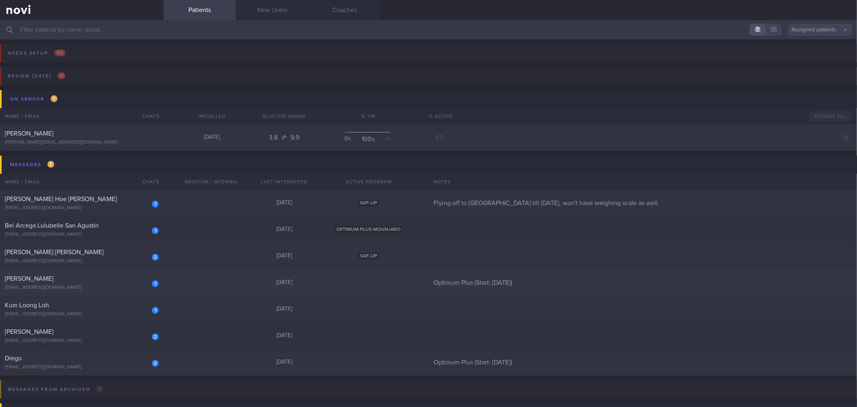
click at [158, 291] on div "1 Vdovenko Anton vdovenkosubscriptions@gmail.com Yesterday Optimum Plus (Start:…" at bounding box center [428, 282] width 857 height 27
select select "9"
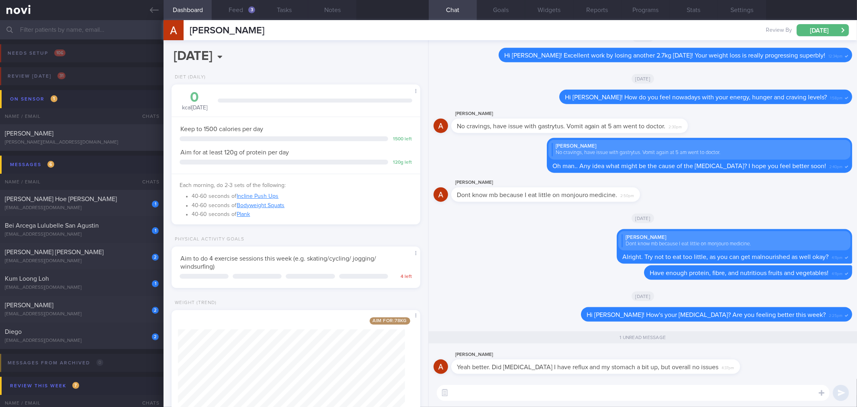
click at [652, 396] on textarea at bounding box center [633, 393] width 393 height 16
click at [578, 397] on textarea at bounding box center [633, 393] width 393 height 16
click at [623, 389] on textarea "Okay thanks for the update! Did the Doctorr mention" at bounding box center [633, 393] width 393 height 16
type textarea "Okay thanks for the update! Did the Doctorr mention how you can avoid it in the…"
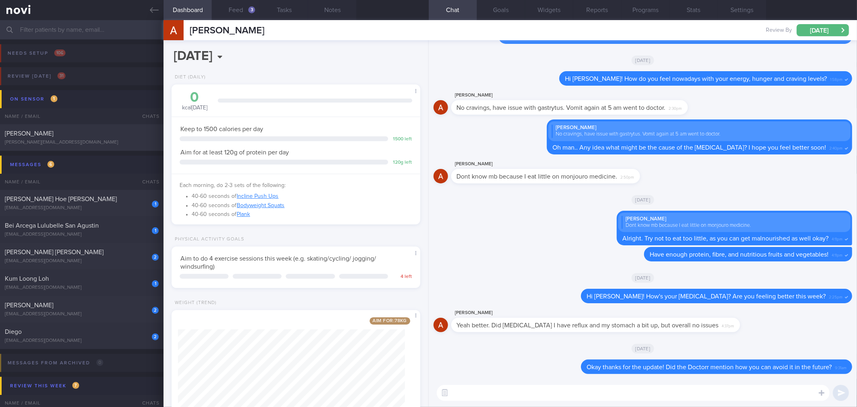
click at [158, 11] on icon at bounding box center [154, 10] width 9 height 9
